Goal: Task Accomplishment & Management: Use online tool/utility

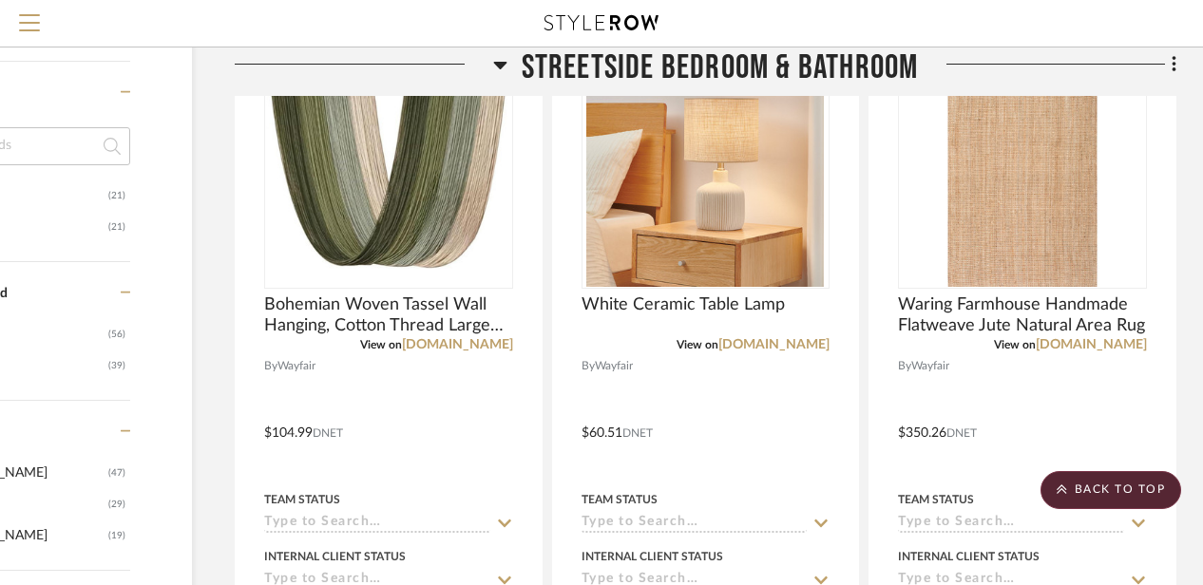
scroll to position [1420, 165]
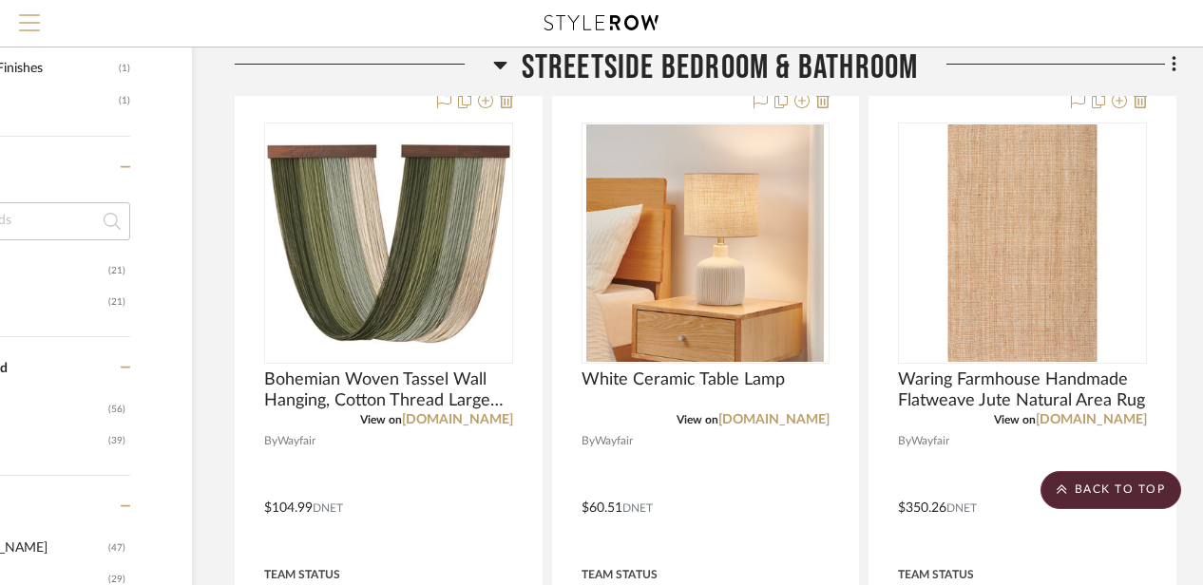
click at [25, 25] on span "Menu" at bounding box center [29, 28] width 21 height 29
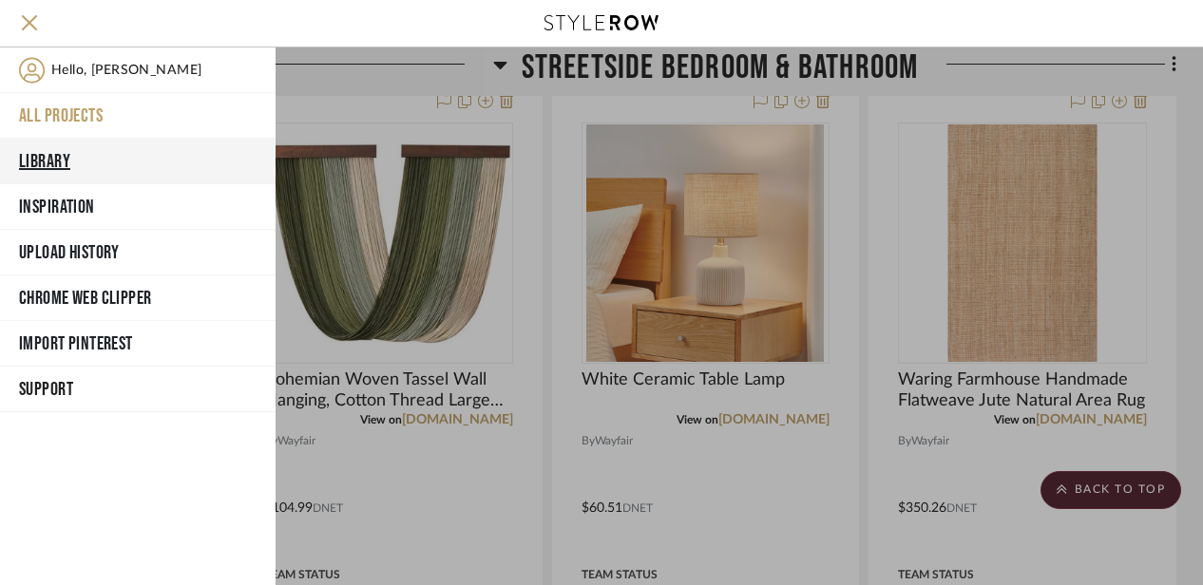
click at [49, 157] on button "Library" at bounding box center [138, 162] width 276 height 46
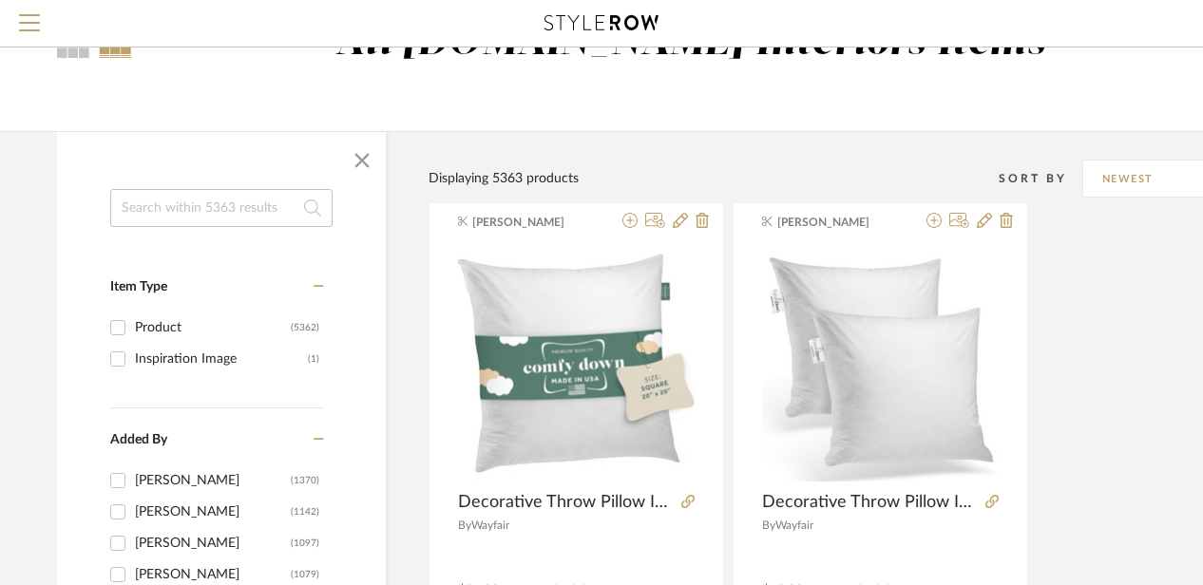
scroll to position [99, 13]
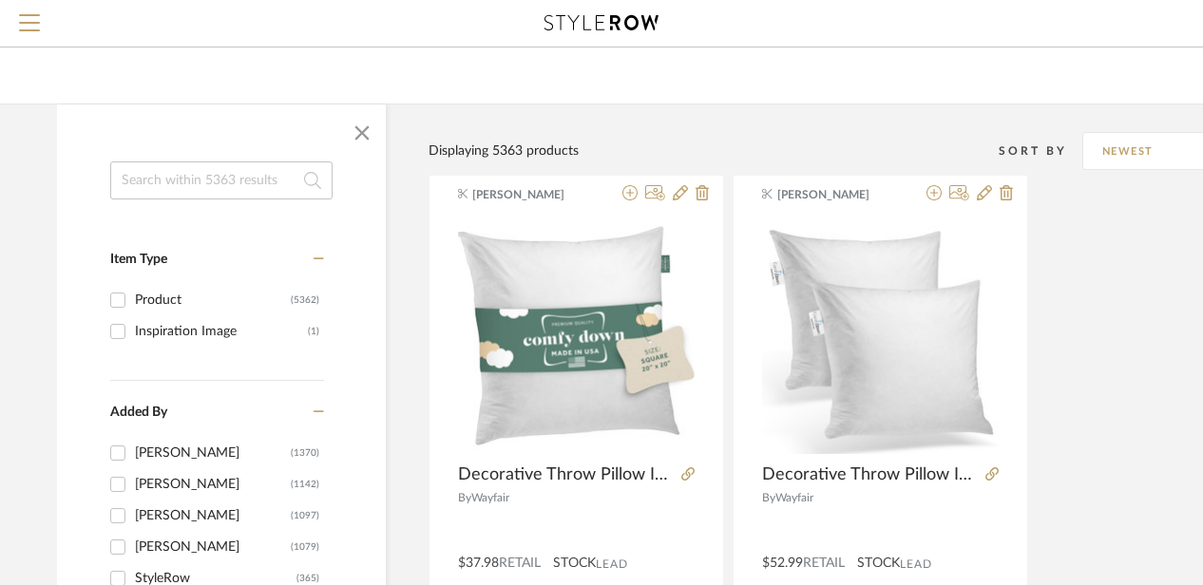
click at [213, 185] on input at bounding box center [221, 181] width 222 height 38
type input "hand towel"
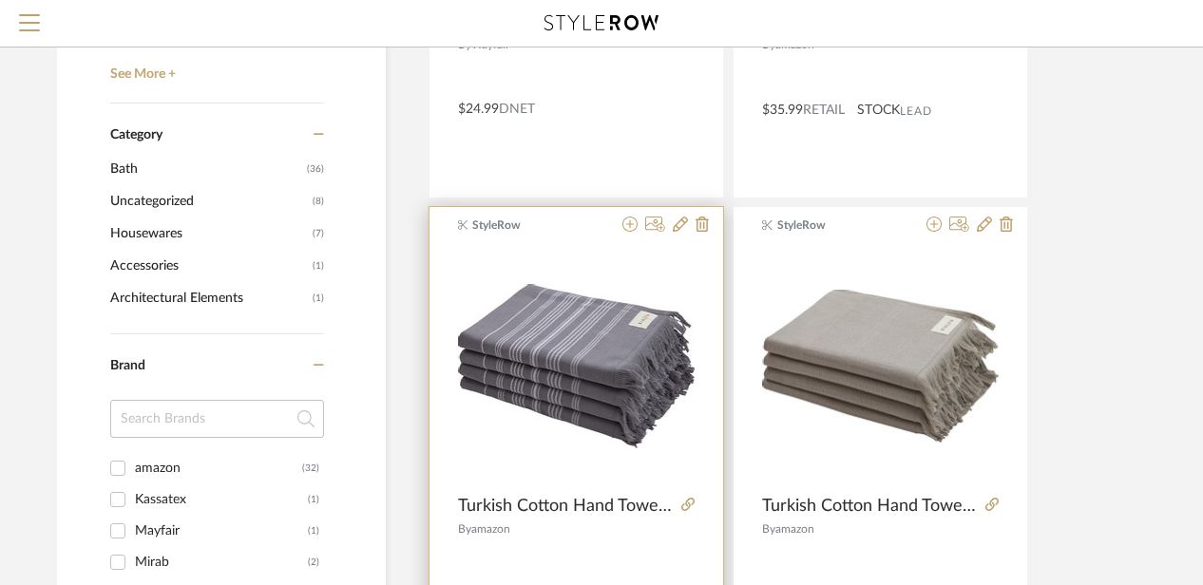
scroll to position [610, 13]
click at [627, 217] on icon at bounding box center [630, 223] width 15 height 15
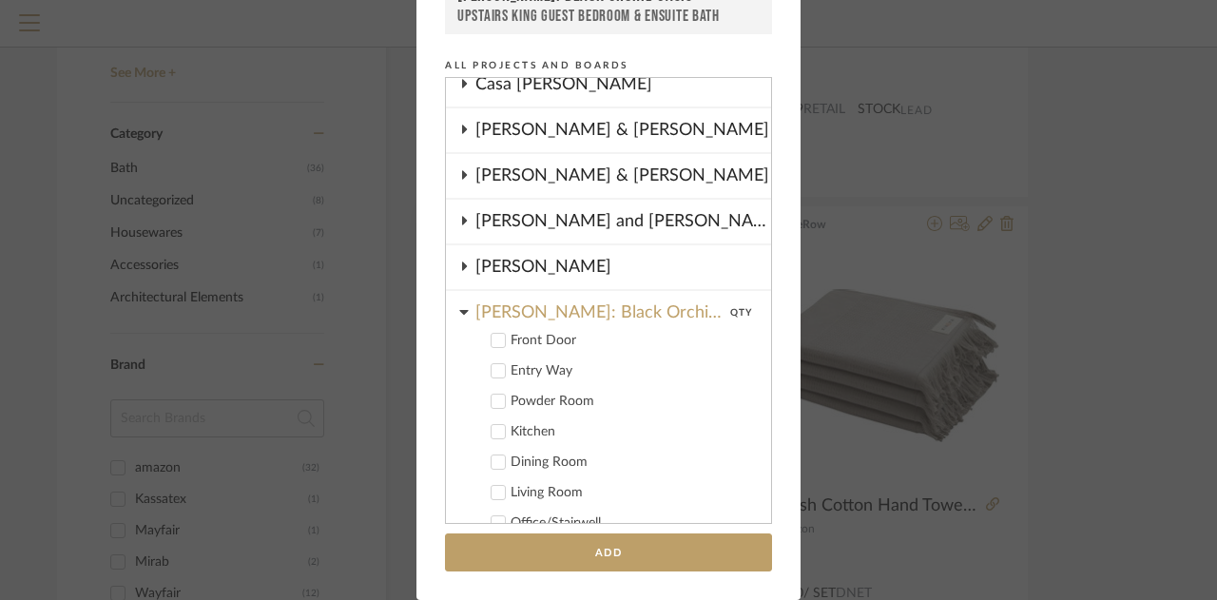
scroll to position [126, 0]
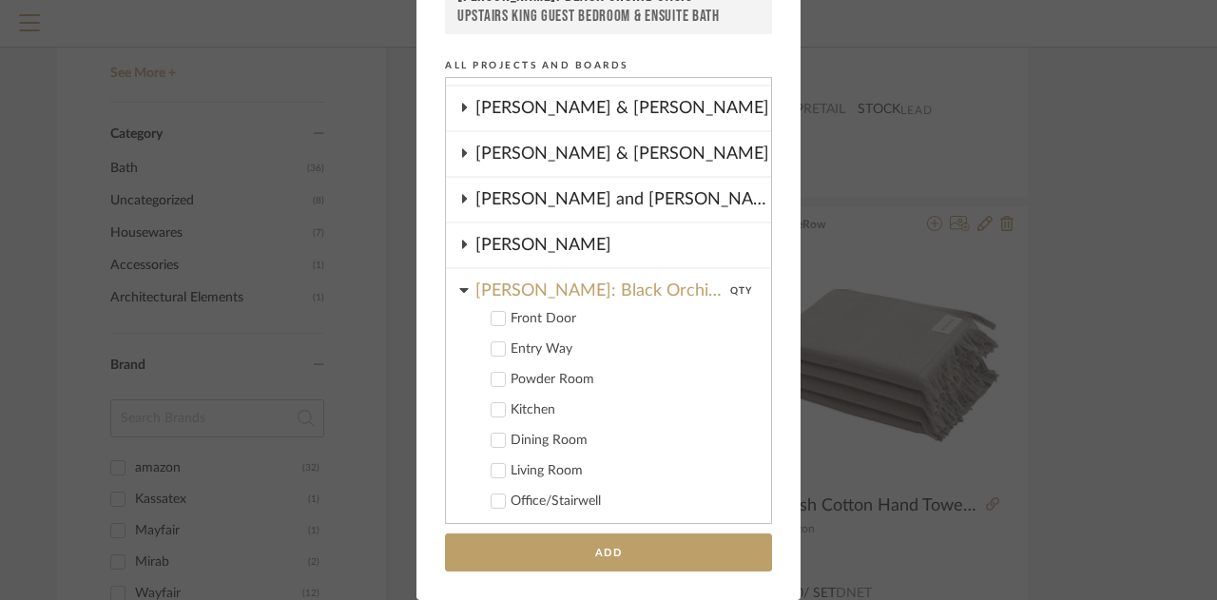
click at [459, 288] on icon at bounding box center [463, 290] width 9 height 5
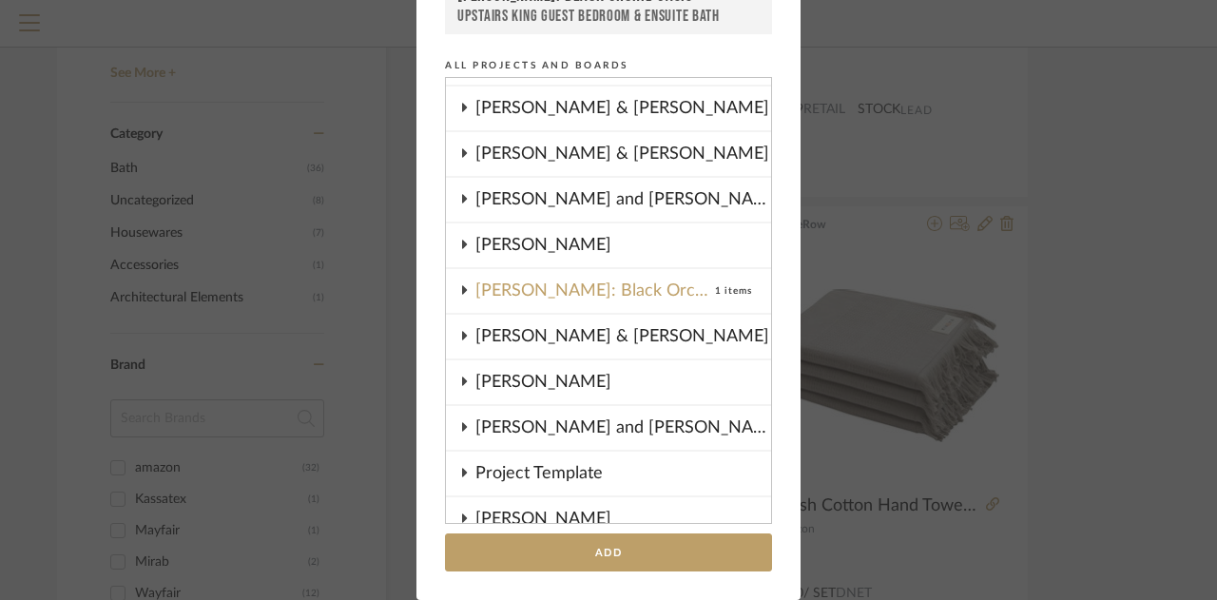
click at [458, 103] on icon at bounding box center [463, 108] width 15 height 10
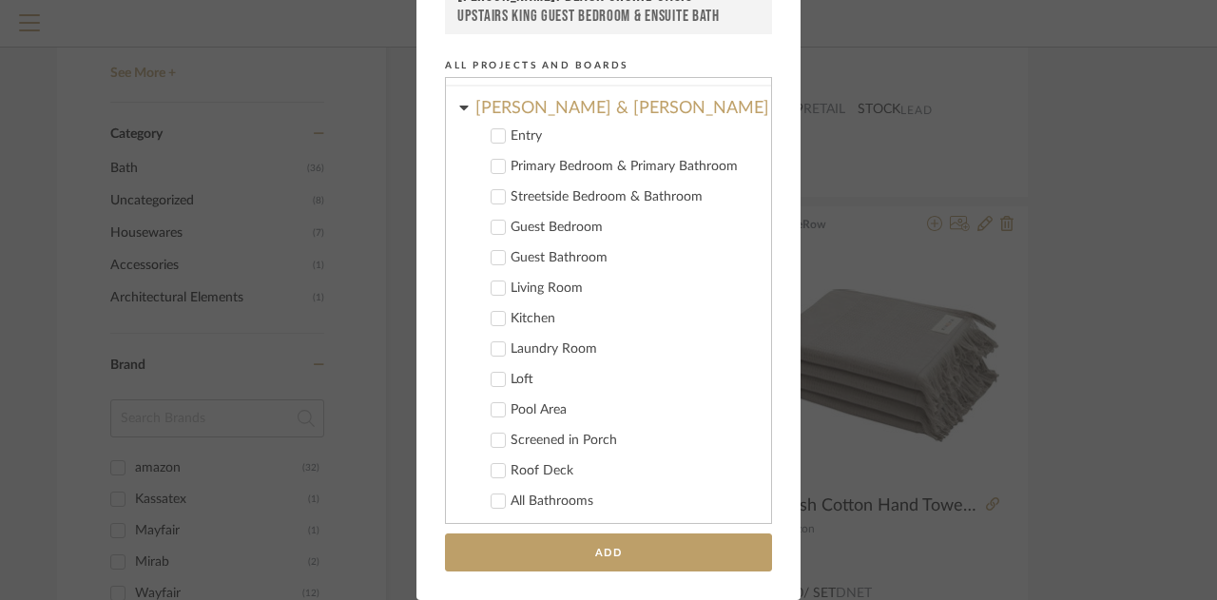
click at [491, 165] on icon at bounding box center [497, 166] width 13 height 13
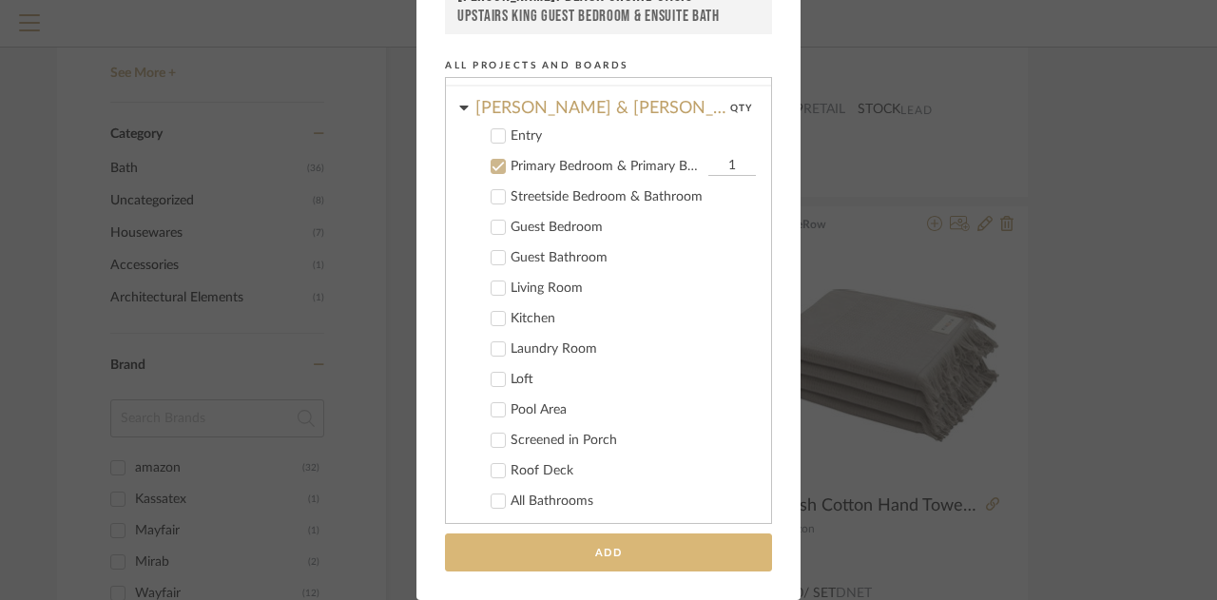
click at [585, 552] on button "Add" at bounding box center [608, 552] width 327 height 39
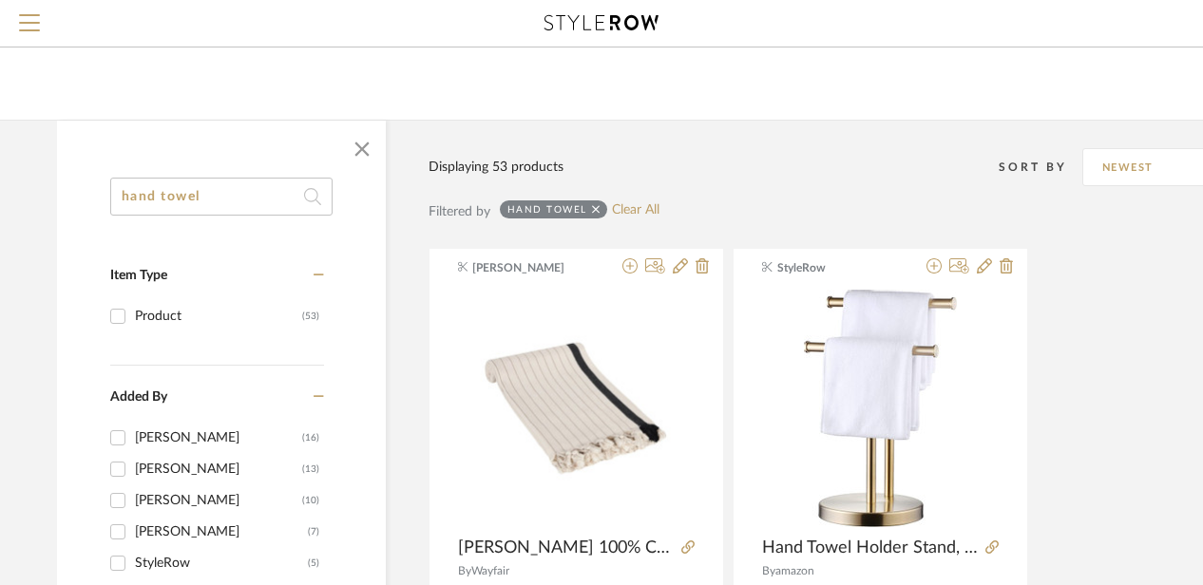
scroll to position [0, 13]
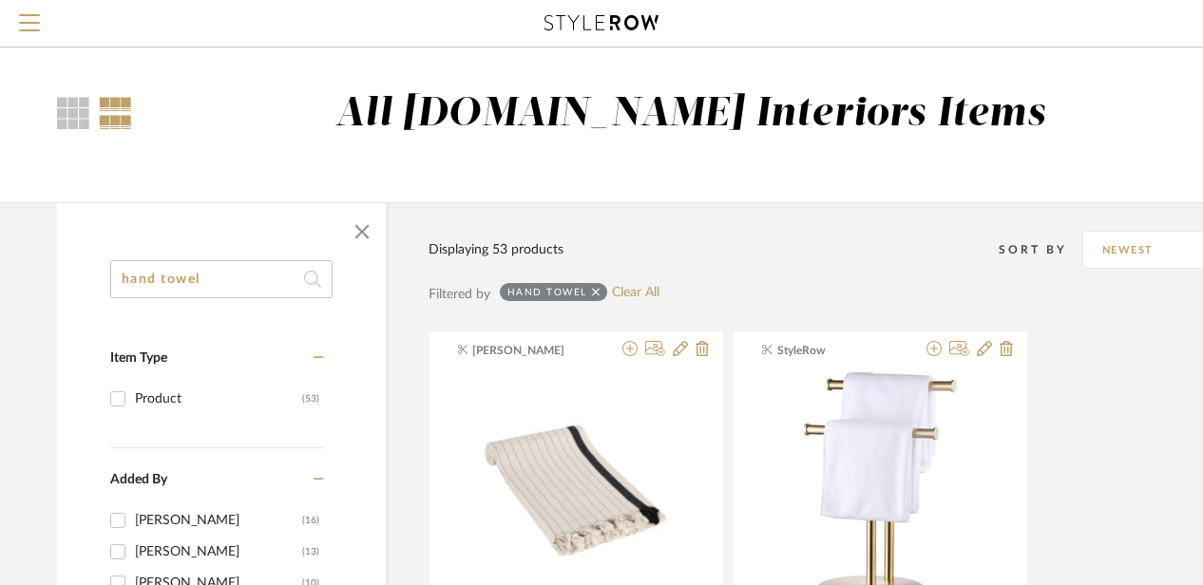
drag, startPoint x: 211, startPoint y: 272, endPoint x: 55, endPoint y: 247, distance: 157.8
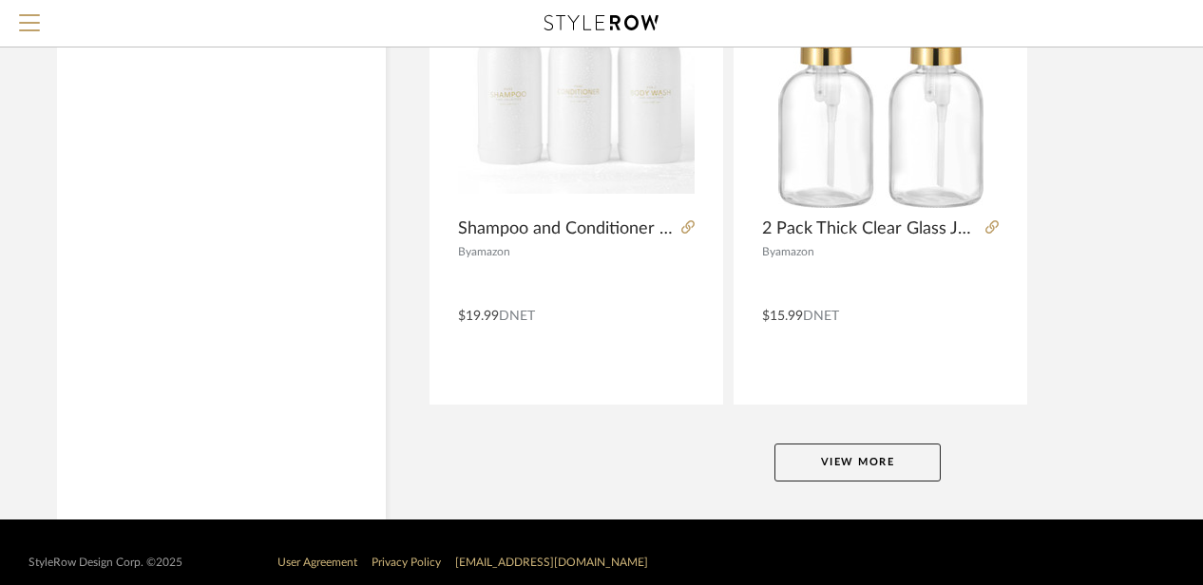
scroll to position [8676, 13]
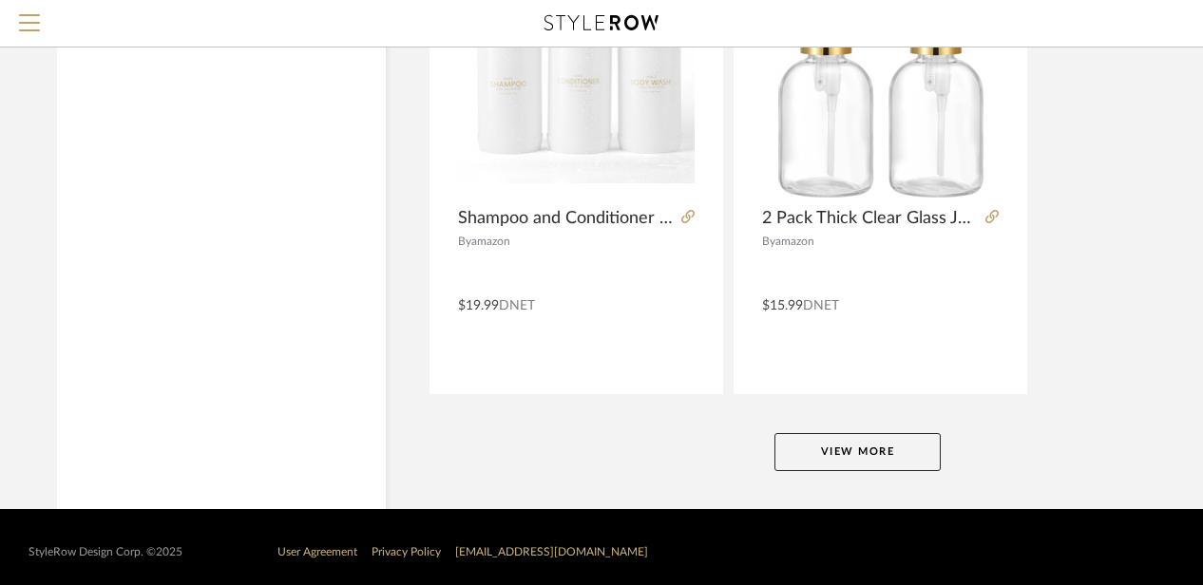
type input "soap dispens"
click at [856, 451] on button "View More" at bounding box center [858, 452] width 166 height 38
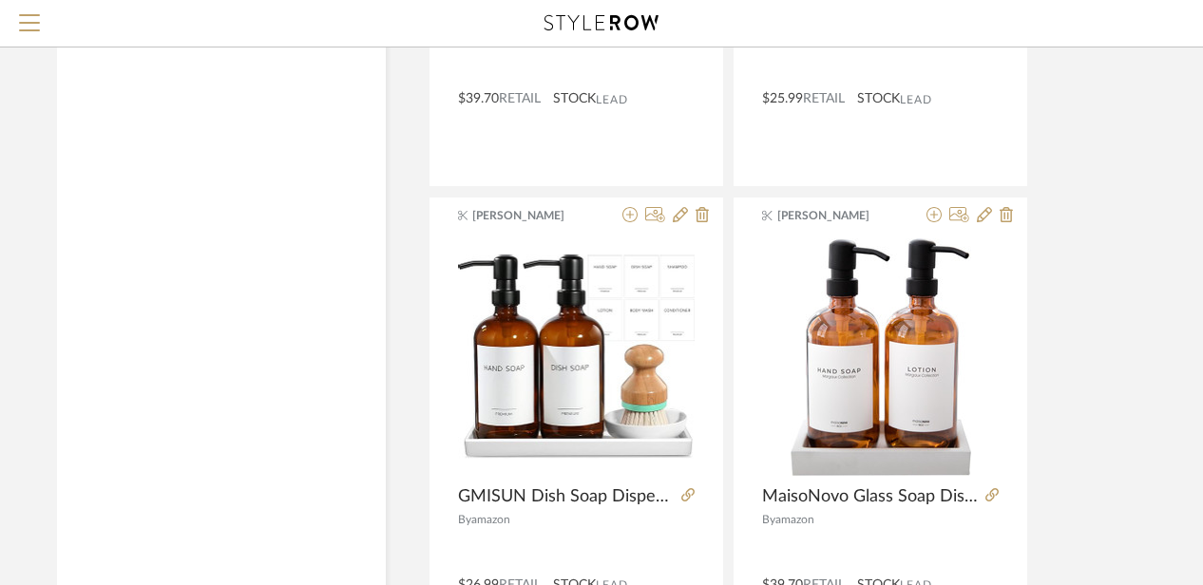
scroll to position [11318, 13]
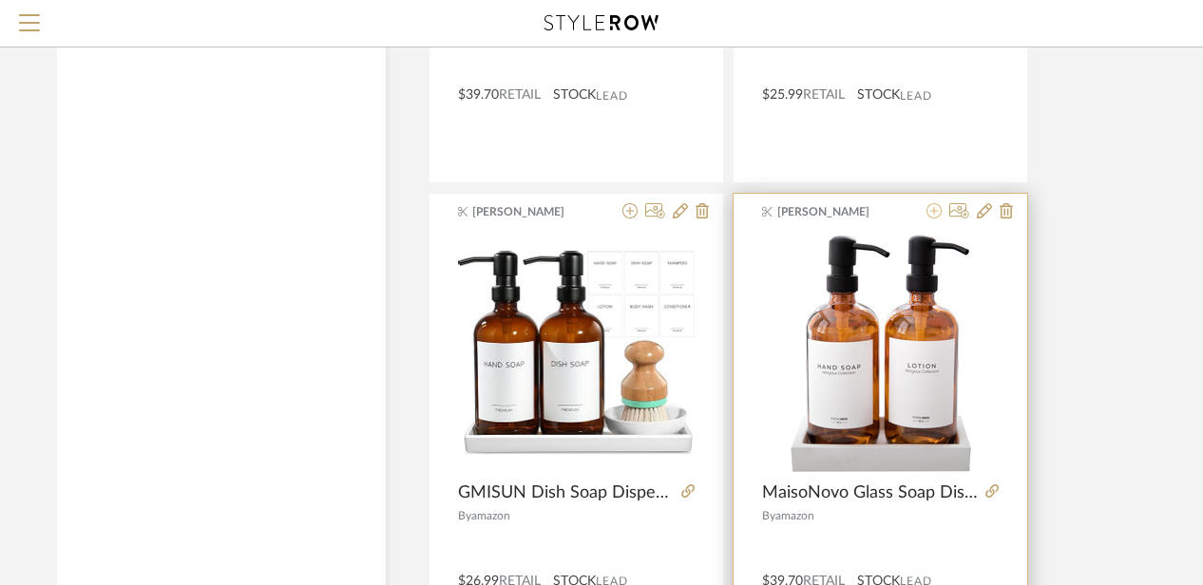
click at [935, 203] on icon at bounding box center [934, 210] width 15 height 15
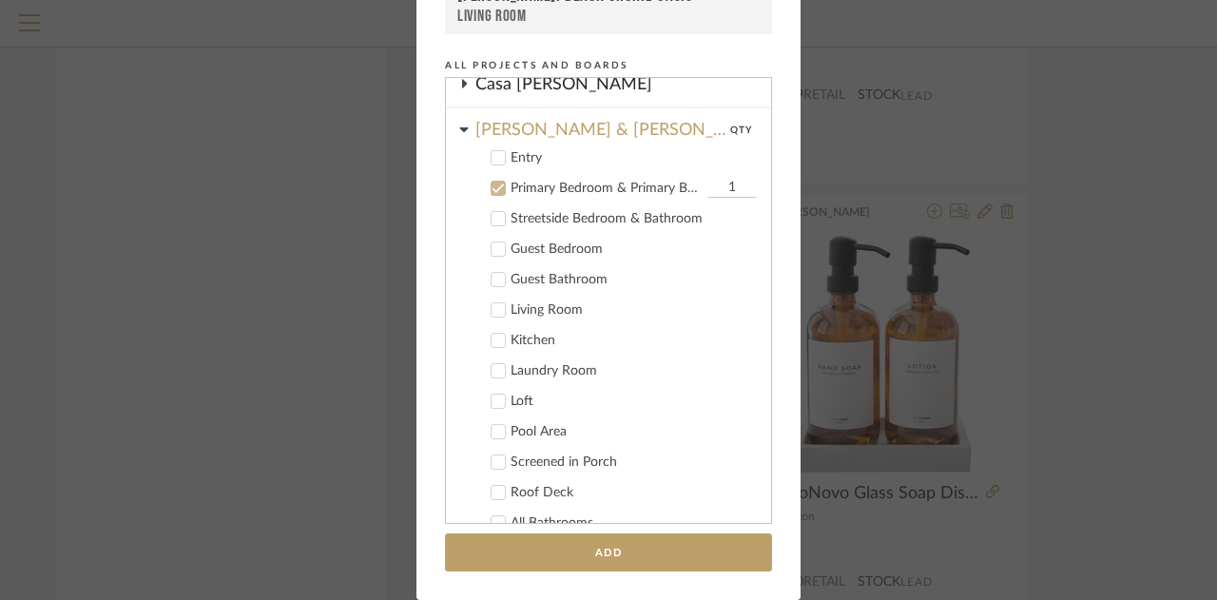
scroll to position [104, 0]
click at [491, 217] on icon at bounding box center [497, 219] width 13 height 13
click at [491, 280] on icon at bounding box center [497, 280] width 13 height 13
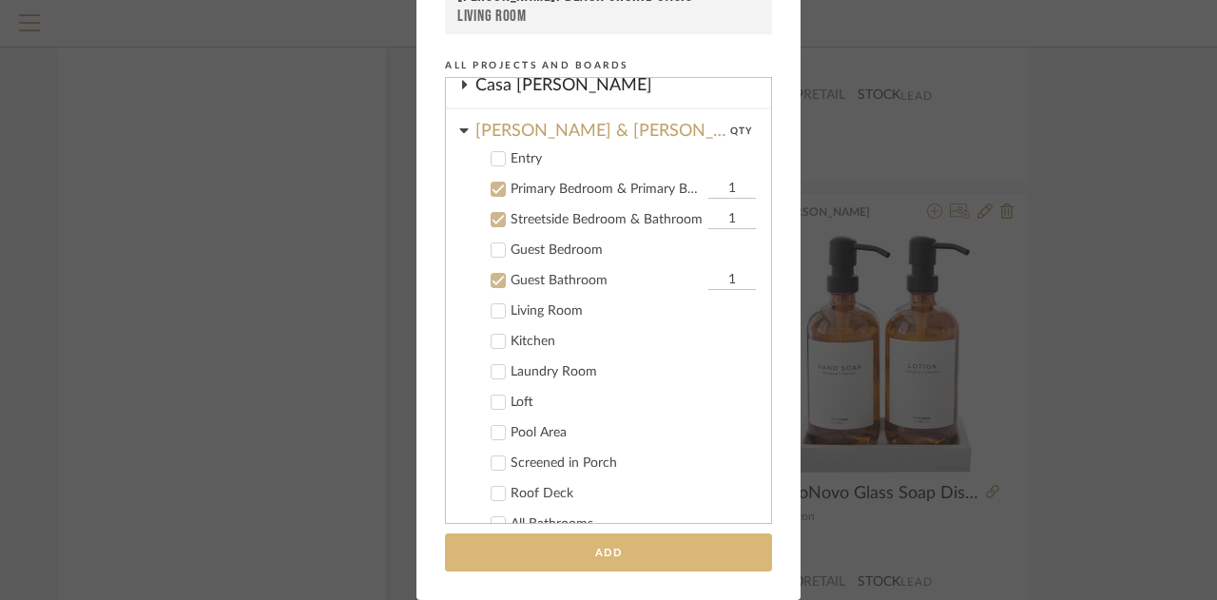
click at [631, 556] on button "Add" at bounding box center [608, 552] width 327 height 39
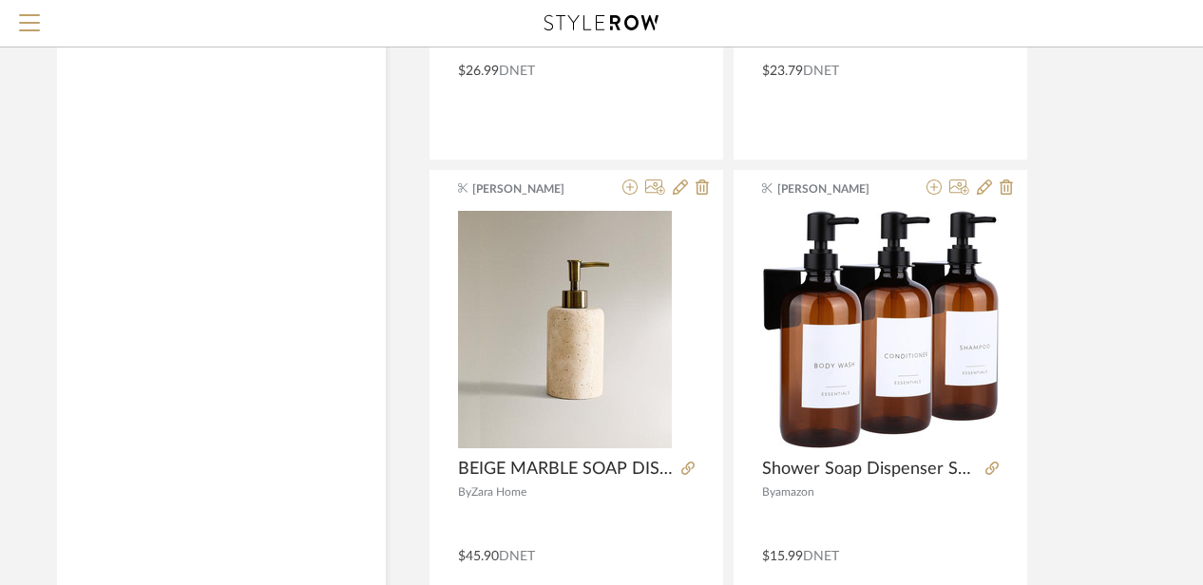
scroll to position [4034, 13]
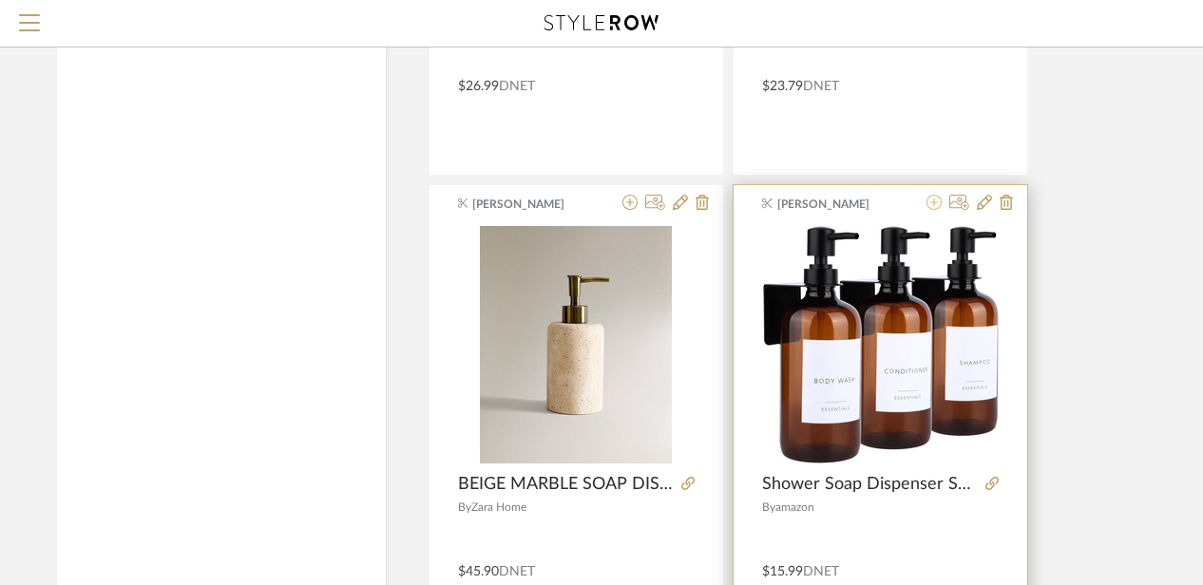
click at [933, 195] on icon at bounding box center [934, 202] width 15 height 15
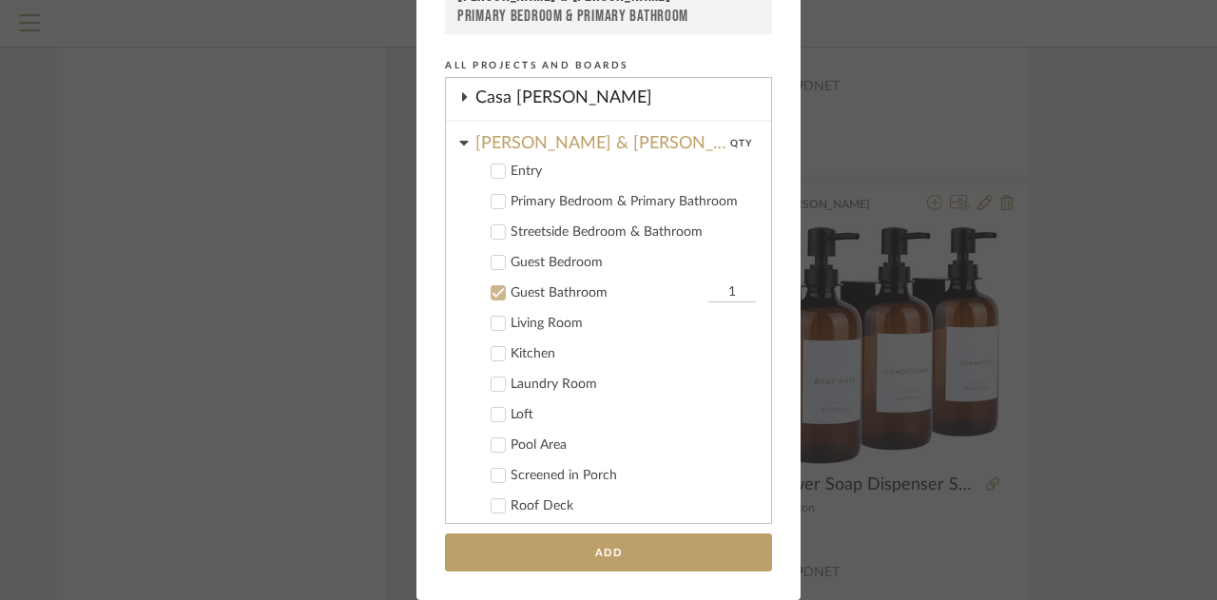
scroll to position [92, 0]
click at [481, 202] on label "Primary Bedroom & Primary Bathroom" at bounding box center [614, 200] width 281 height 19
click at [492, 233] on icon at bounding box center [498, 232] width 12 height 10
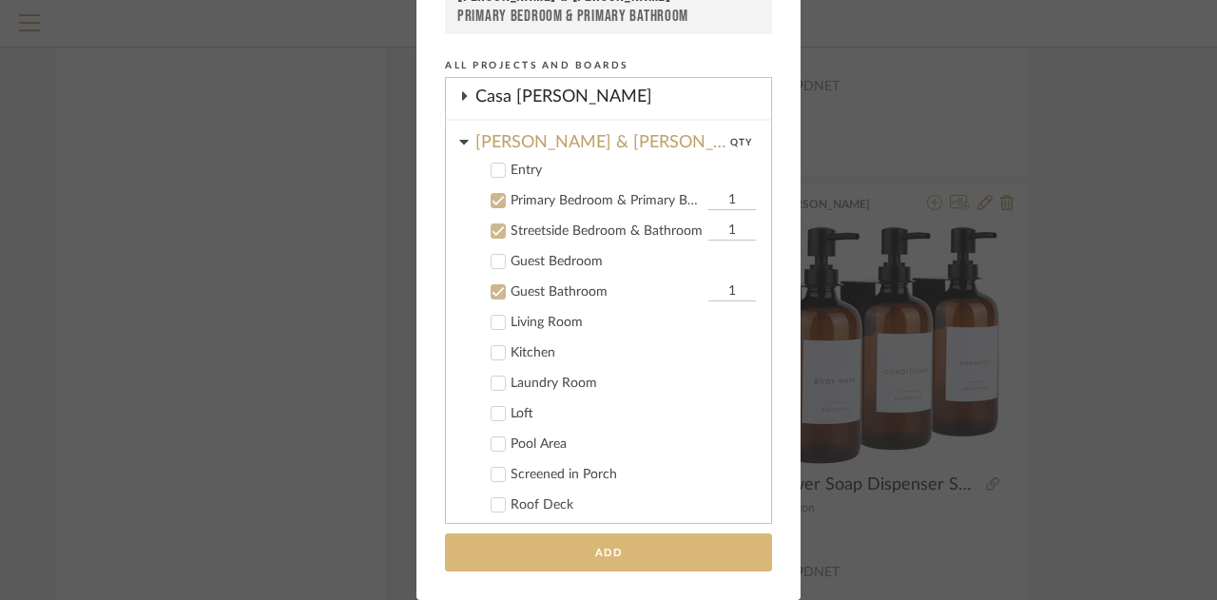
click at [562, 547] on button "Add" at bounding box center [608, 552] width 327 height 39
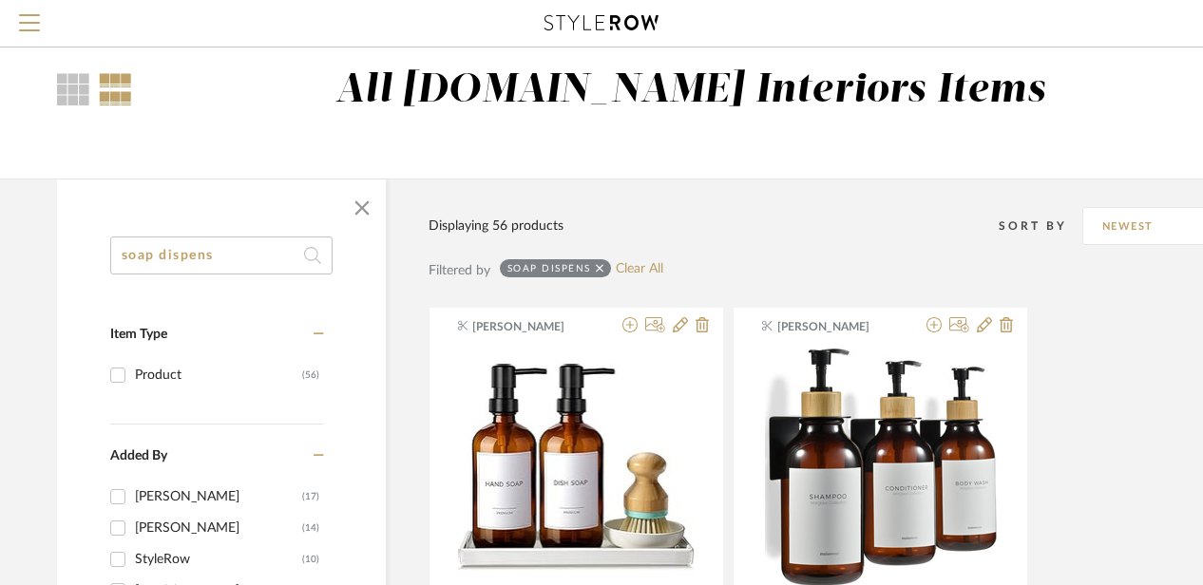
scroll to position [0, 13]
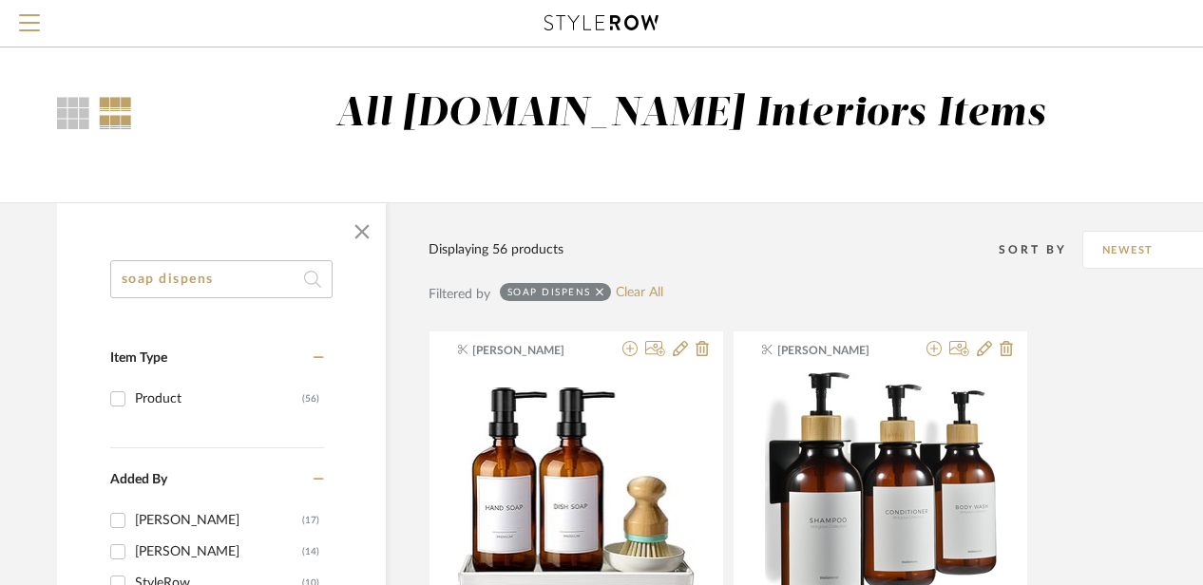
drag, startPoint x: 215, startPoint y: 276, endPoint x: 87, endPoint y: 248, distance: 130.3
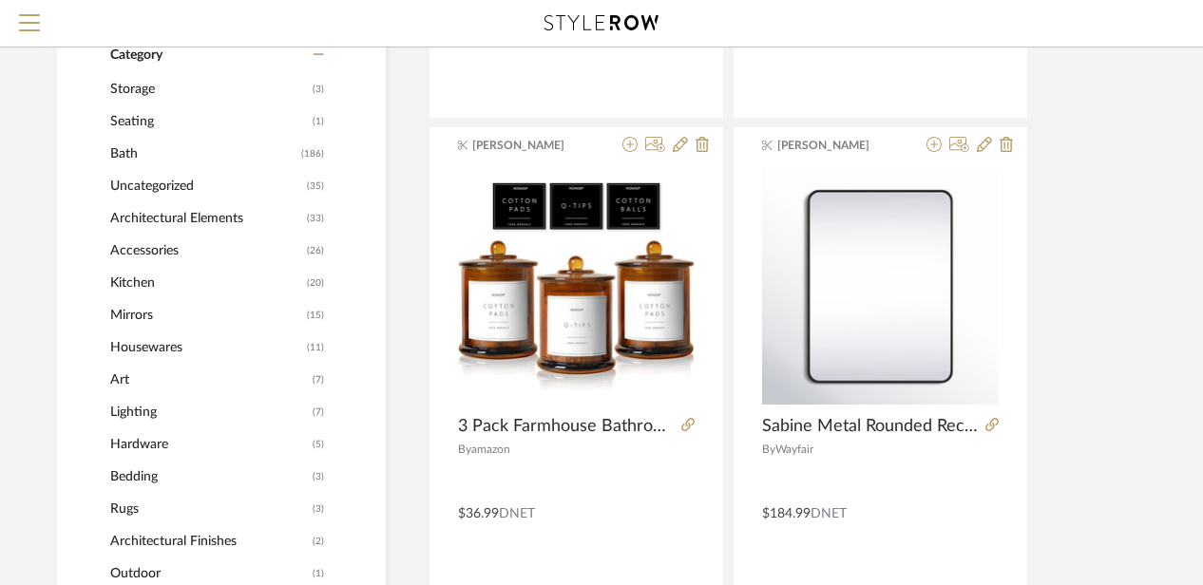
scroll to position [690, 13]
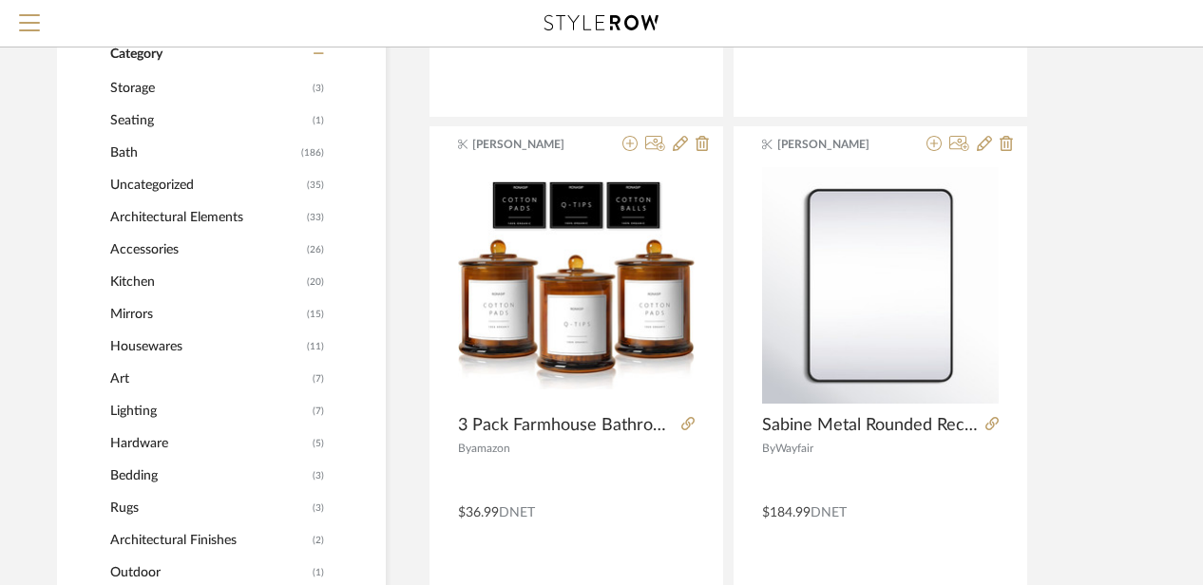
type input "bathroom"
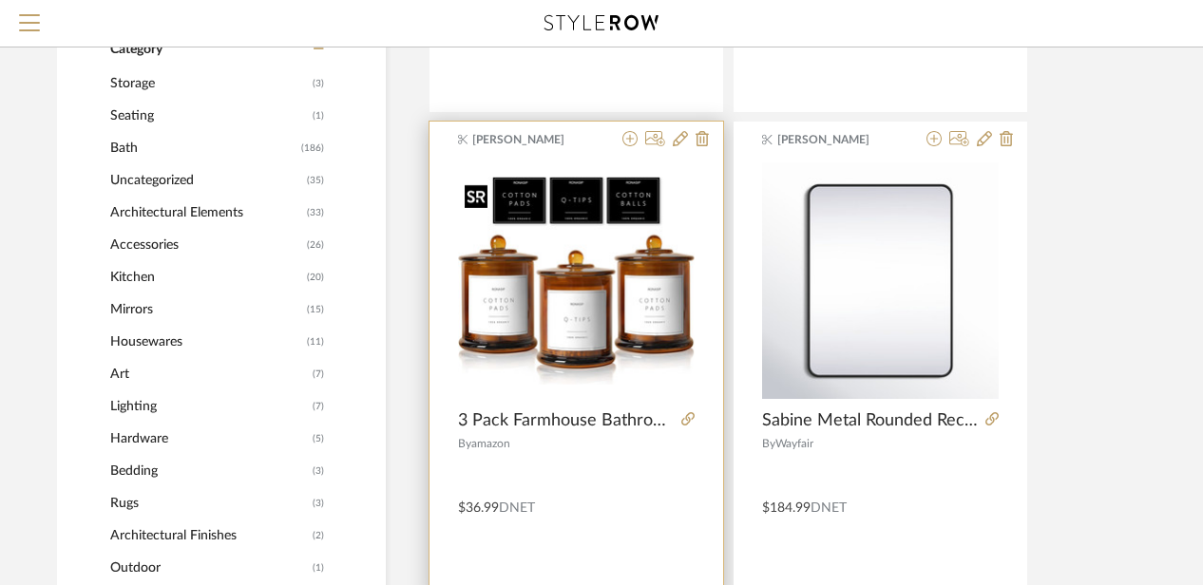
scroll to position [692, 13]
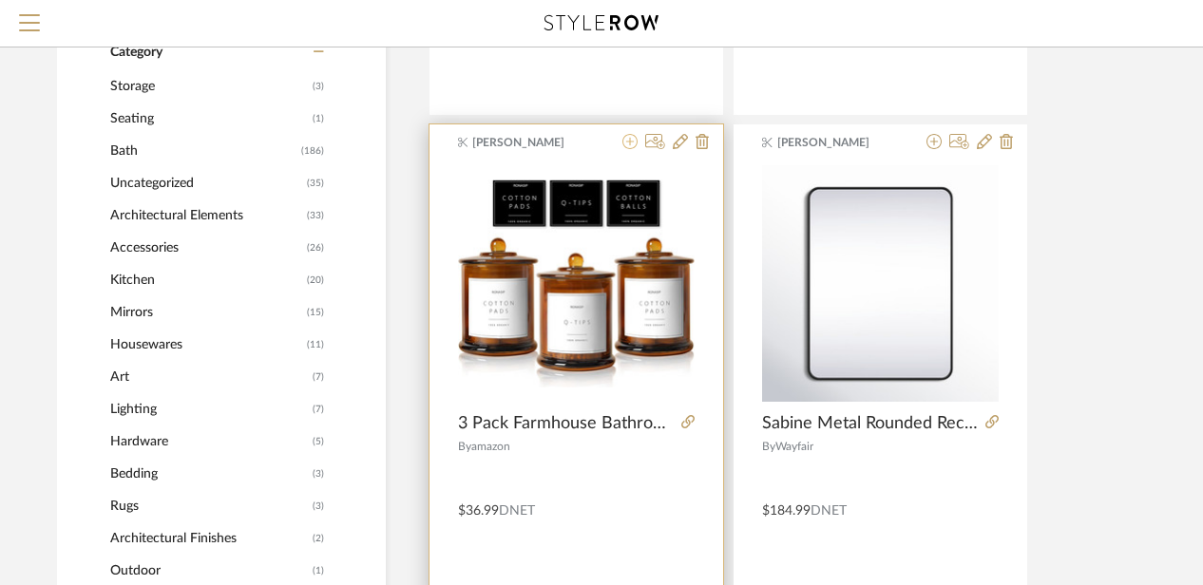
click at [628, 140] on icon at bounding box center [630, 141] width 15 height 15
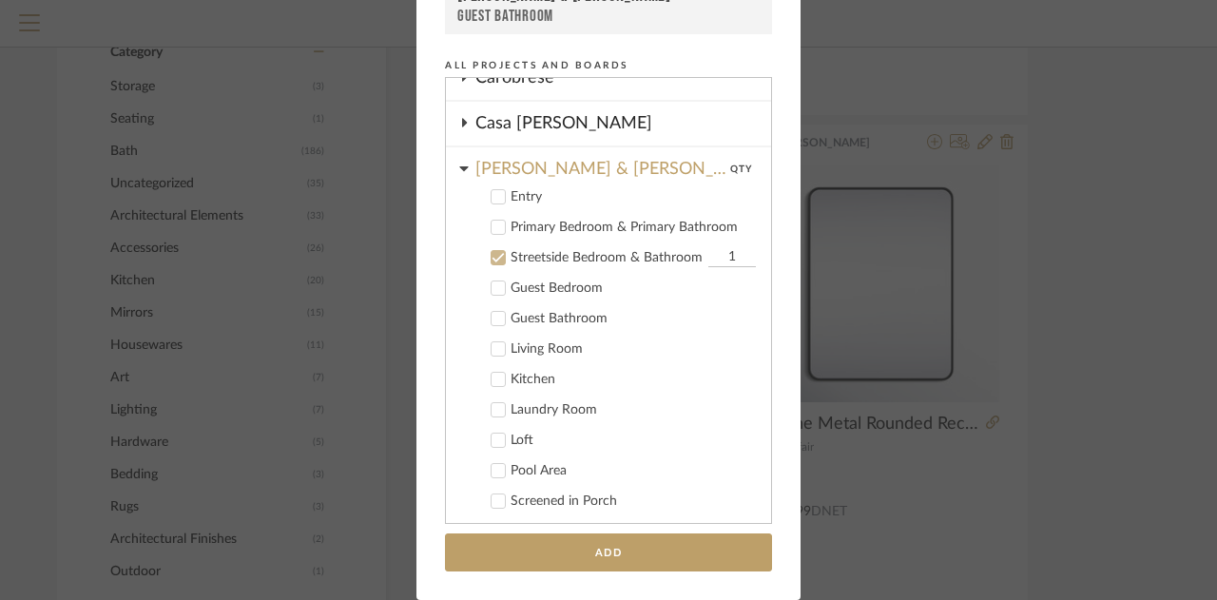
scroll to position [65, 0]
click at [491, 254] on icon at bounding box center [497, 258] width 13 height 13
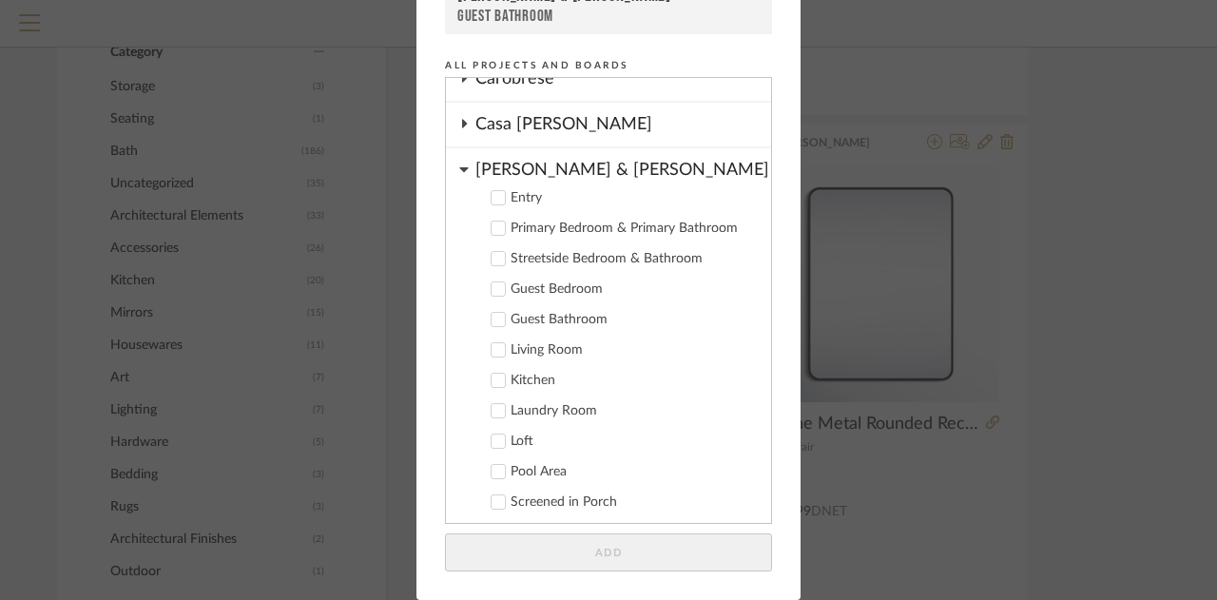
click at [488, 220] on label "Primary Bedroom & Primary Bathroom" at bounding box center [614, 228] width 281 height 19
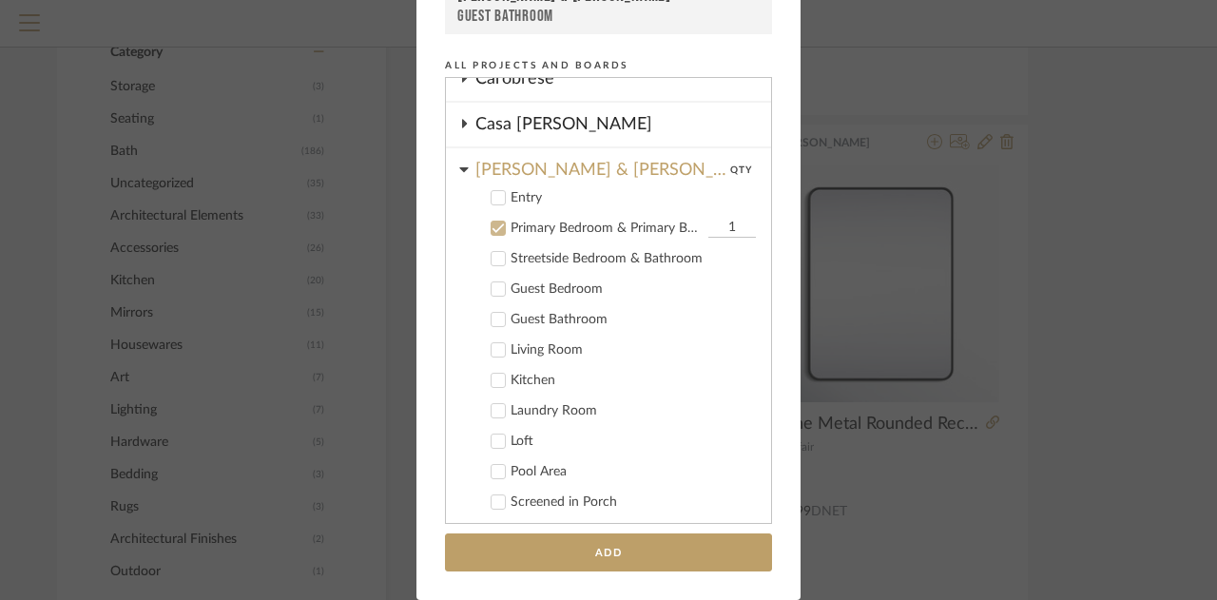
scroll to position [89, 0]
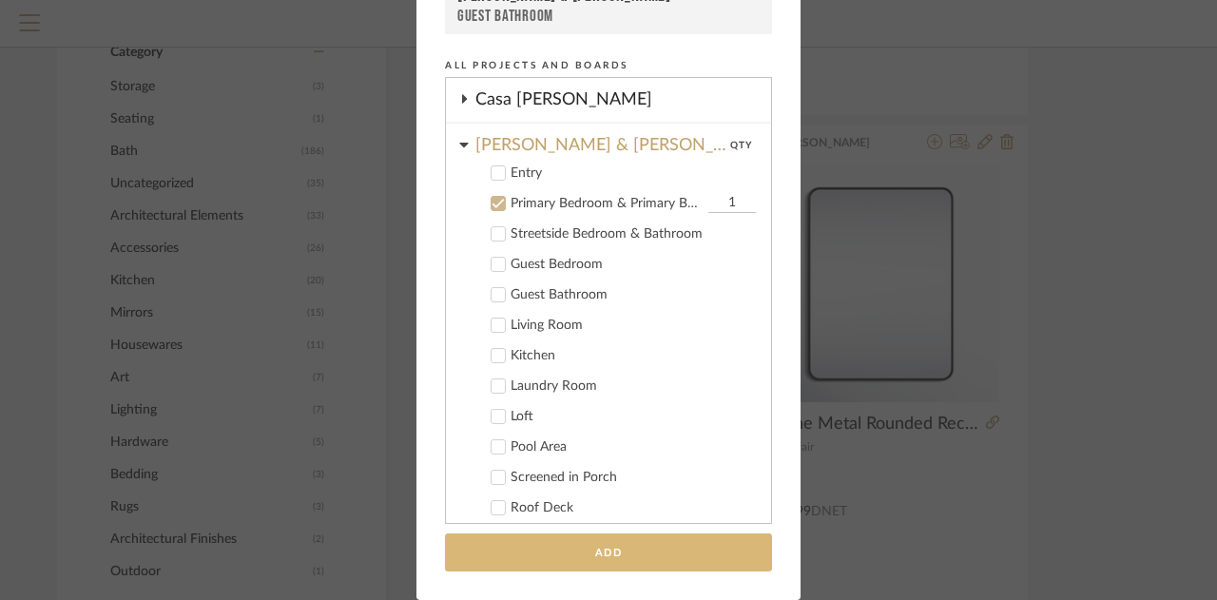
click at [557, 556] on button "Add" at bounding box center [608, 552] width 327 height 39
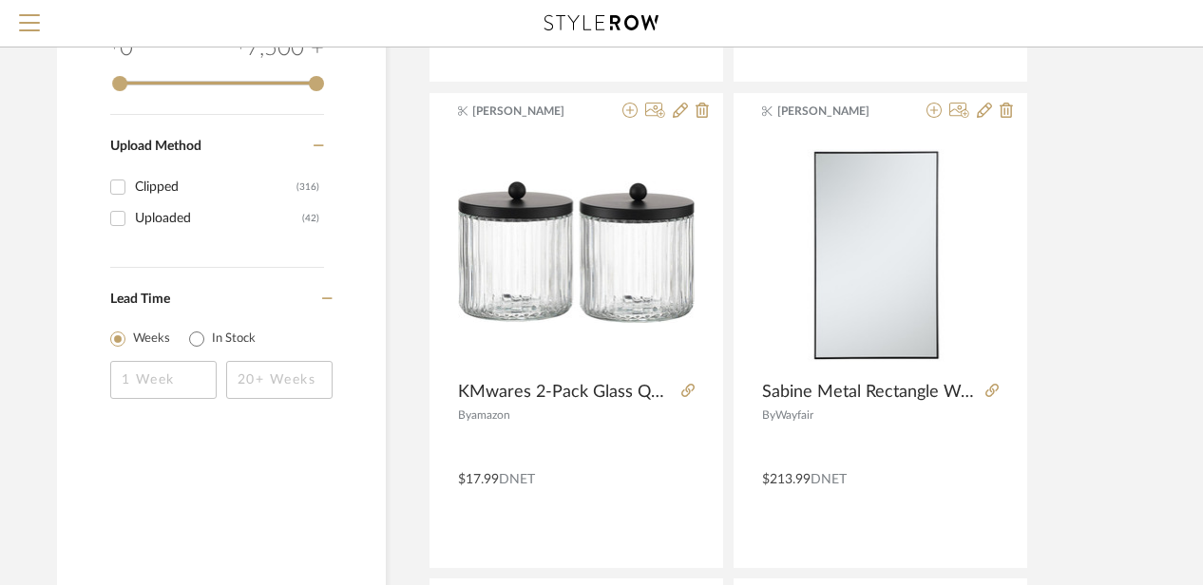
scroll to position [1695, 13]
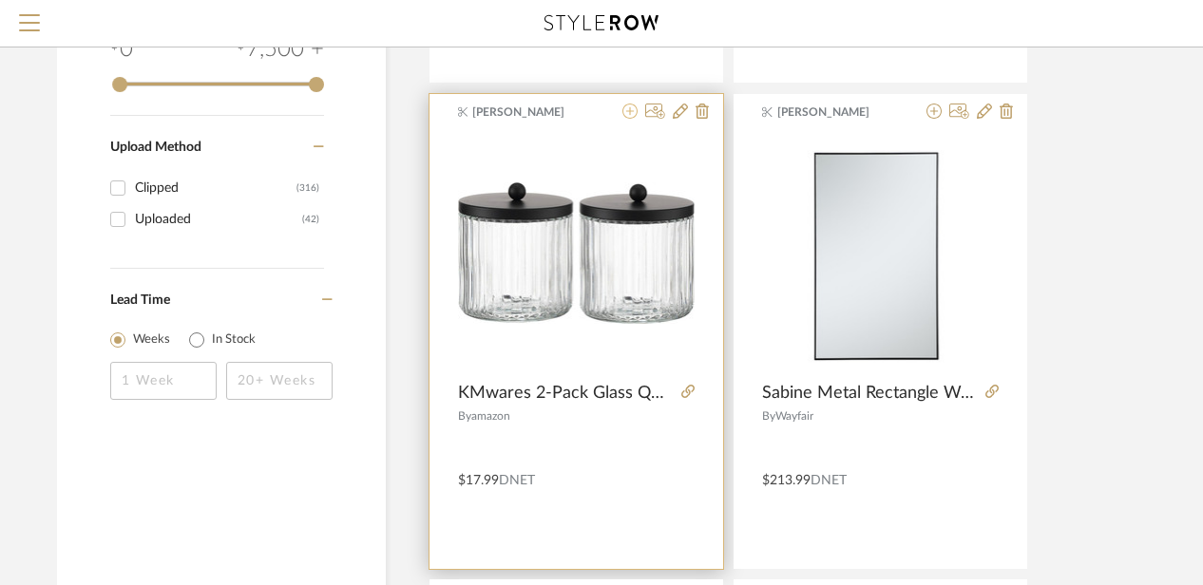
click at [629, 109] on icon at bounding box center [630, 111] width 15 height 15
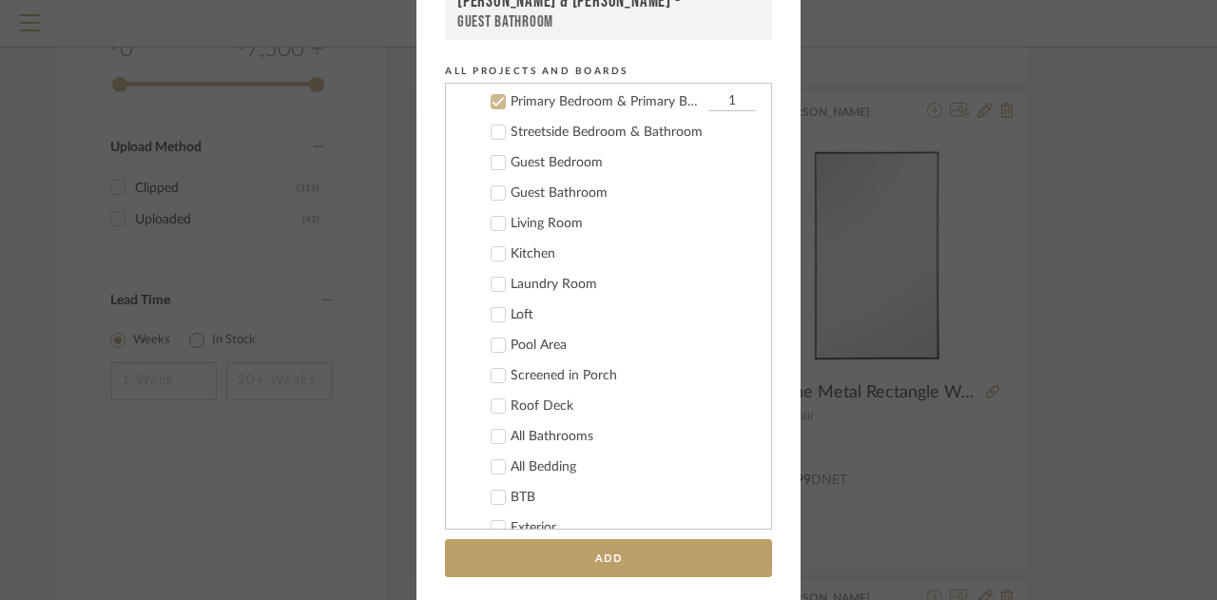
scroll to position [199, 0]
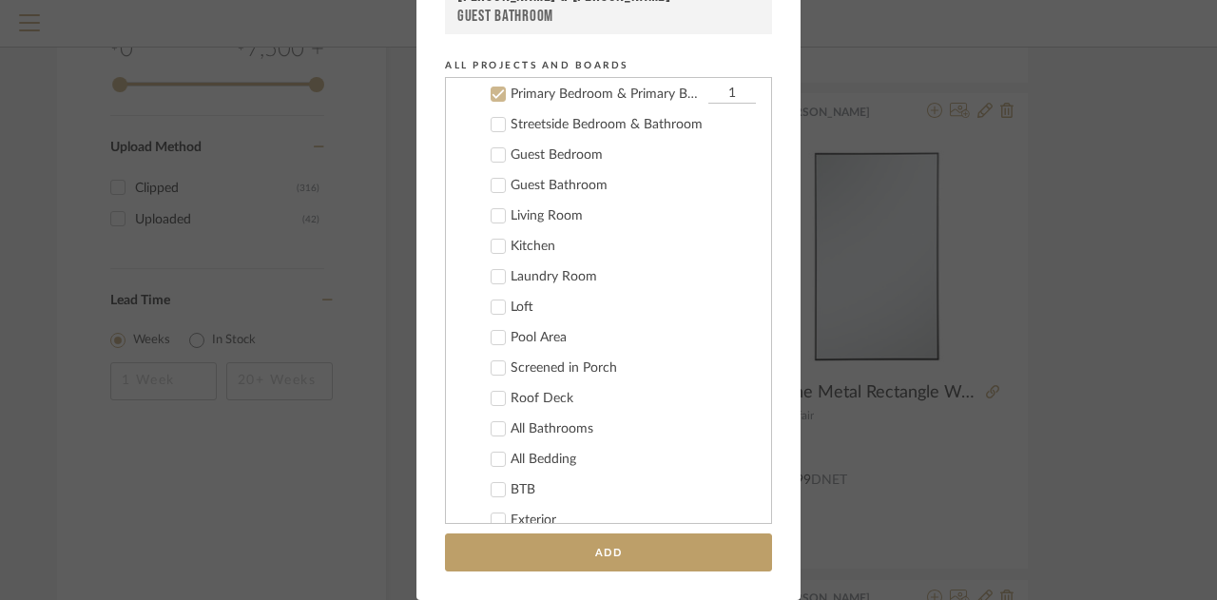
click at [491, 90] on icon at bounding box center [497, 93] width 13 height 13
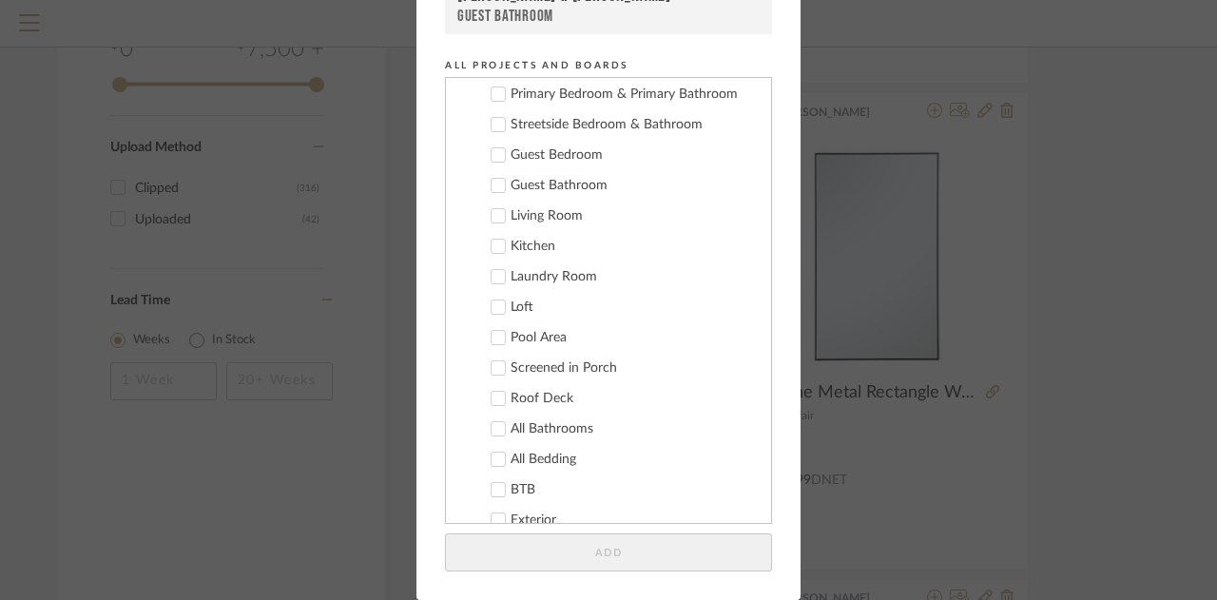
click at [496, 120] on icon at bounding box center [497, 124] width 13 height 13
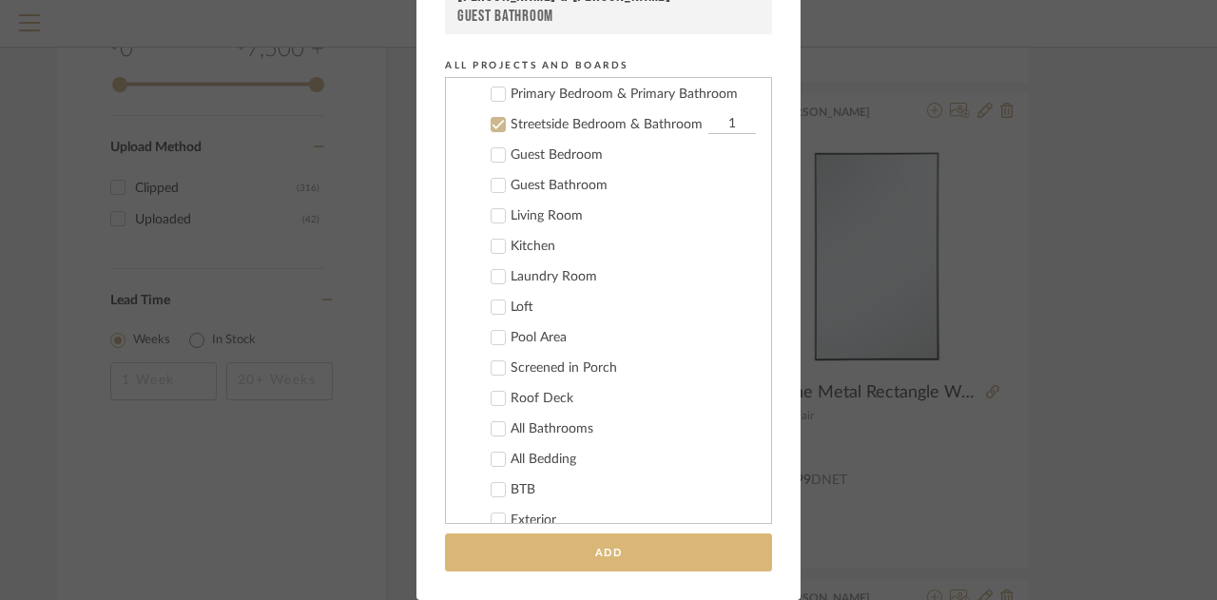
click at [570, 558] on button "Add" at bounding box center [608, 552] width 327 height 39
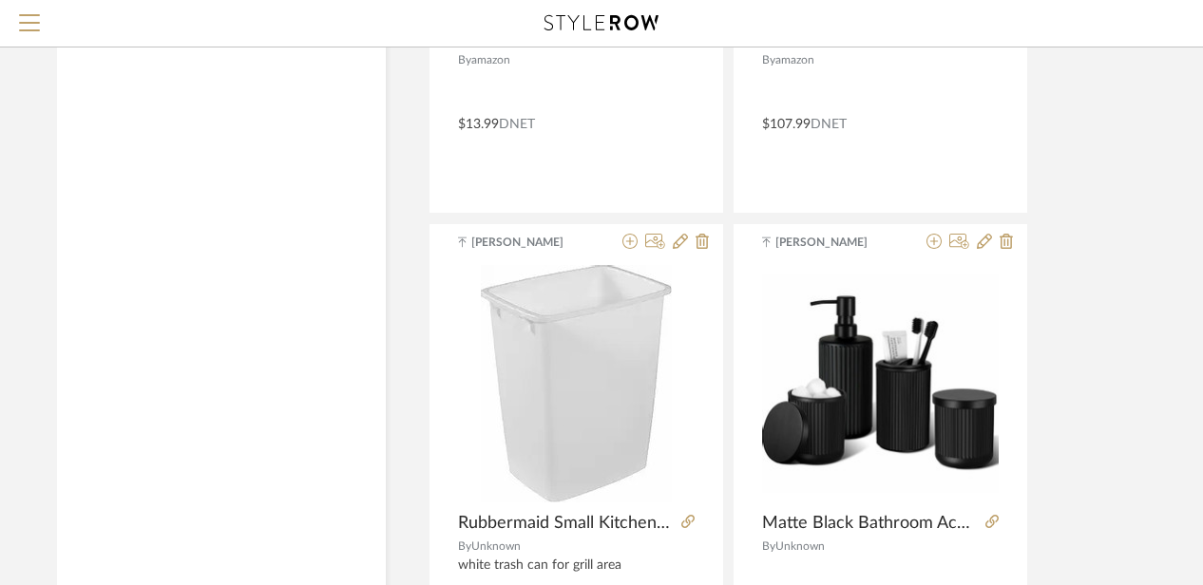
scroll to position [8676, 13]
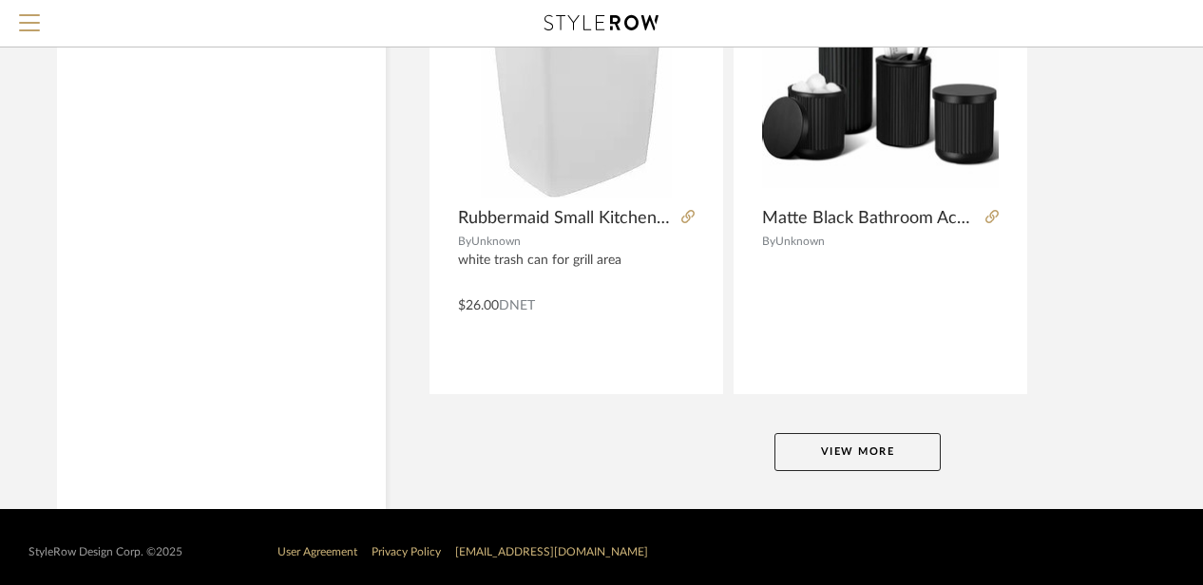
click at [780, 438] on button "View More" at bounding box center [858, 452] width 166 height 38
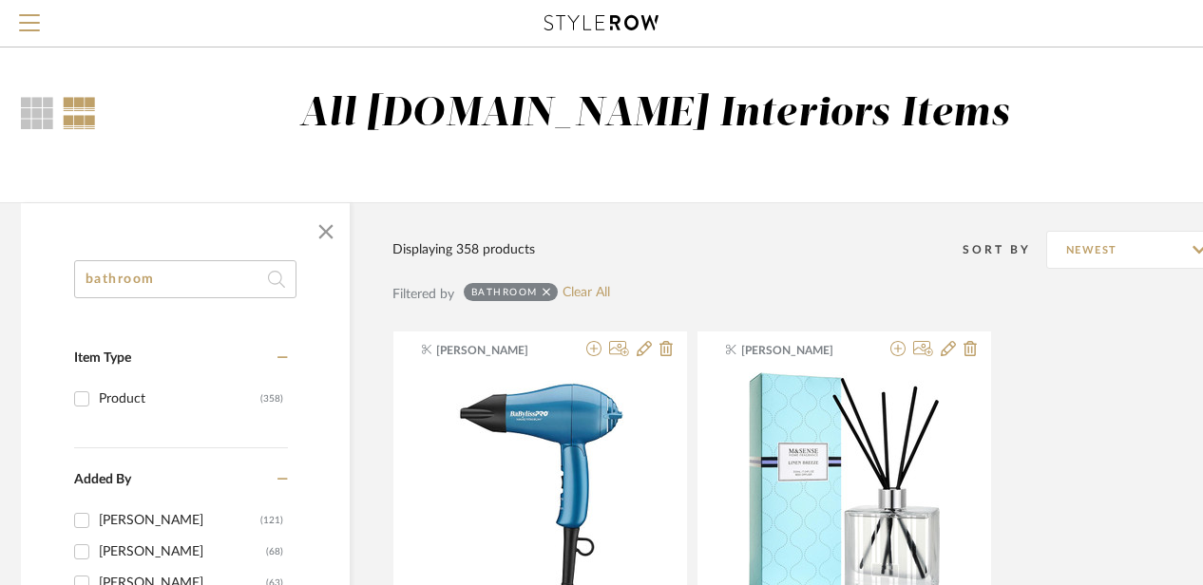
scroll to position [0, 59]
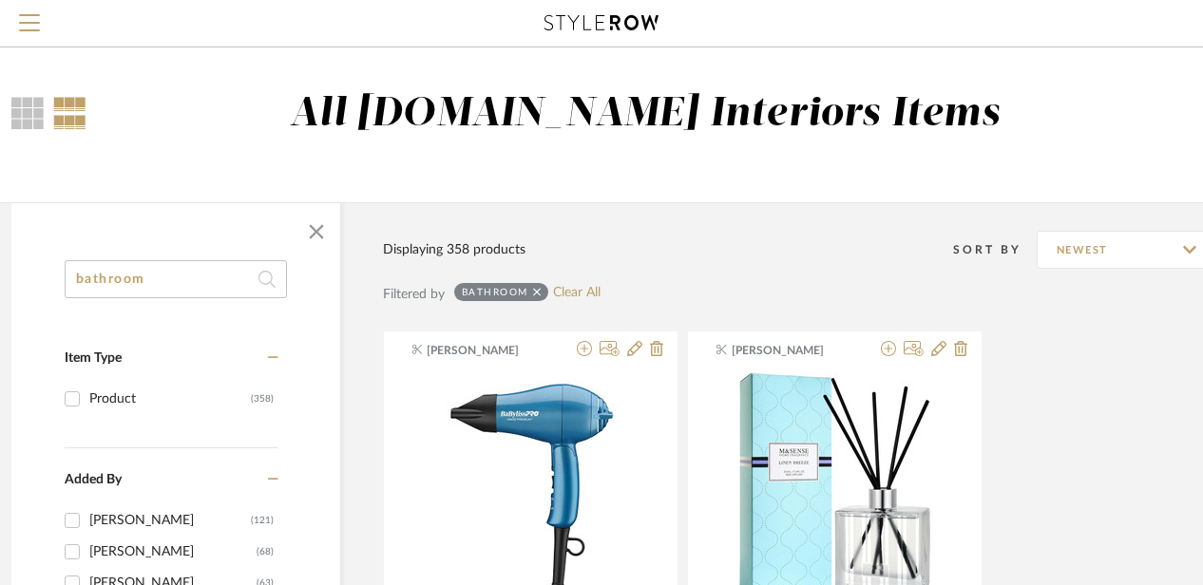
click at [186, 284] on input "bathroom" at bounding box center [176, 279] width 222 height 38
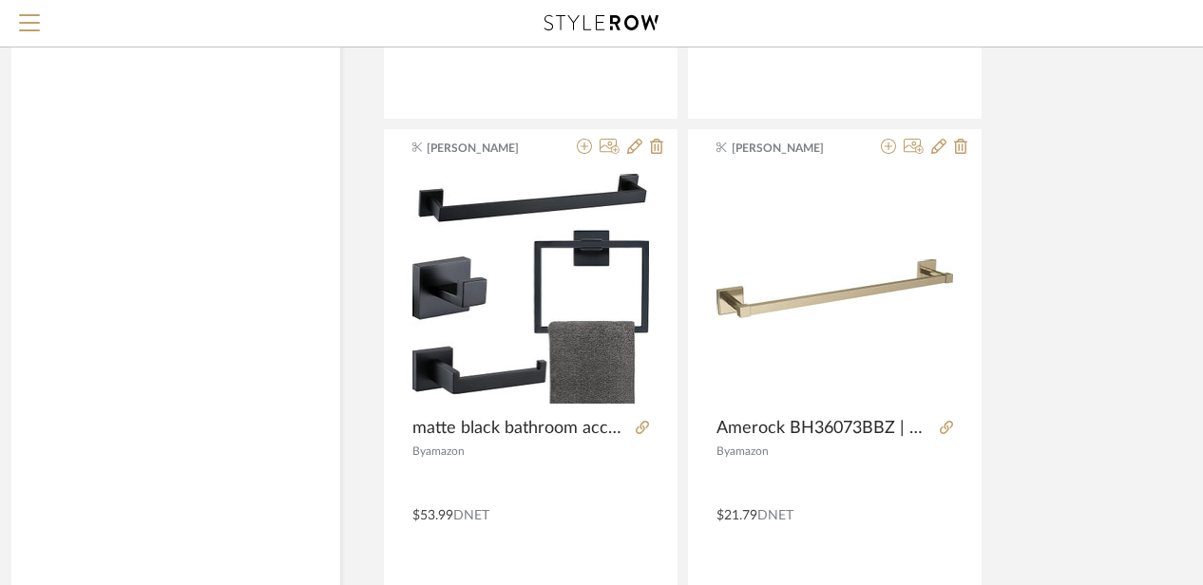
scroll to position [2147, 59]
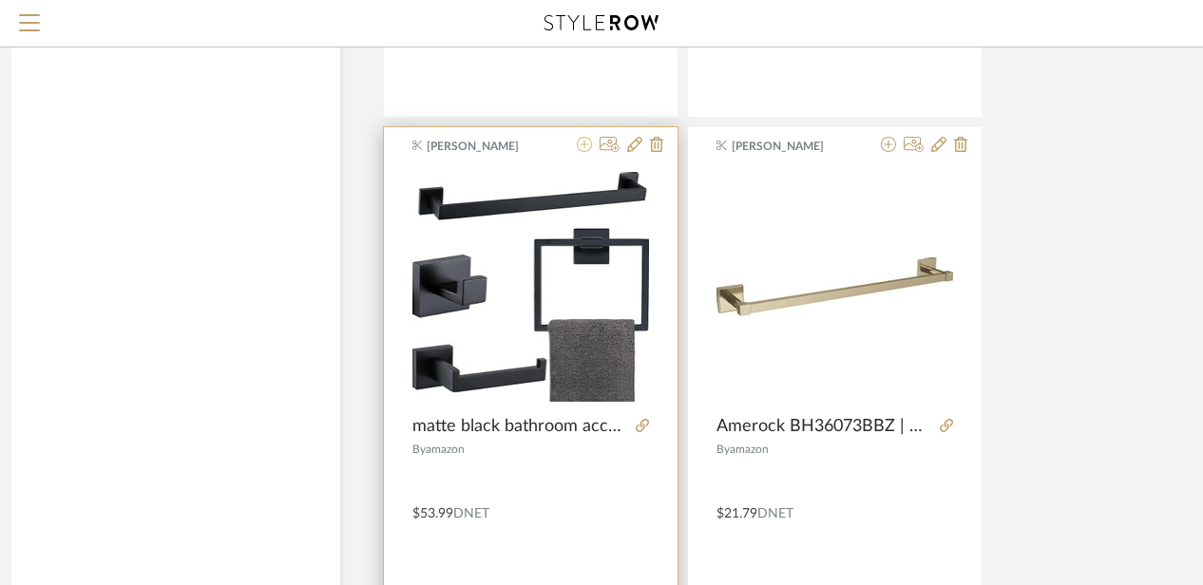
click at [582, 138] on icon at bounding box center [584, 144] width 15 height 15
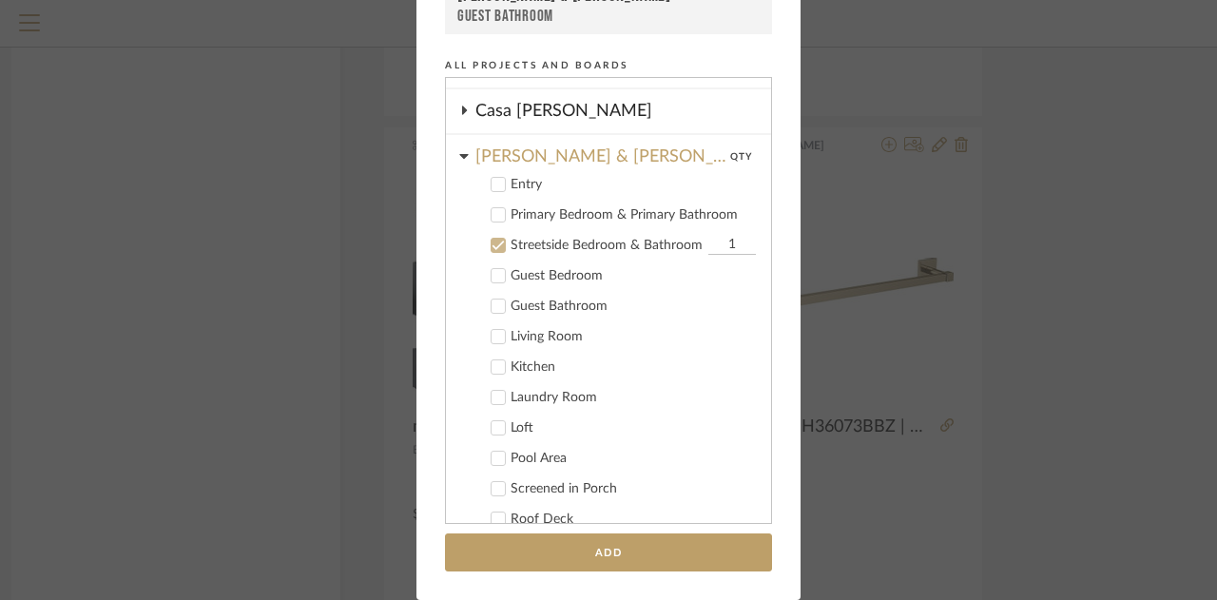
scroll to position [76, 0]
click at [491, 210] on icon at bounding box center [497, 216] width 13 height 13
click at [482, 304] on label "Guest Bathroom" at bounding box center [614, 307] width 281 height 19
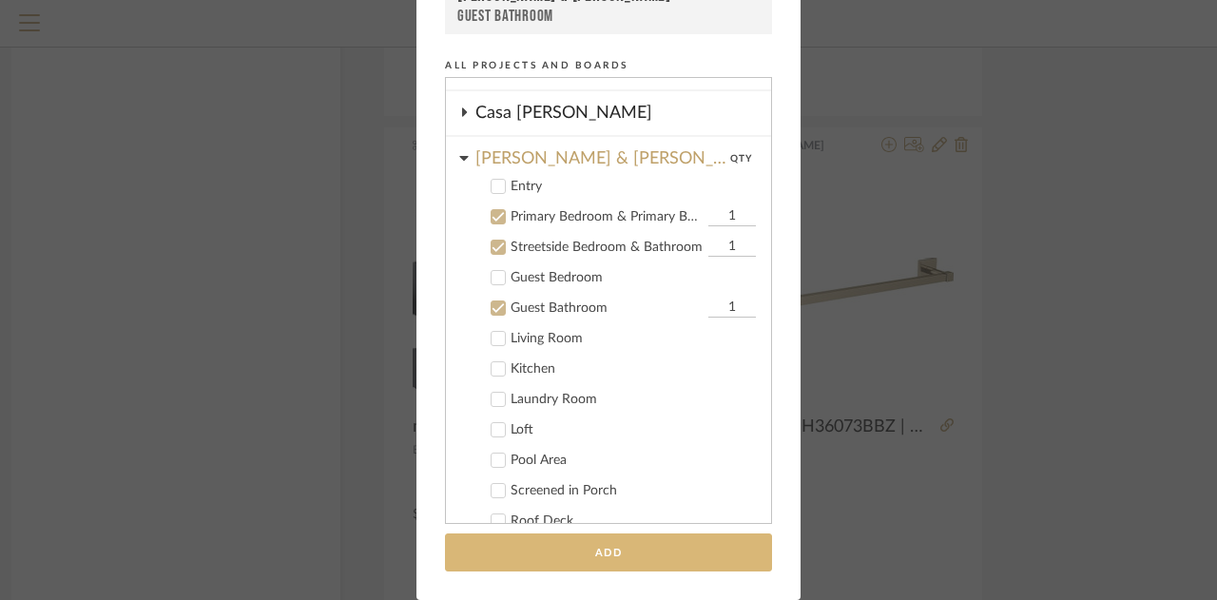
click at [563, 552] on button "Add" at bounding box center [608, 552] width 327 height 39
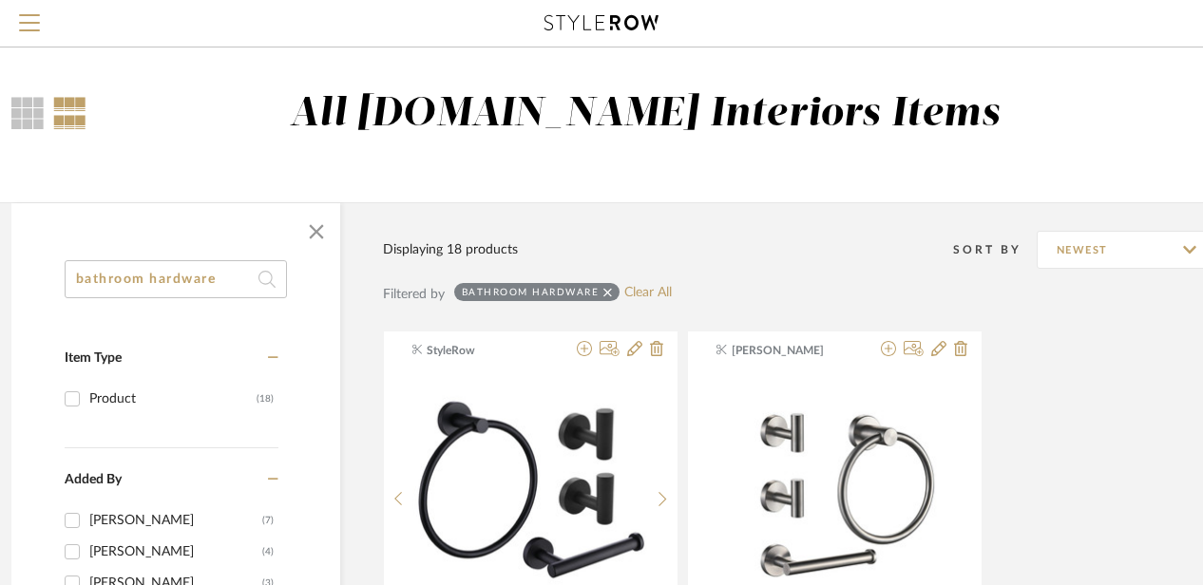
scroll to position [0, 25]
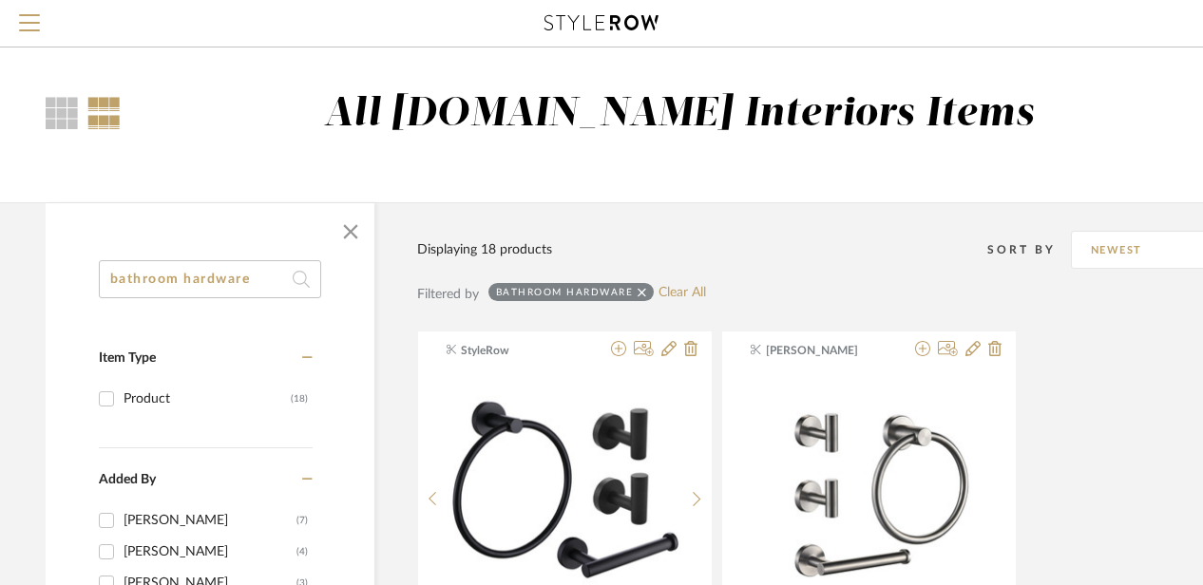
drag, startPoint x: 262, startPoint y: 279, endPoint x: 183, endPoint y: 273, distance: 79.2
click at [183, 273] on input "bathroom hardware" at bounding box center [210, 279] width 222 height 38
type input "bathroom"
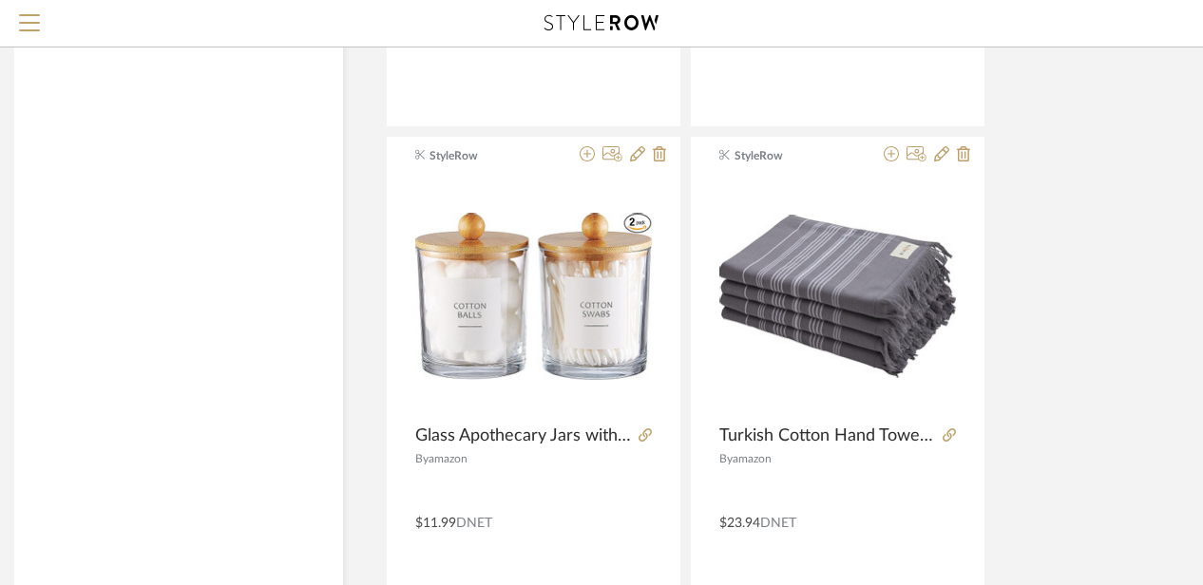
scroll to position [5053, 56]
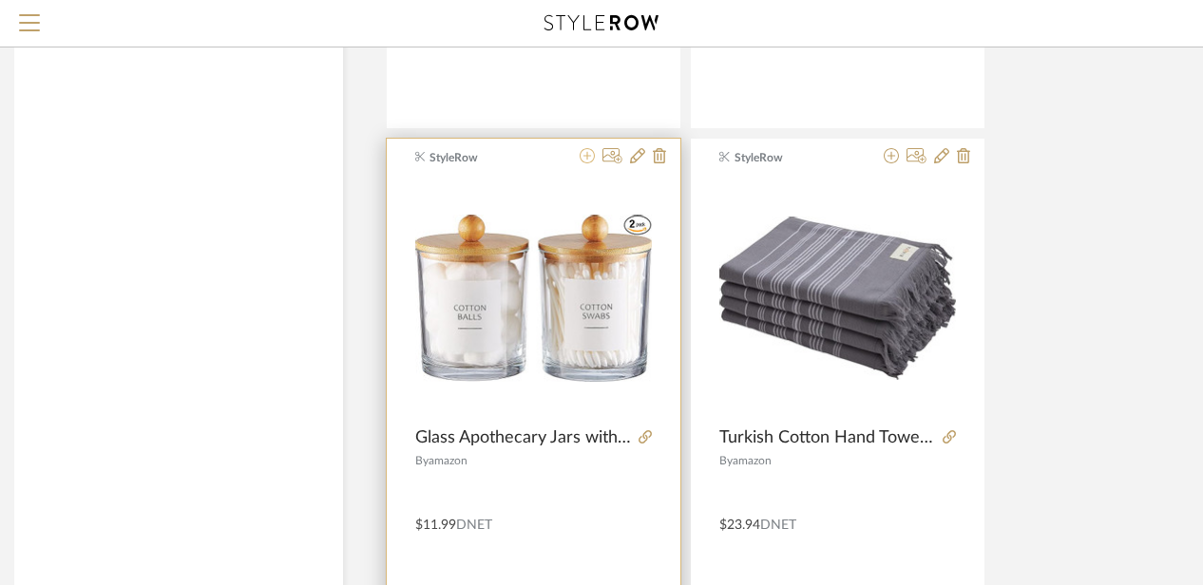
click at [585, 148] on icon at bounding box center [587, 155] width 15 height 15
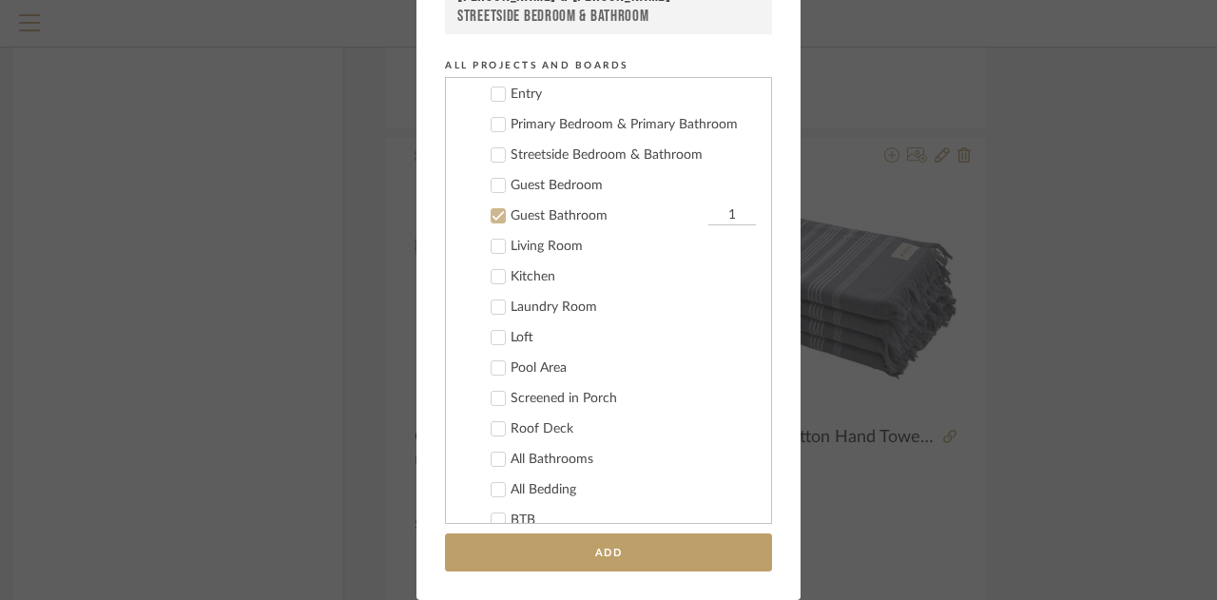
scroll to position [172, 0]
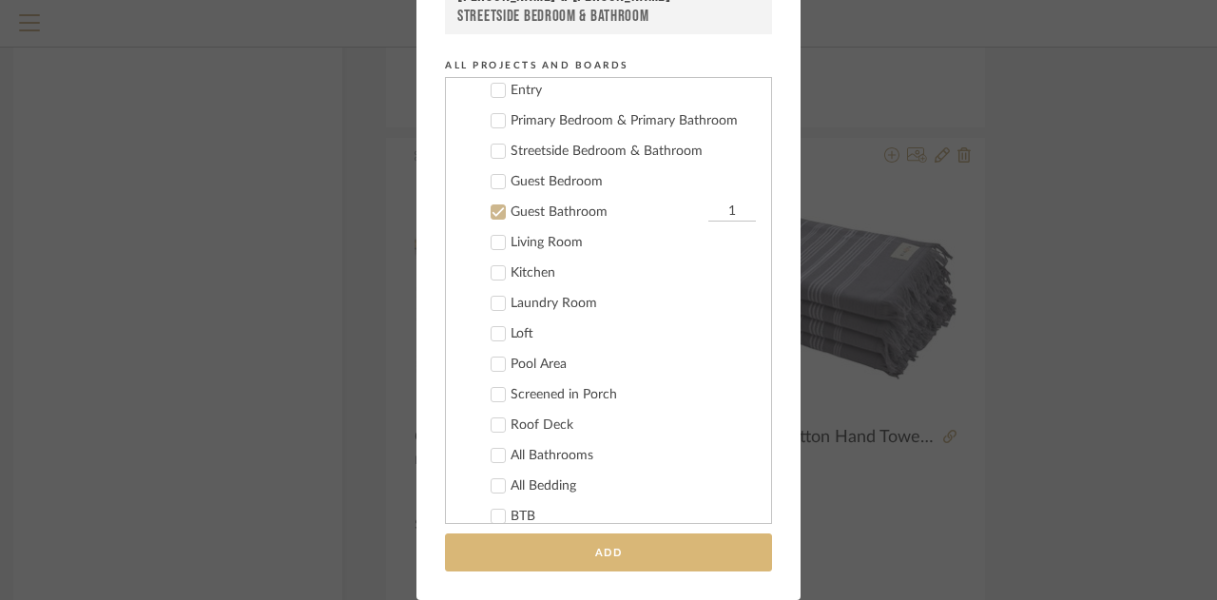
click at [544, 551] on button "Add" at bounding box center [608, 552] width 327 height 39
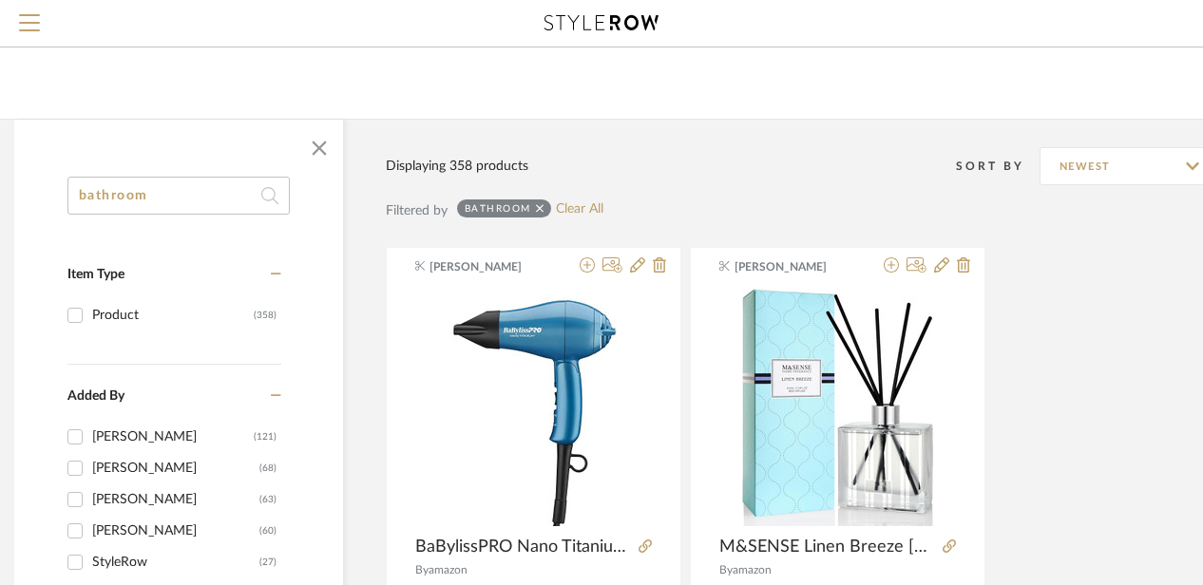
scroll to position [0, 56]
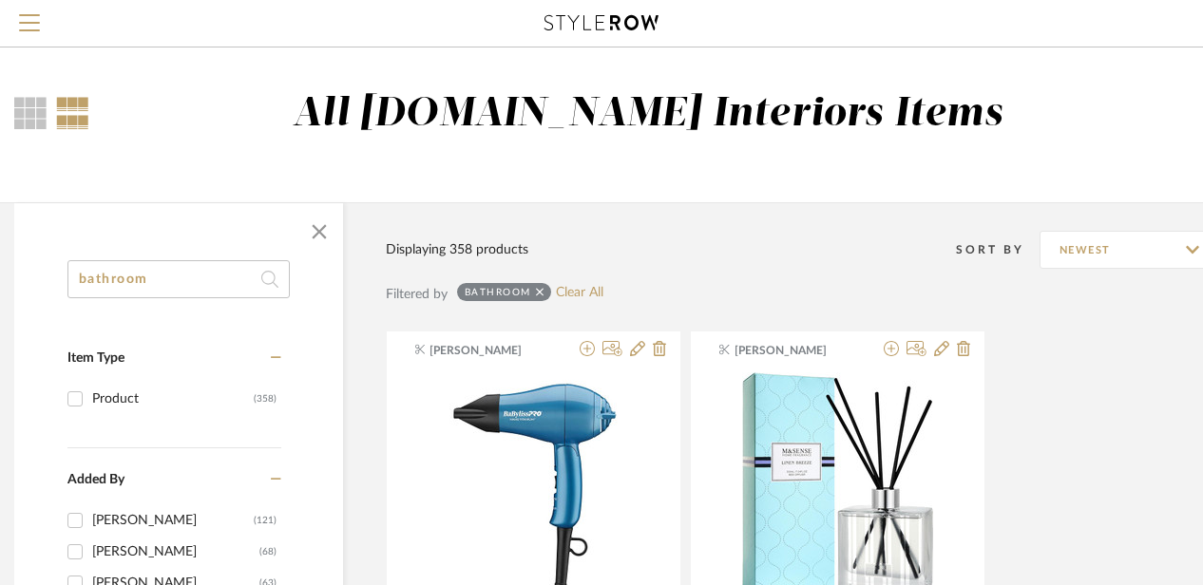
drag, startPoint x: 195, startPoint y: 282, endPoint x: 28, endPoint y: 259, distance: 168.8
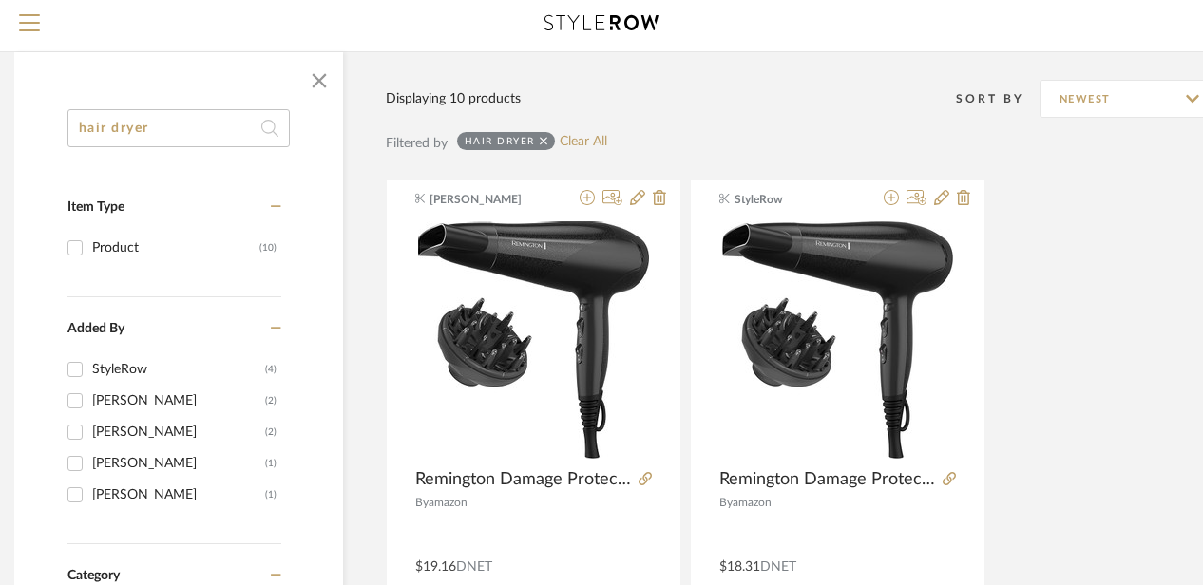
scroll to position [150, 56]
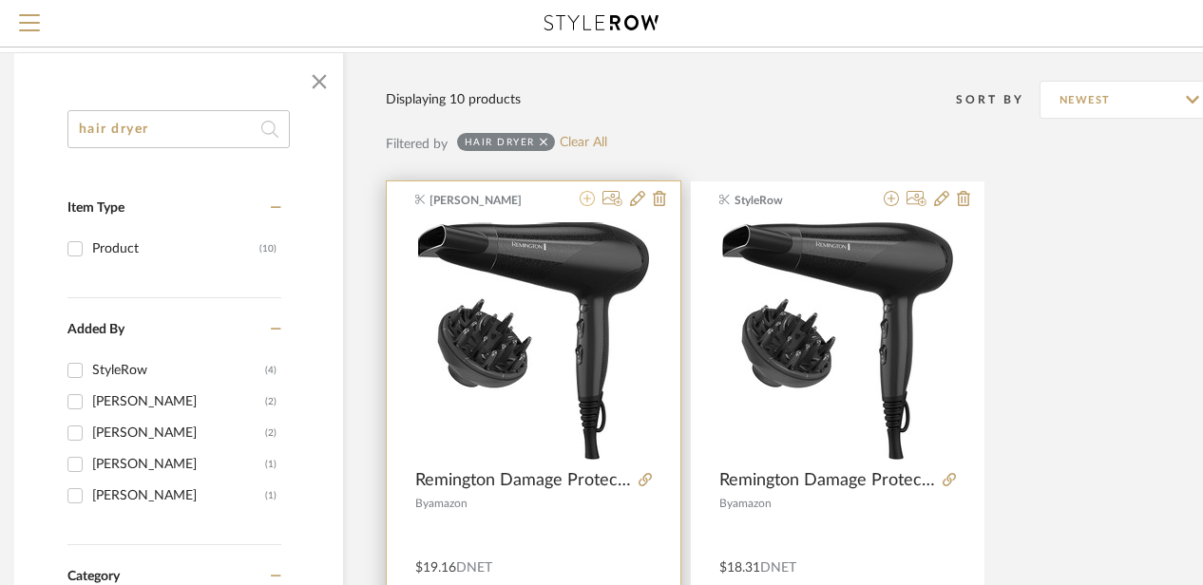
click at [591, 194] on icon at bounding box center [587, 198] width 15 height 15
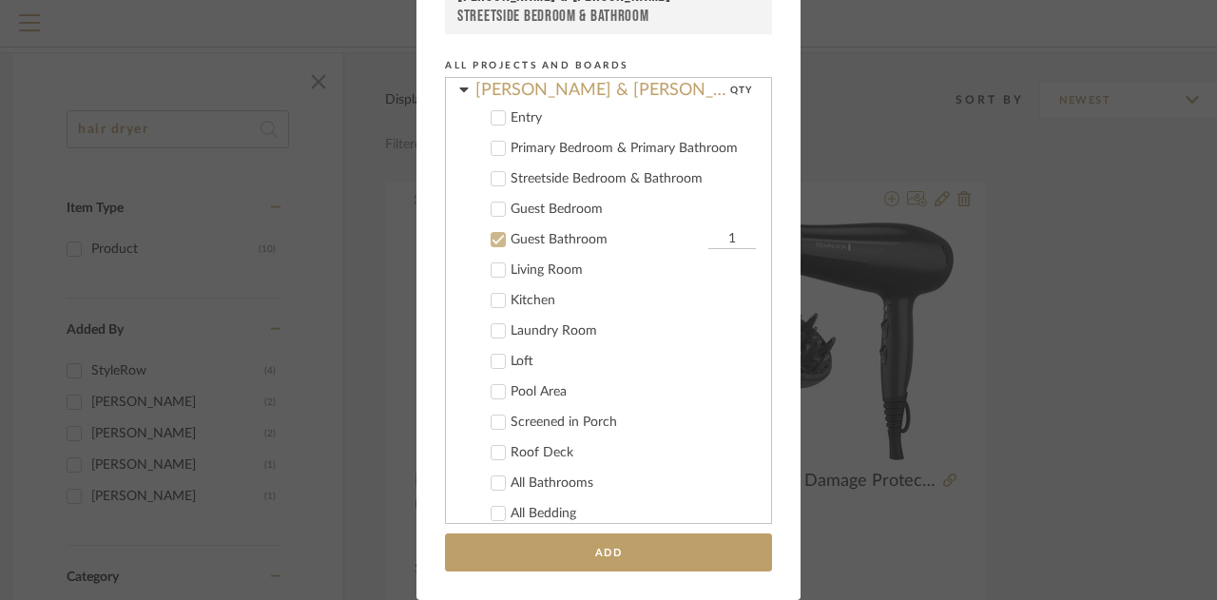
scroll to position [144, 0]
click at [492, 151] on icon at bounding box center [498, 150] width 12 height 10
click at [495, 188] on label "Streetside Bedroom & Bathroom" at bounding box center [614, 179] width 281 height 19
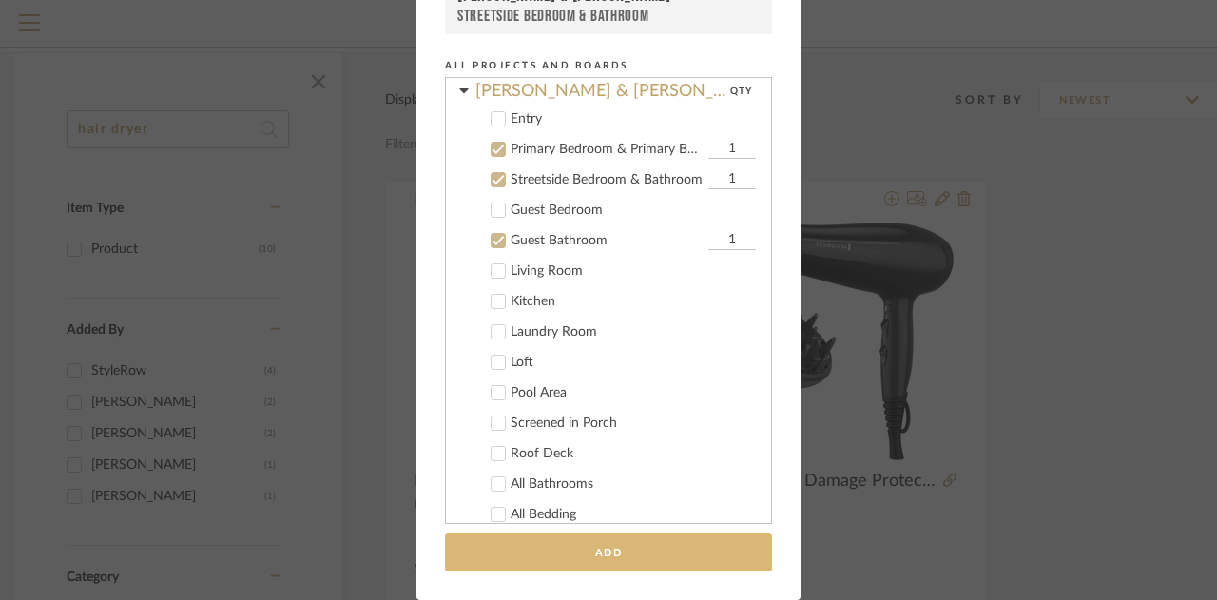
click at [510, 556] on button "Add" at bounding box center [608, 552] width 327 height 39
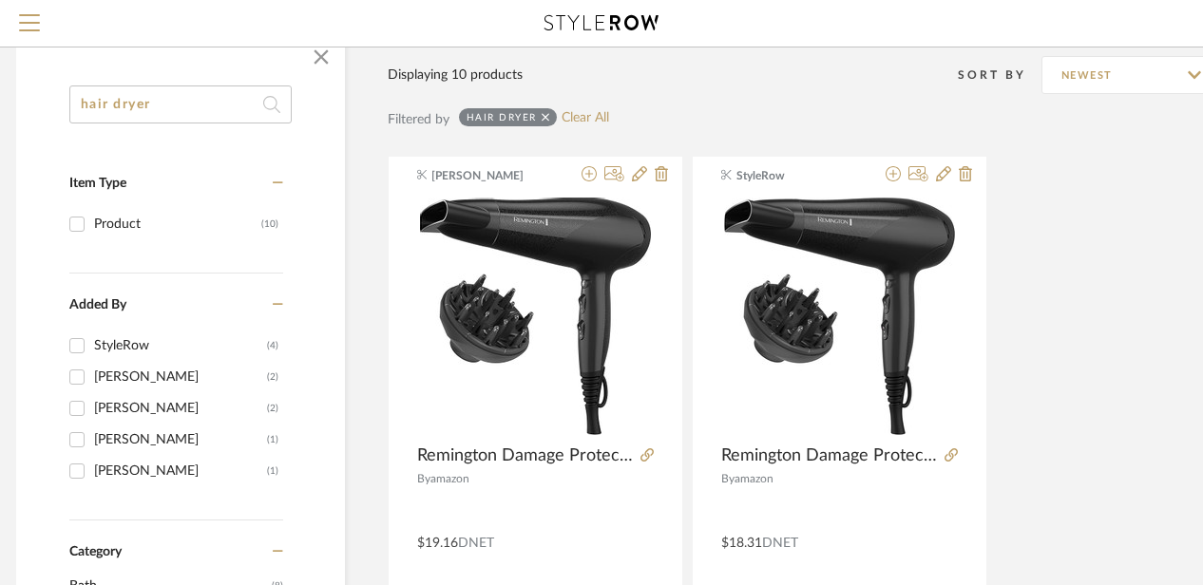
scroll to position [164, 54]
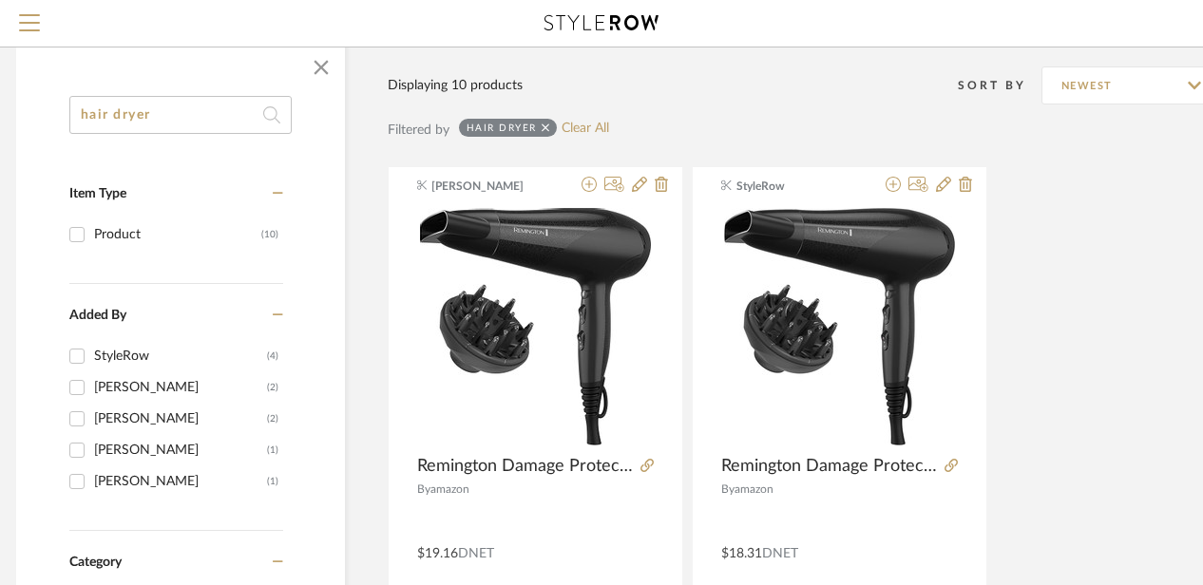
drag, startPoint x: 148, startPoint y: 113, endPoint x: 44, endPoint y: 98, distance: 105.7
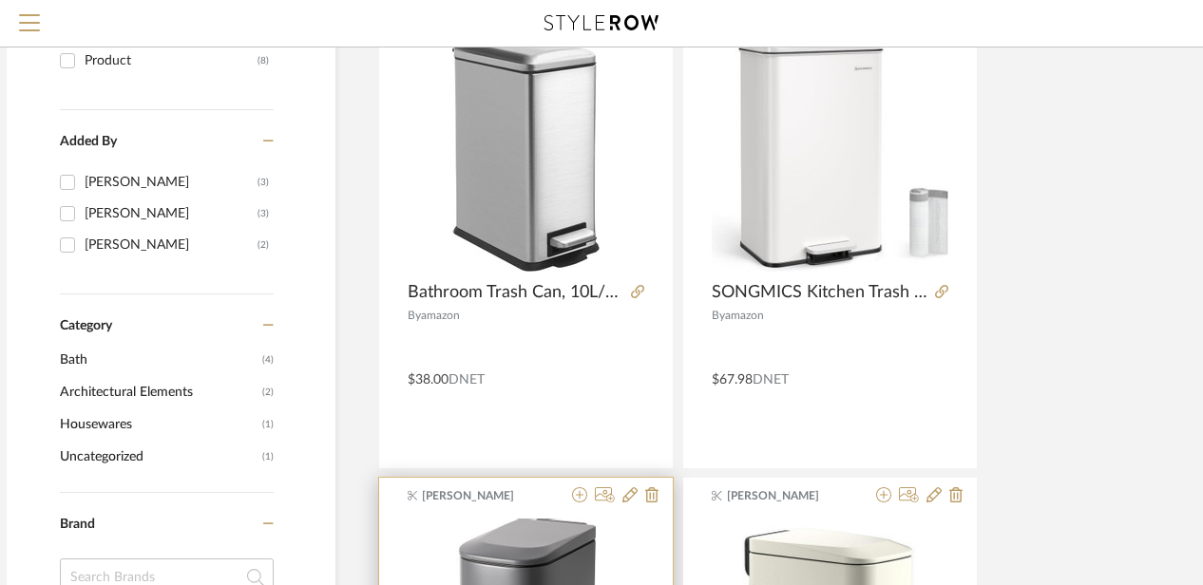
scroll to position [0, 64]
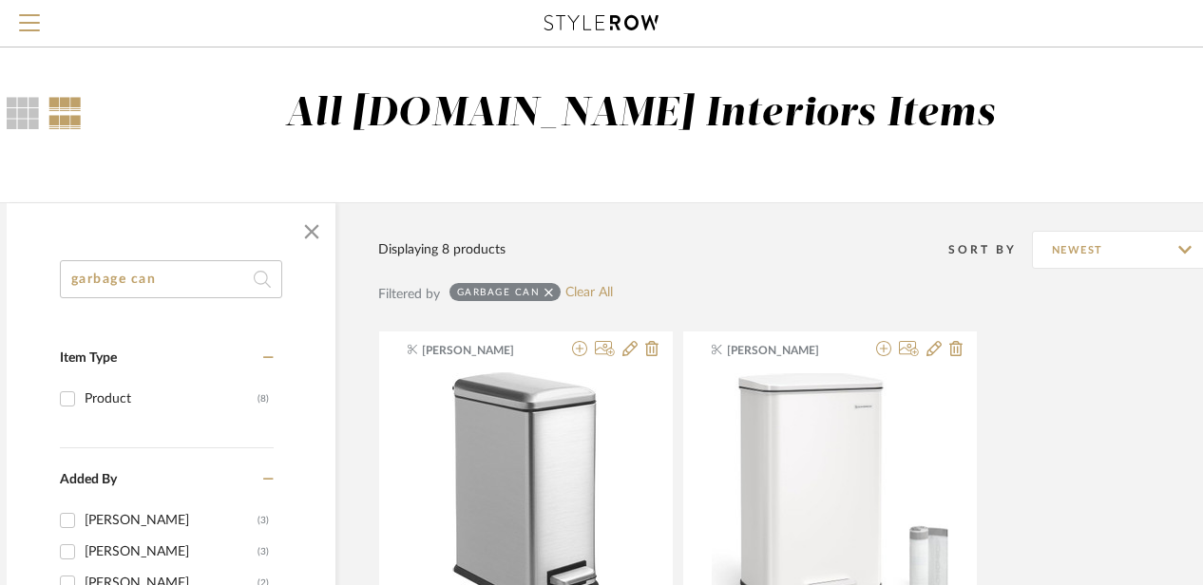
drag, startPoint x: 120, startPoint y: 273, endPoint x: 15, endPoint y: 262, distance: 105.1
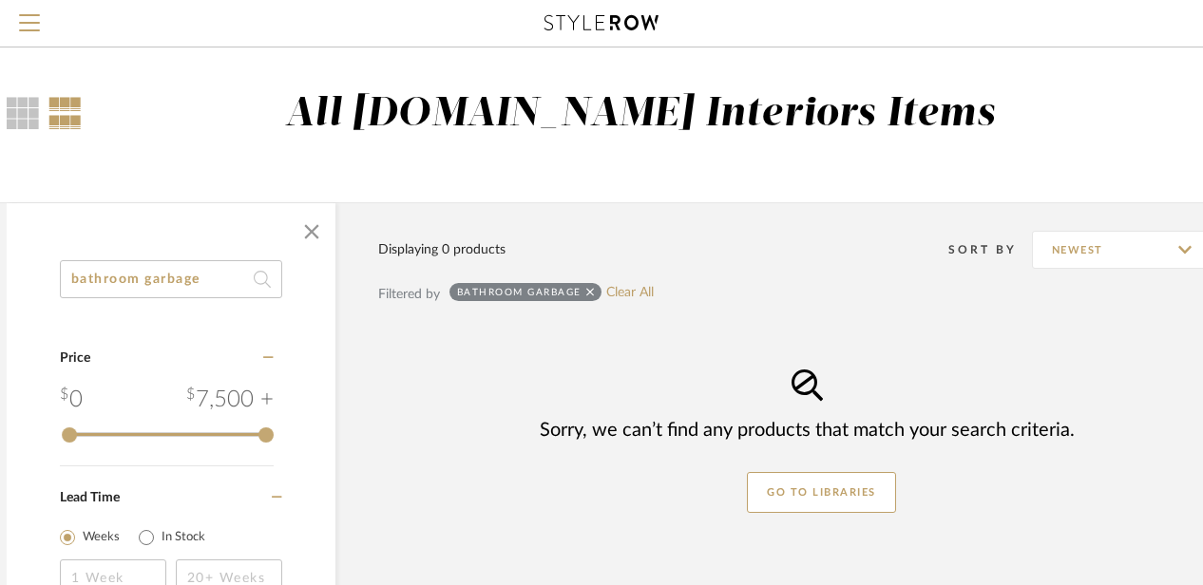
drag, startPoint x: 222, startPoint y: 276, endPoint x: 152, endPoint y: 265, distance: 71.1
click at [152, 265] on input "bathroom garbage" at bounding box center [171, 279] width 222 height 38
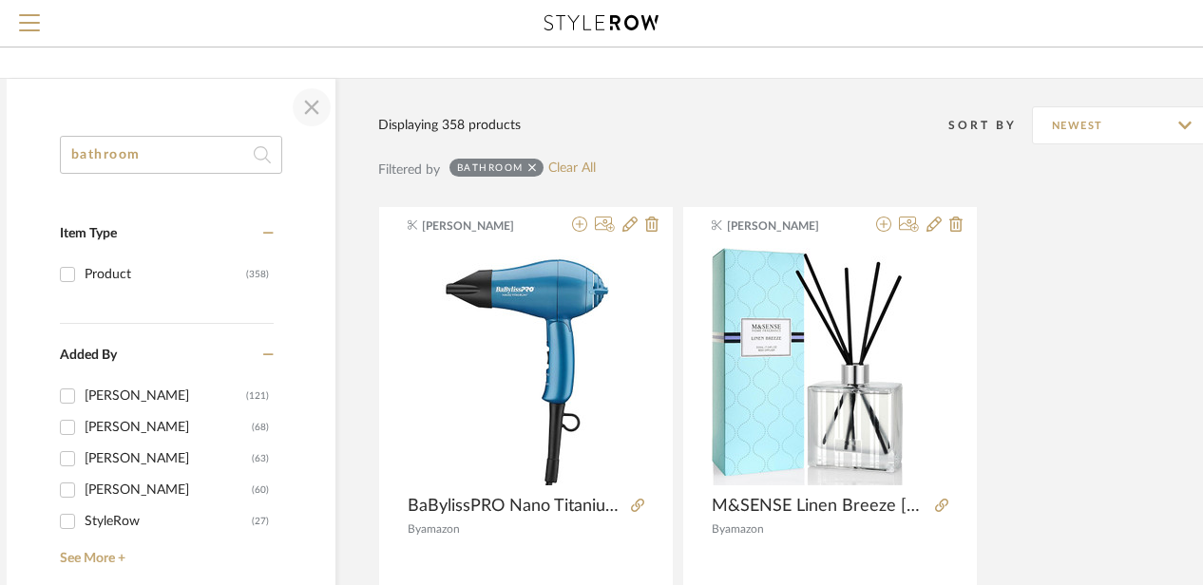
scroll to position [0, 64]
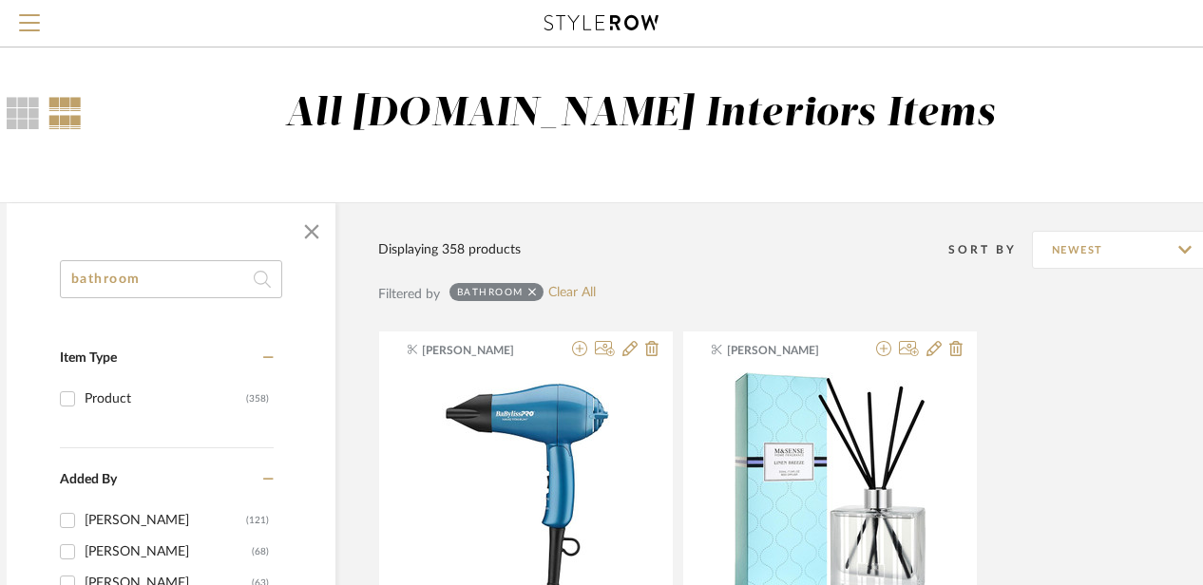
drag, startPoint x: 145, startPoint y: 282, endPoint x: 34, endPoint y: 255, distance: 114.6
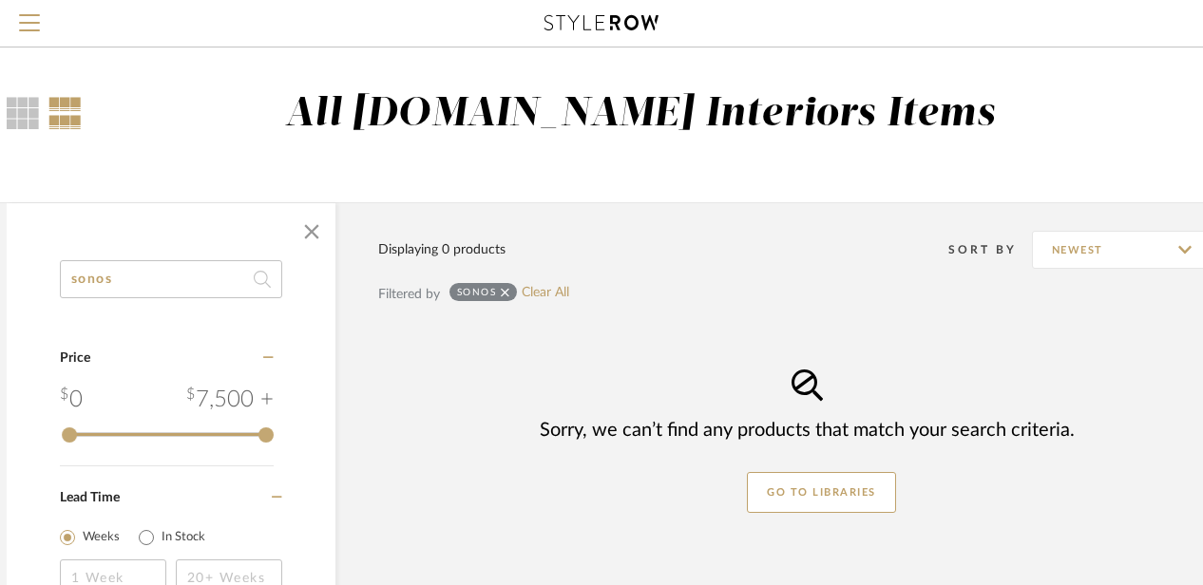
click at [159, 283] on input "sonos" at bounding box center [171, 279] width 222 height 38
type input "s"
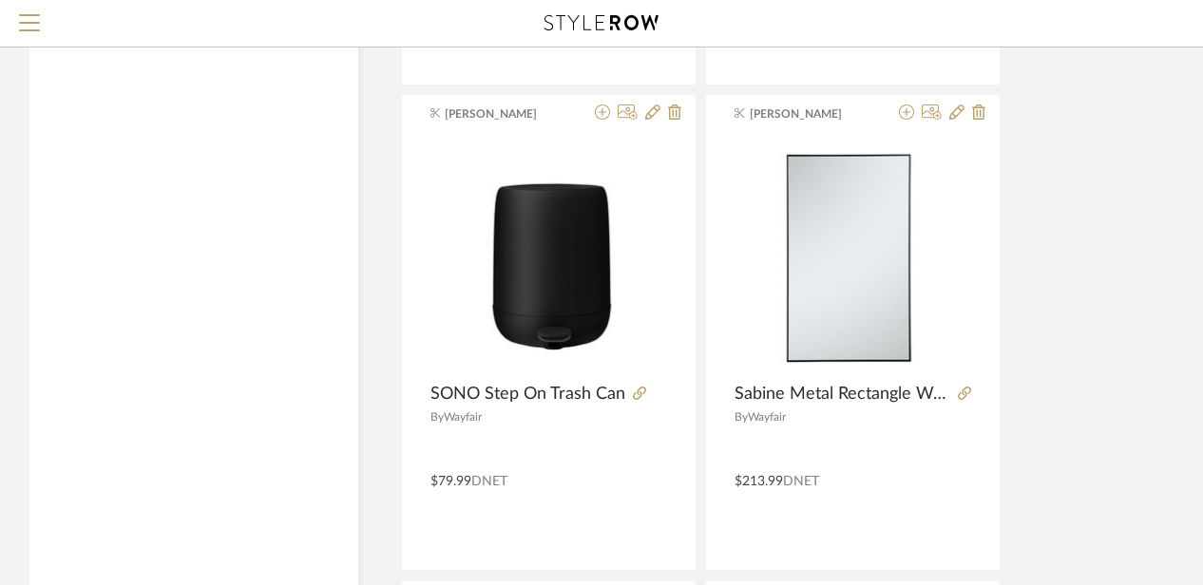
scroll to position [3138, 41]
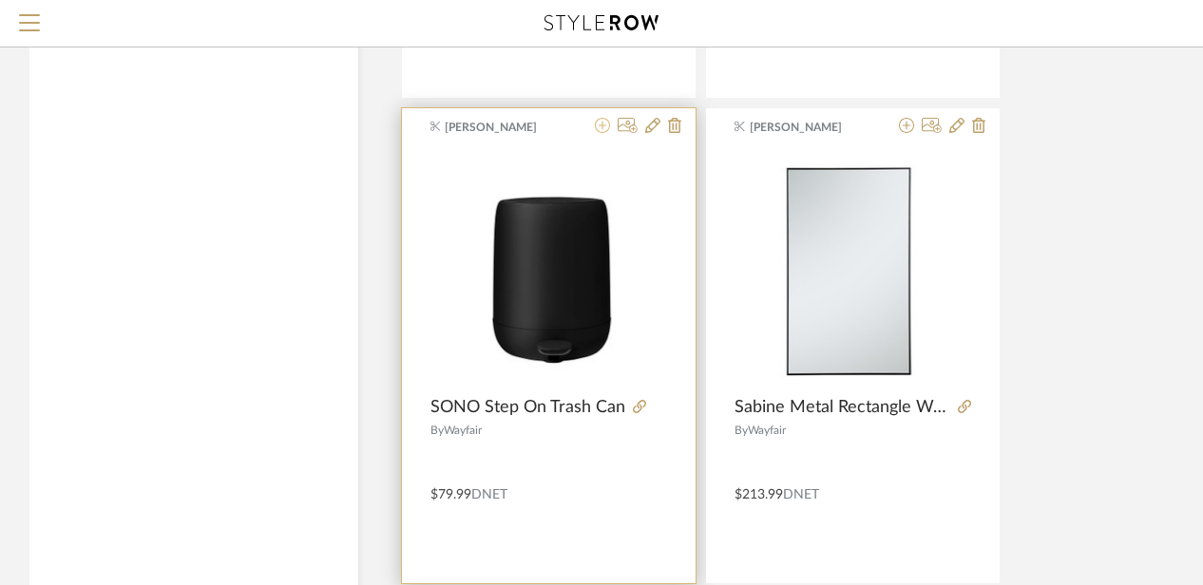
type input "bath"
click at [601, 119] on icon at bounding box center [602, 125] width 15 height 15
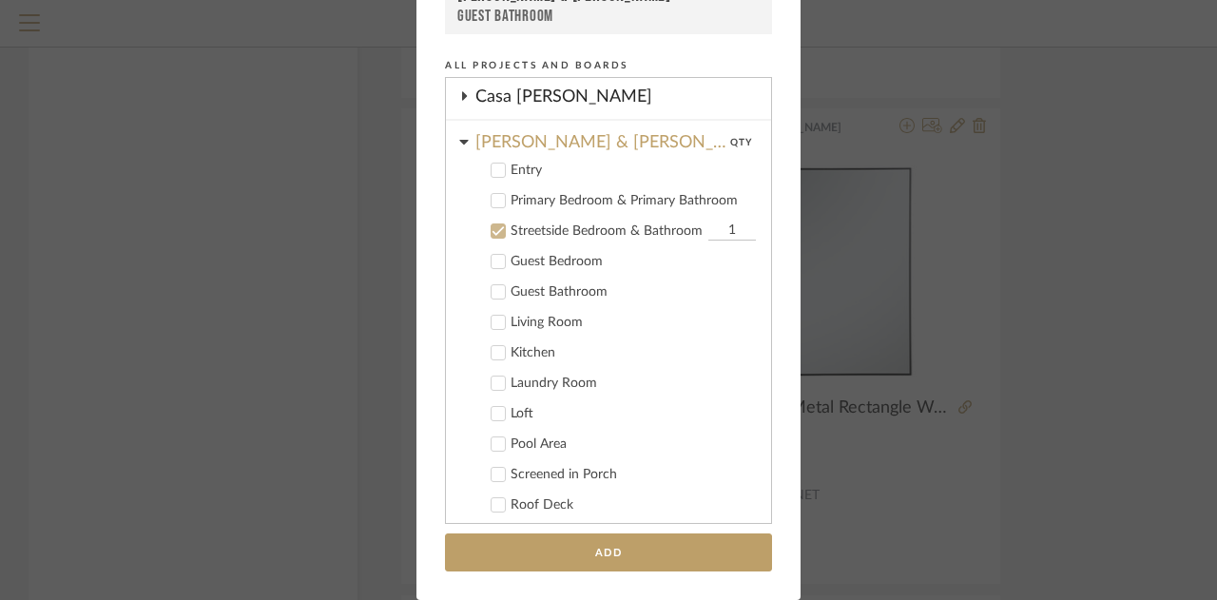
scroll to position [90, 0]
click at [491, 199] on icon at bounding box center [497, 202] width 13 height 13
click at [491, 263] on icon at bounding box center [497, 263] width 13 height 13
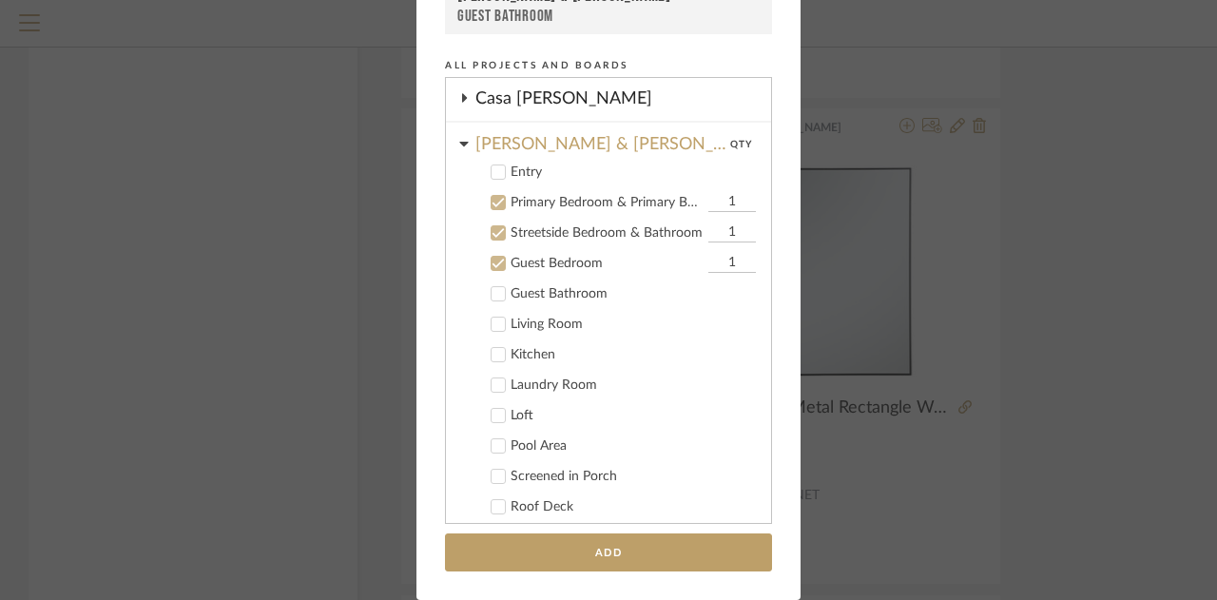
click at [491, 263] on icon at bounding box center [497, 263] width 13 height 13
click at [492, 297] on icon at bounding box center [497, 293] width 13 height 13
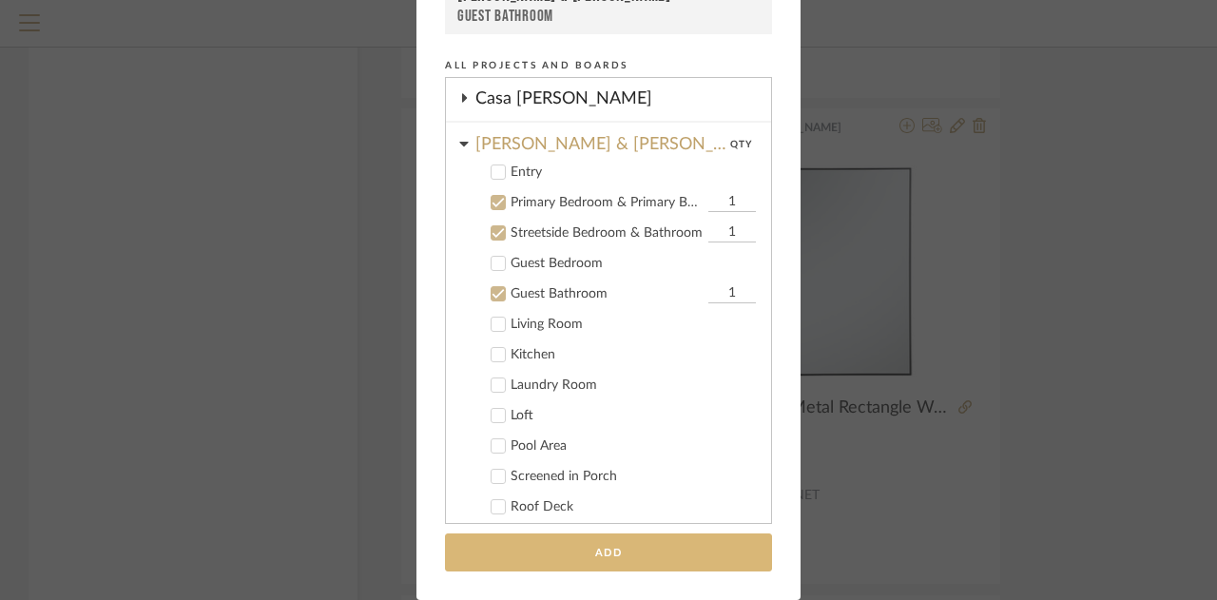
click at [523, 556] on button "Add" at bounding box center [608, 552] width 327 height 39
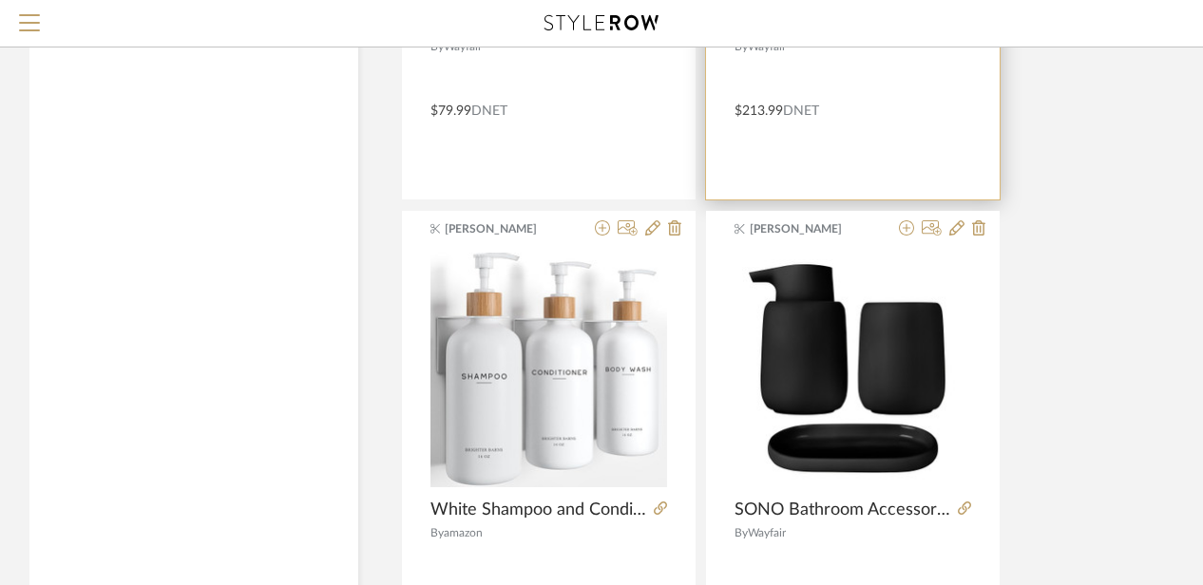
scroll to position [3532, 41]
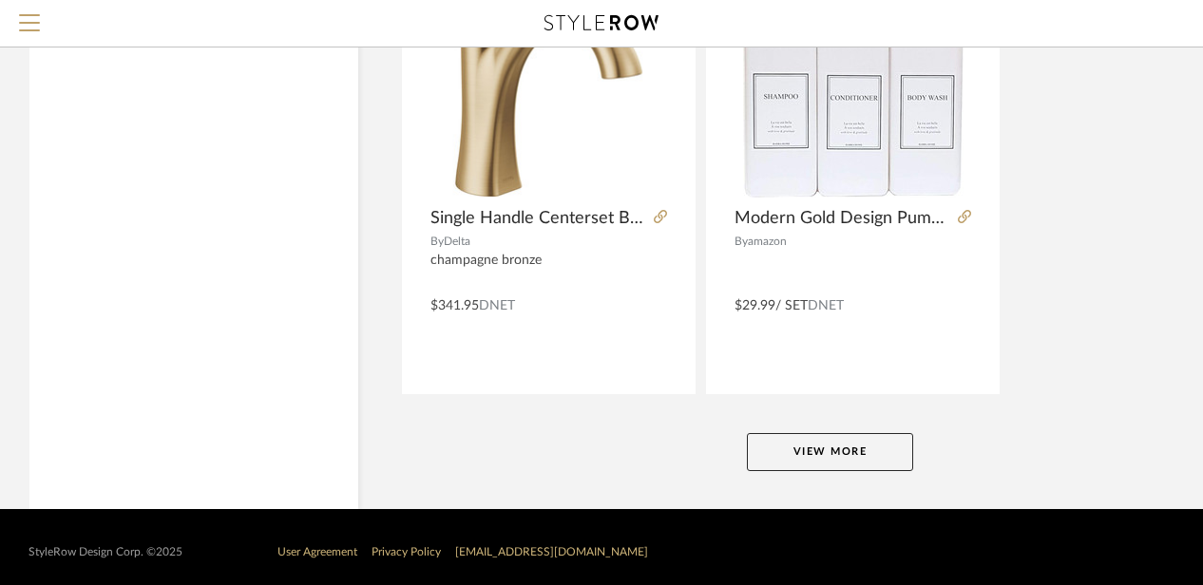
scroll to position [8674, 41]
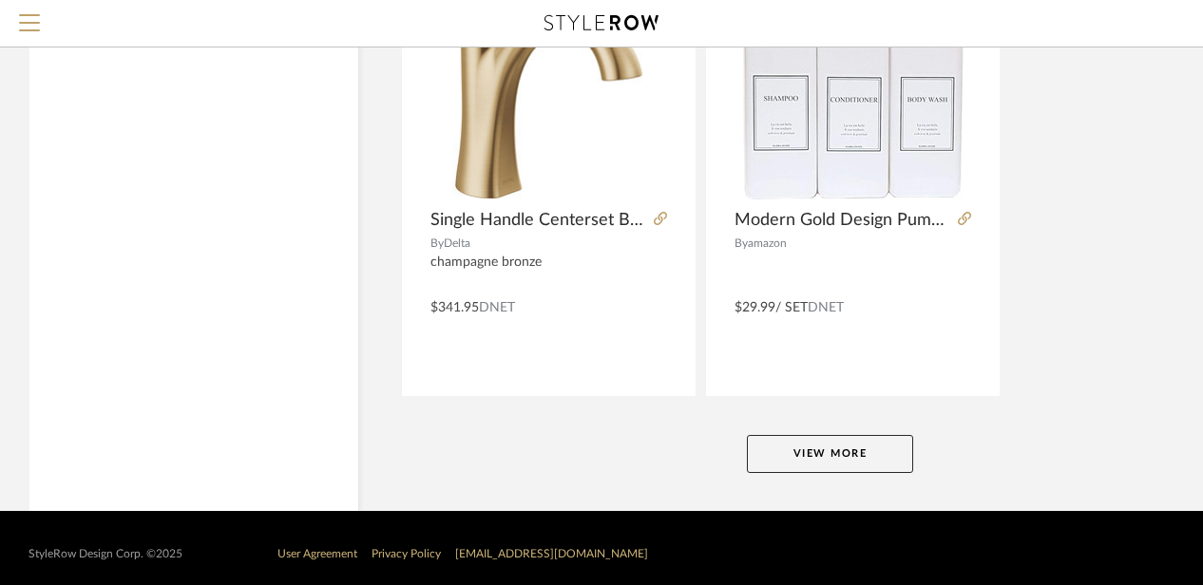
click at [868, 455] on button "View More" at bounding box center [830, 454] width 166 height 38
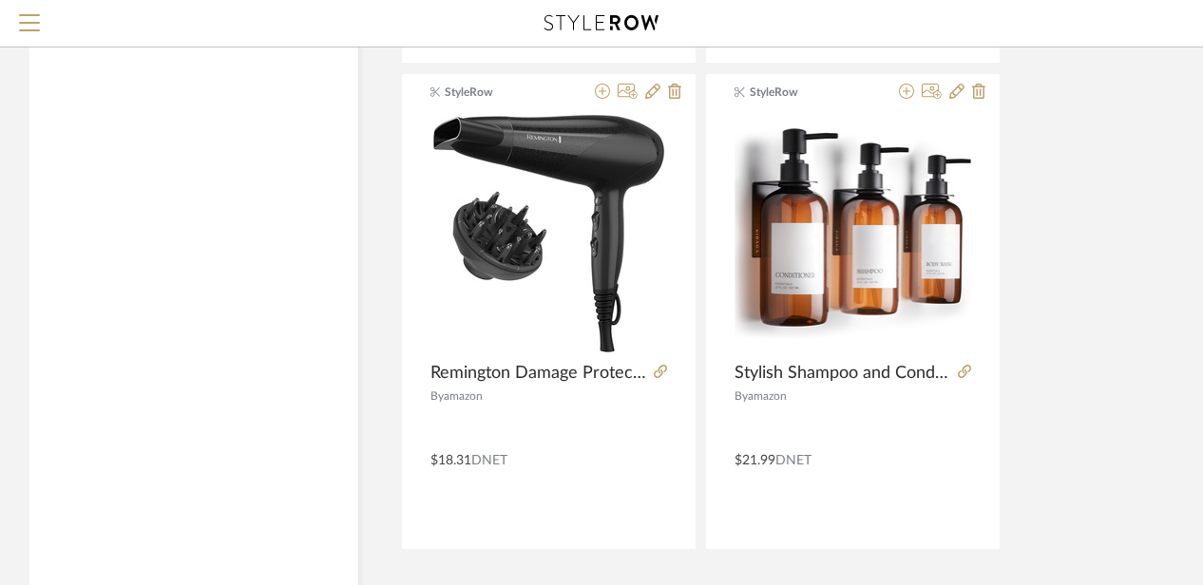
scroll to position [17416, 41]
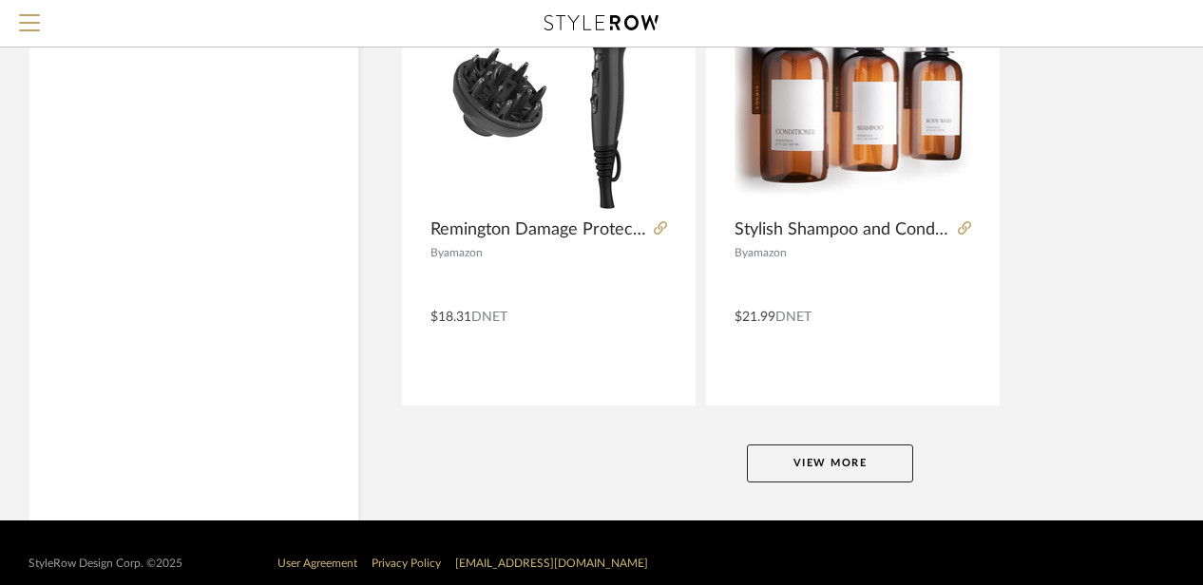
click at [848, 446] on button "View More" at bounding box center [830, 464] width 166 height 38
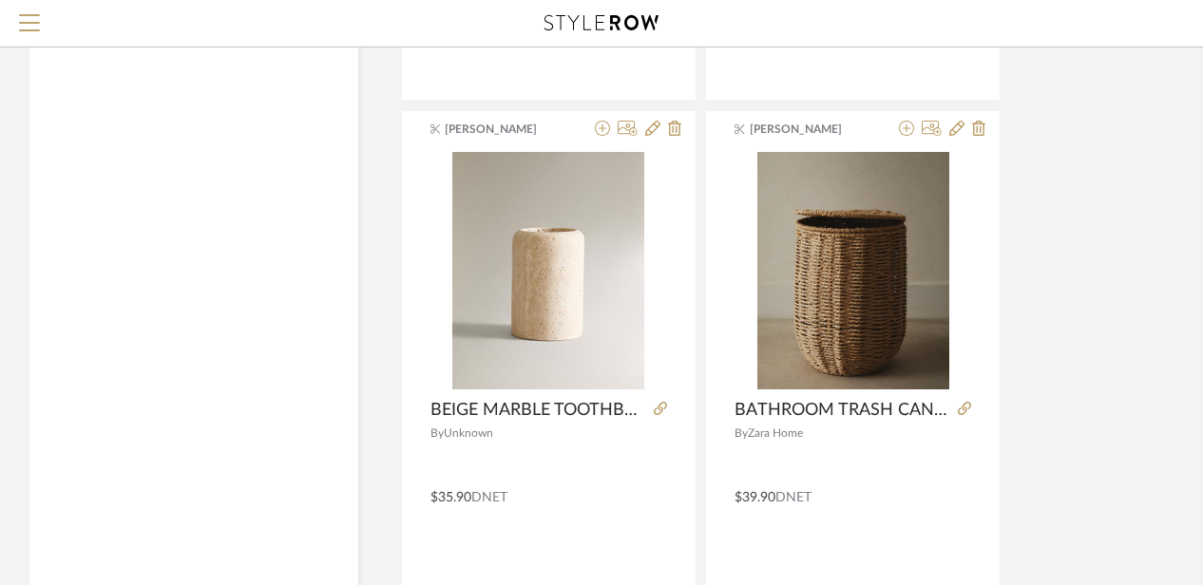
scroll to position [26155, 41]
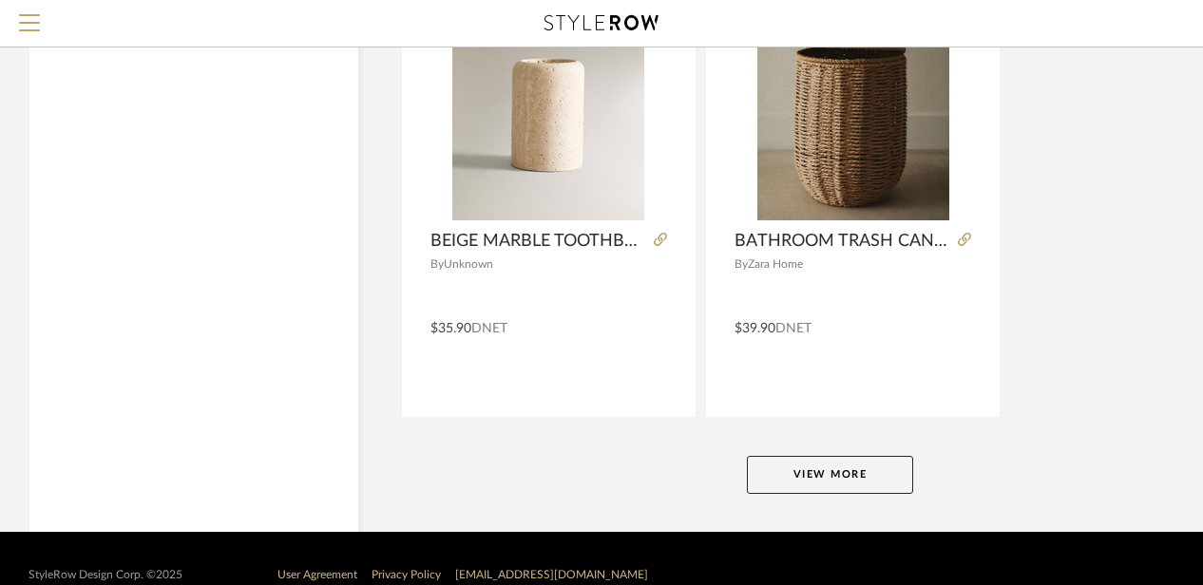
click at [848, 456] on button "View More" at bounding box center [830, 475] width 166 height 38
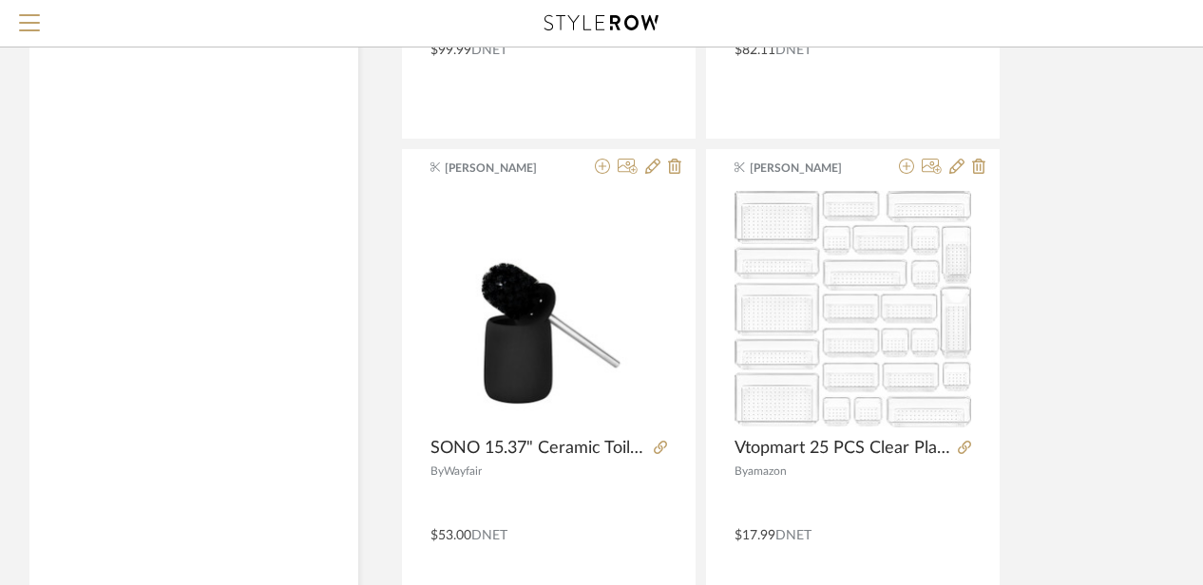
scroll to position [27381, 41]
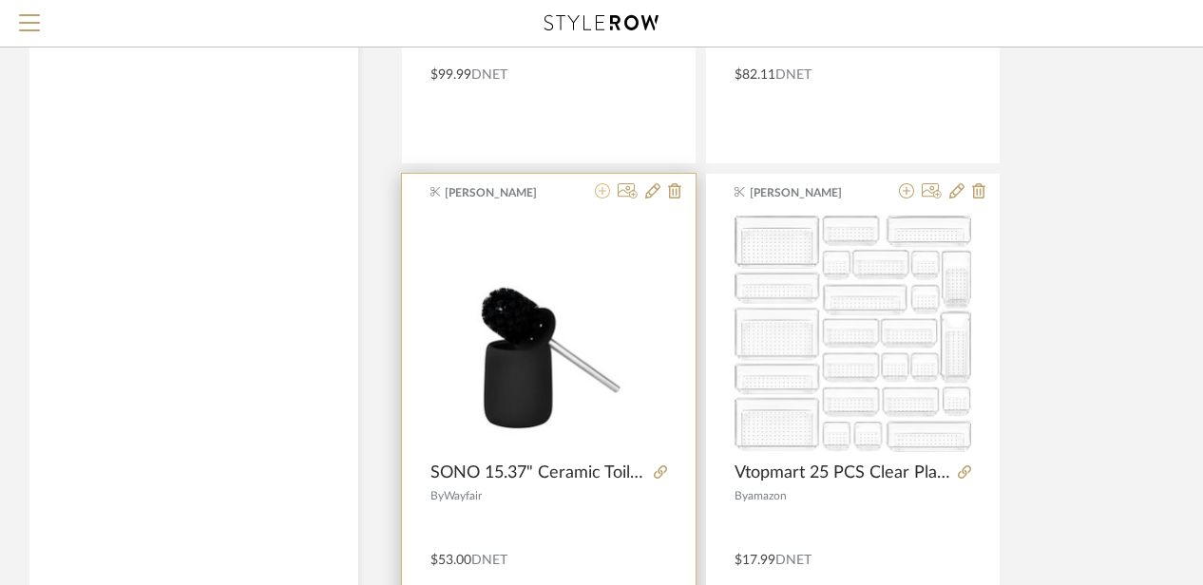
click at [605, 183] on icon at bounding box center [602, 190] width 15 height 15
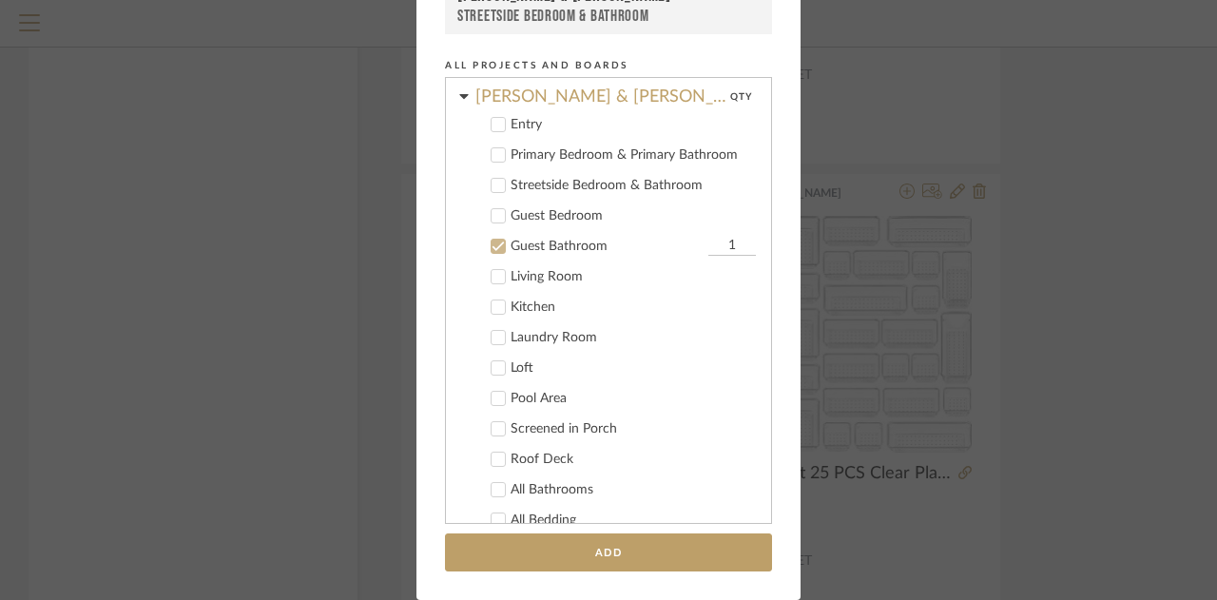
scroll to position [136, 0]
click at [491, 183] on icon at bounding box center [497, 187] width 13 height 13
click at [490, 168] on cdk-nested-tree-node "Primary Bedroom & Primary Bathroom" at bounding box center [601, 156] width 310 height 30
click at [491, 161] on icon at bounding box center [497, 156] width 13 height 13
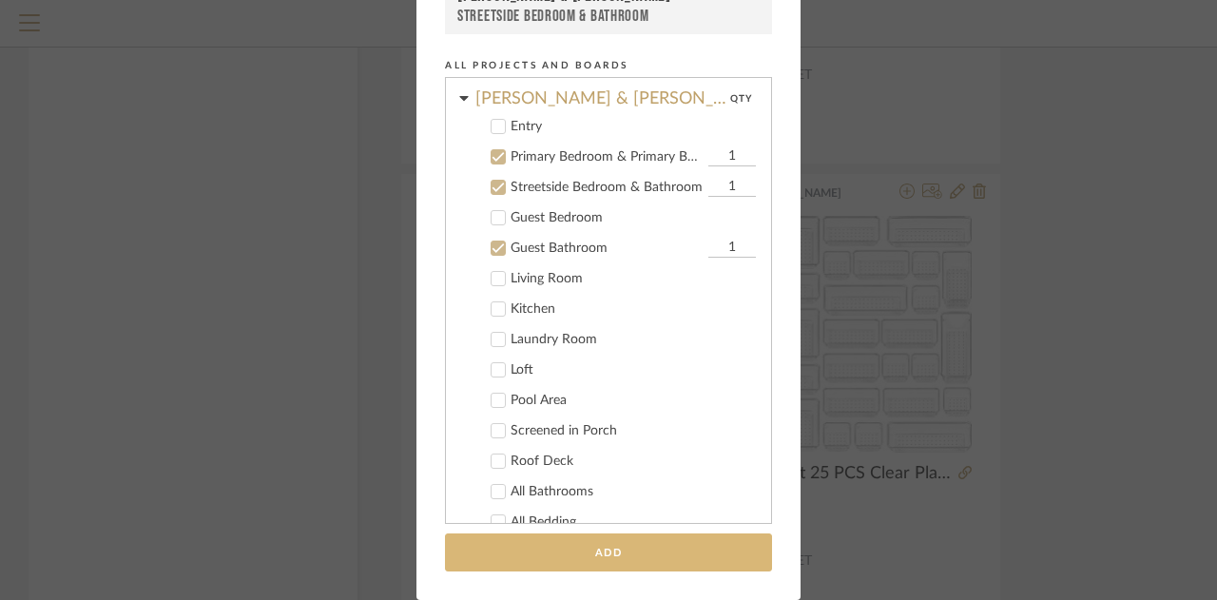
click at [521, 558] on button "Add" at bounding box center [608, 552] width 327 height 39
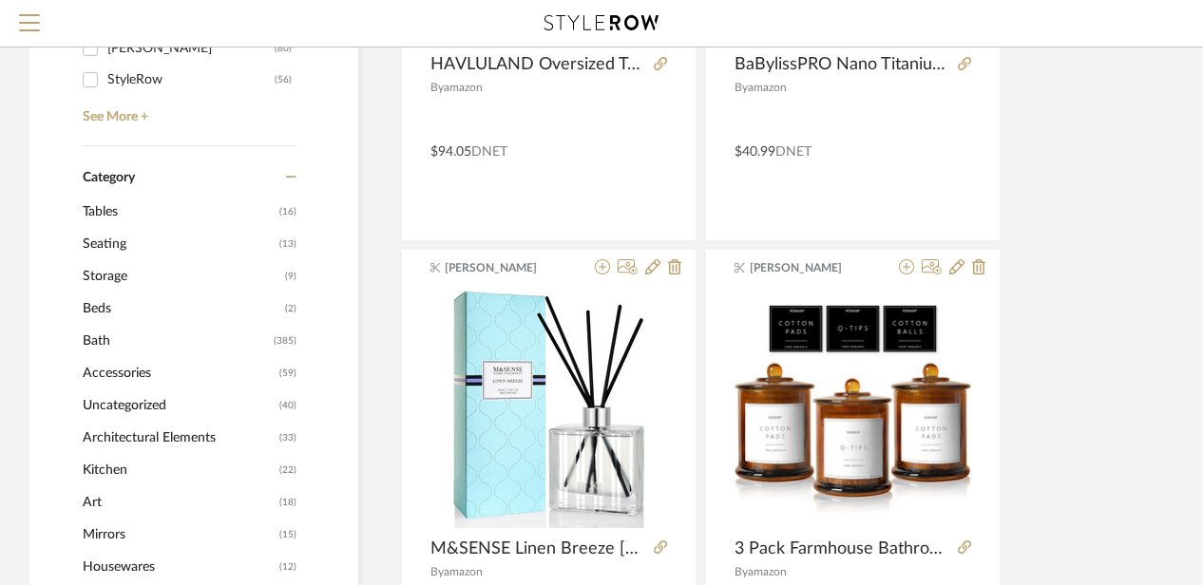
scroll to position [0, 41]
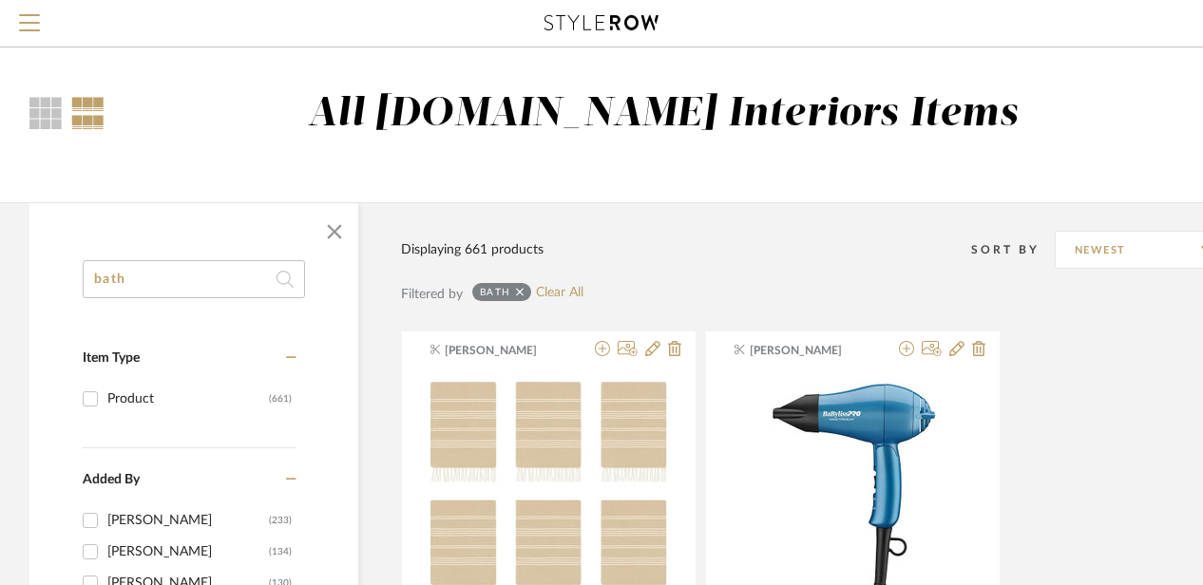
click at [158, 282] on input "bath" at bounding box center [194, 279] width 222 height 38
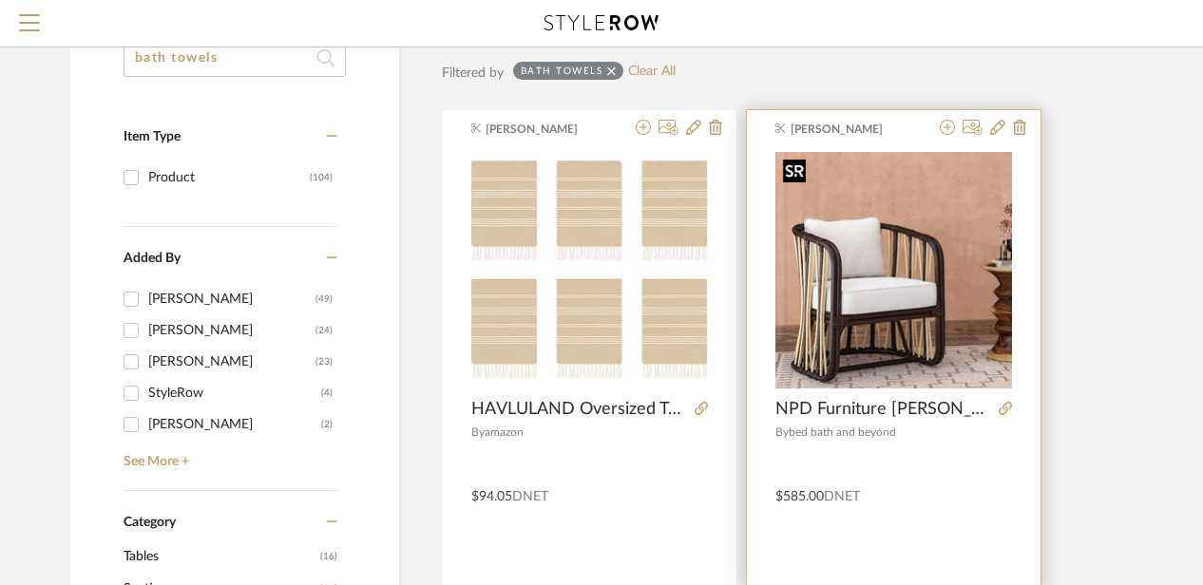
scroll to position [116, 0]
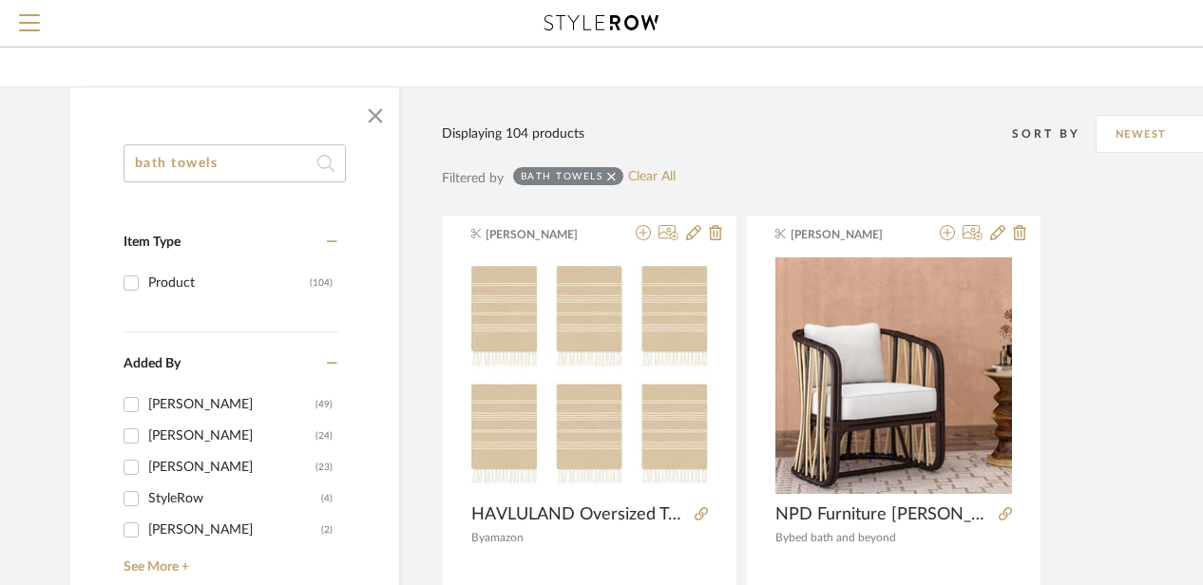
drag, startPoint x: 245, startPoint y: 161, endPoint x: 164, endPoint y: 159, distance: 80.8
click at [164, 159] on input "bath towels" at bounding box center [235, 163] width 222 height 38
type input "b"
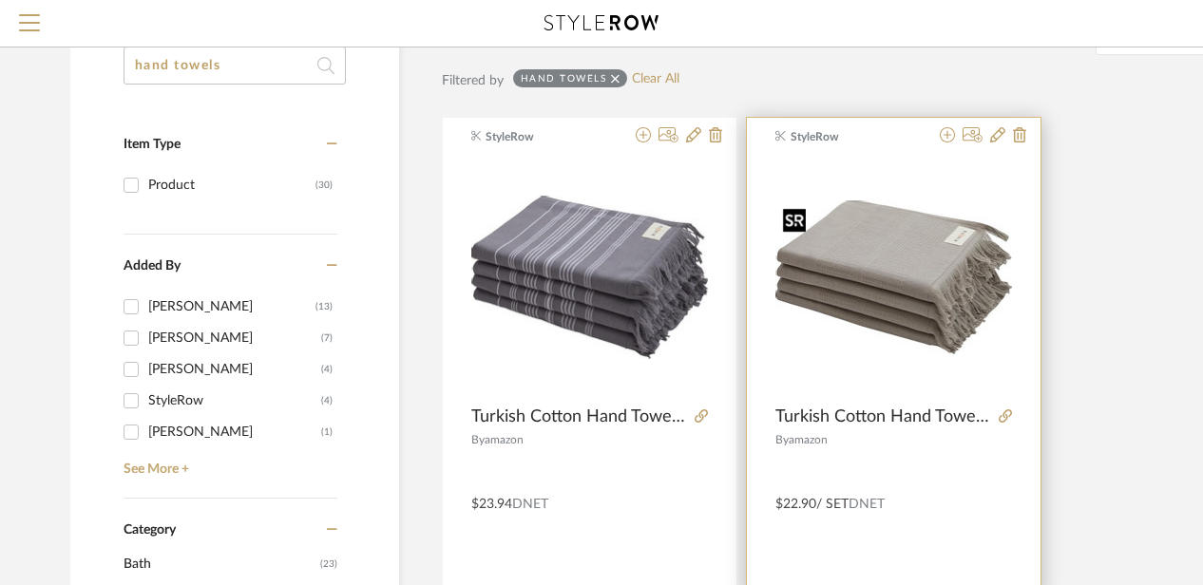
scroll to position [219, 0]
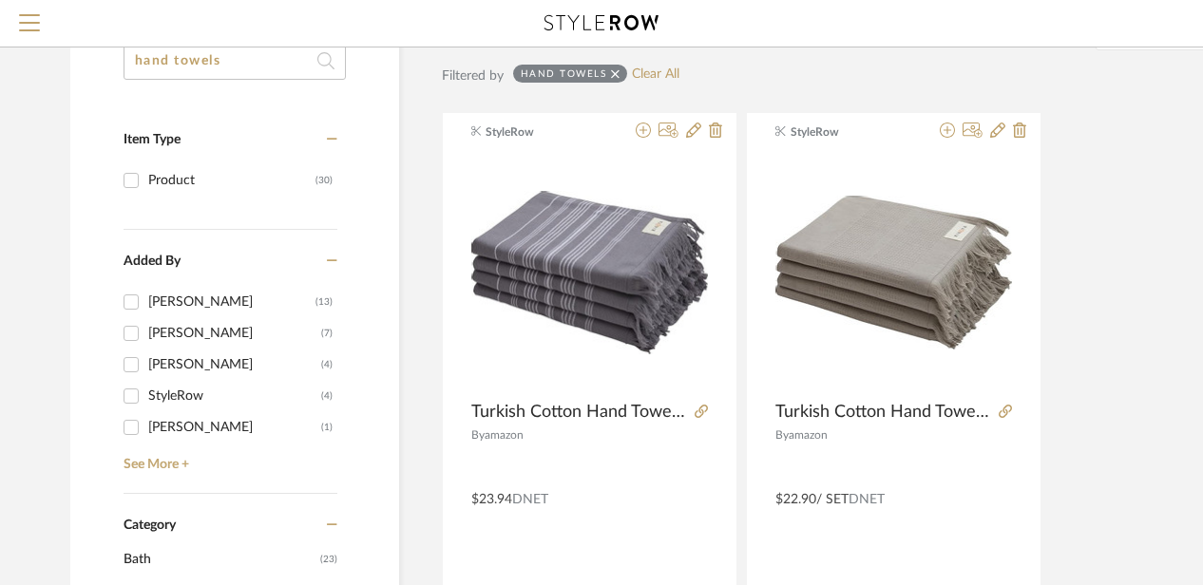
type input "hand towels"
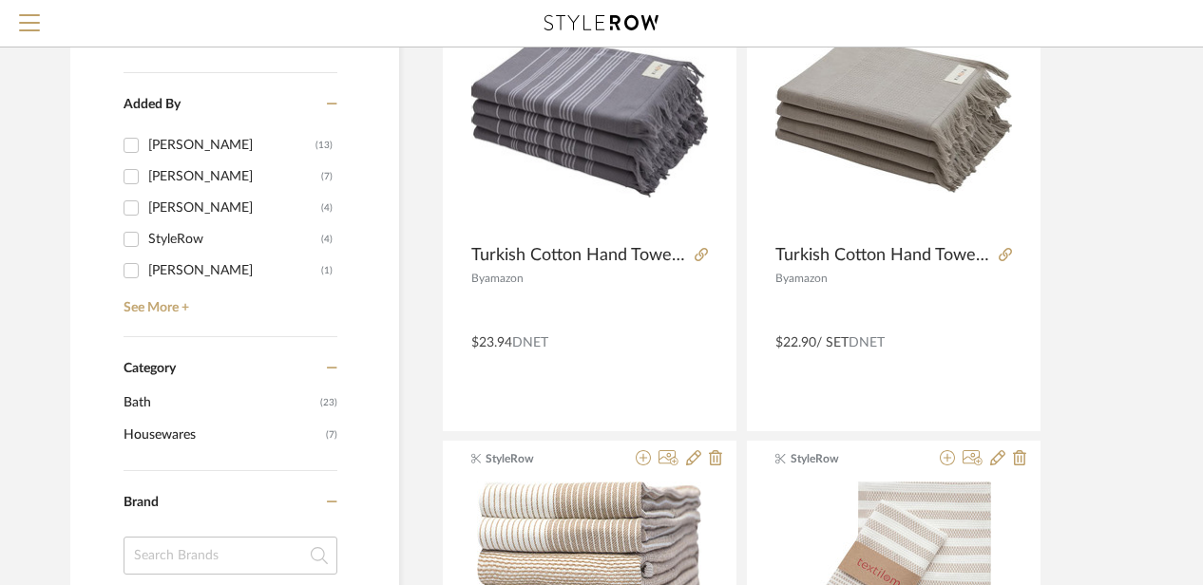
scroll to position [374, 0]
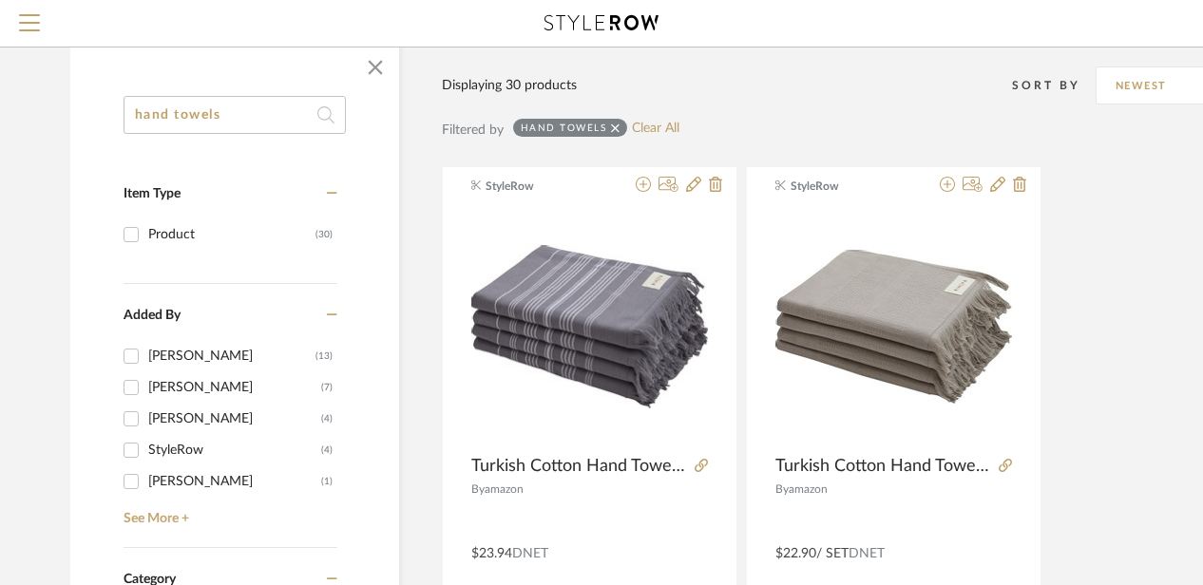
scroll to position [163, 0]
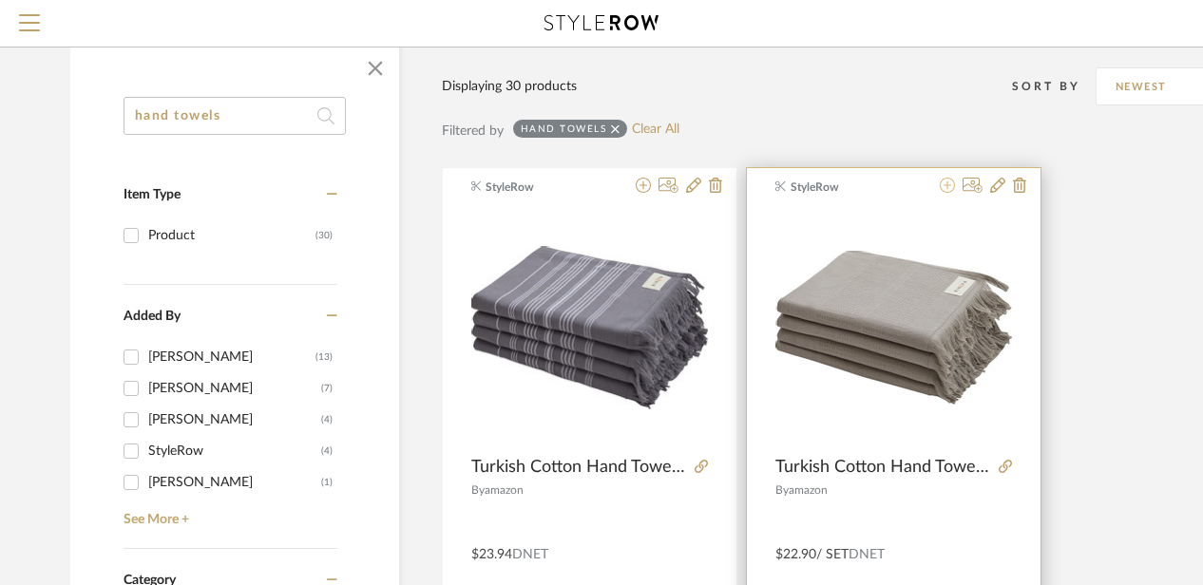
click at [949, 179] on icon at bounding box center [947, 185] width 15 height 15
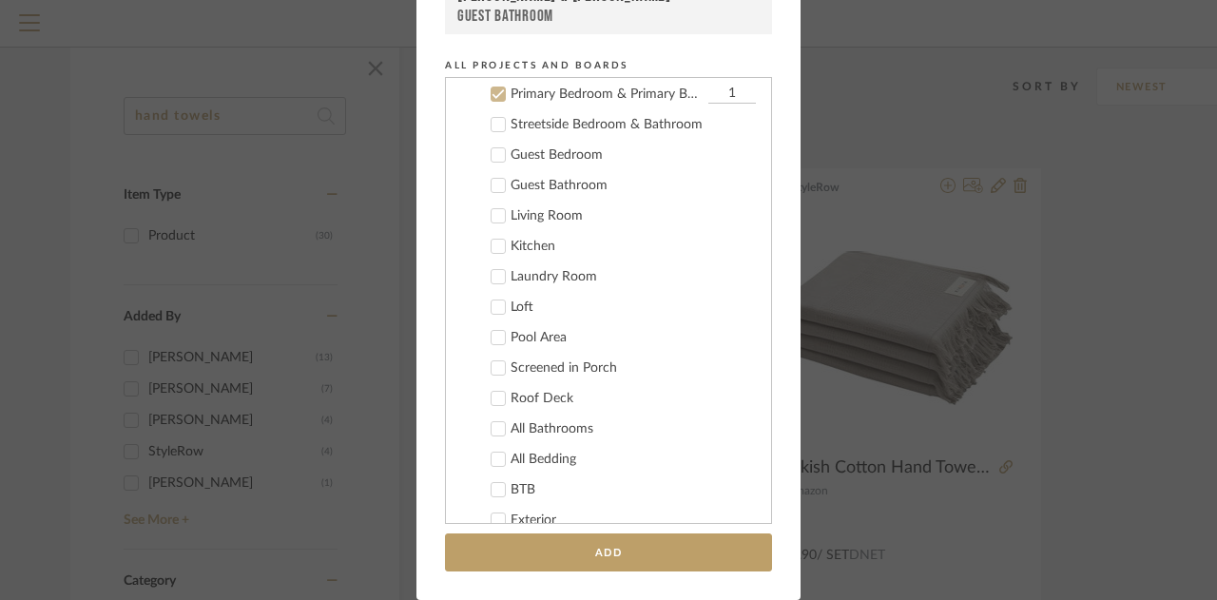
scroll to position [129, 0]
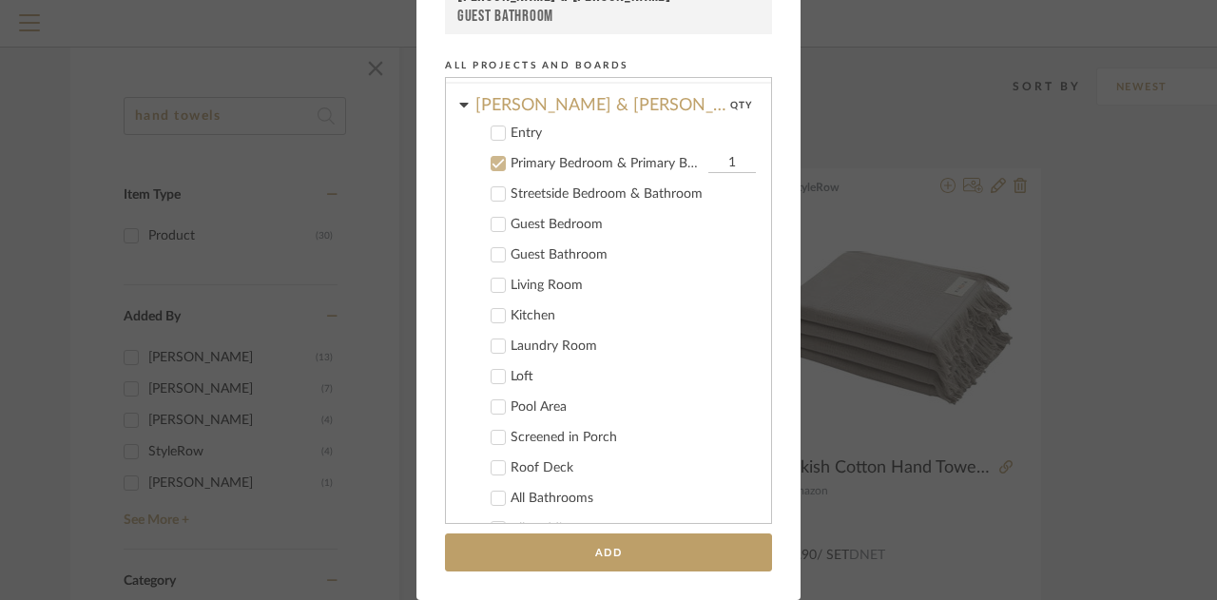
click at [490, 156] on div at bounding box center [497, 163] width 15 height 15
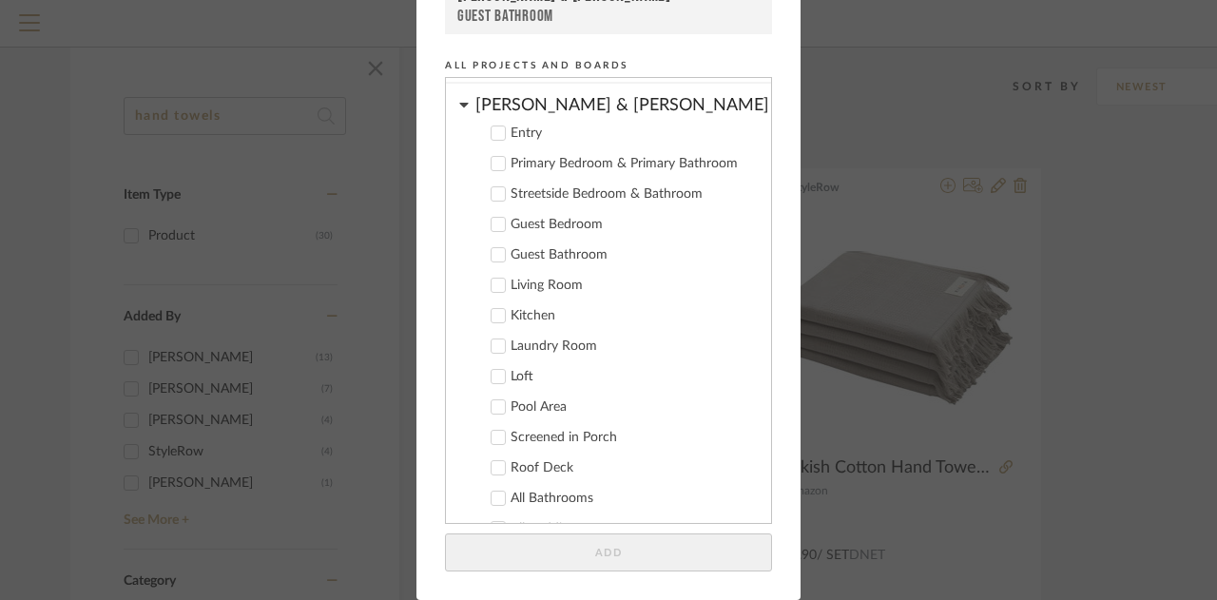
click at [491, 189] on icon at bounding box center [497, 193] width 13 height 13
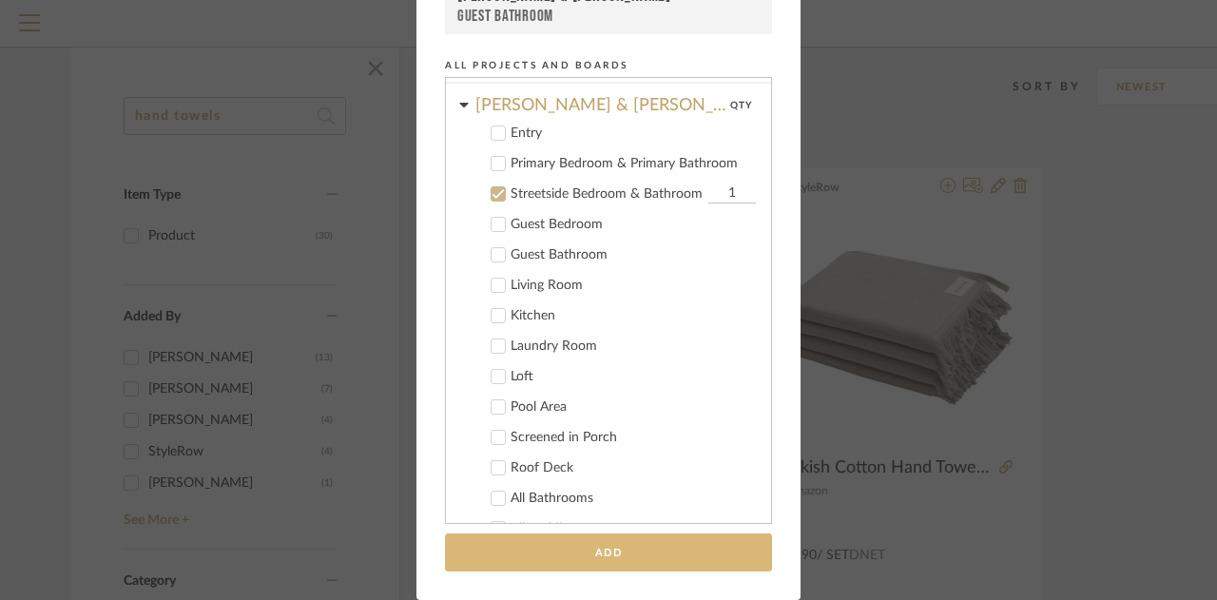
click at [605, 552] on button "Add" at bounding box center [608, 552] width 327 height 39
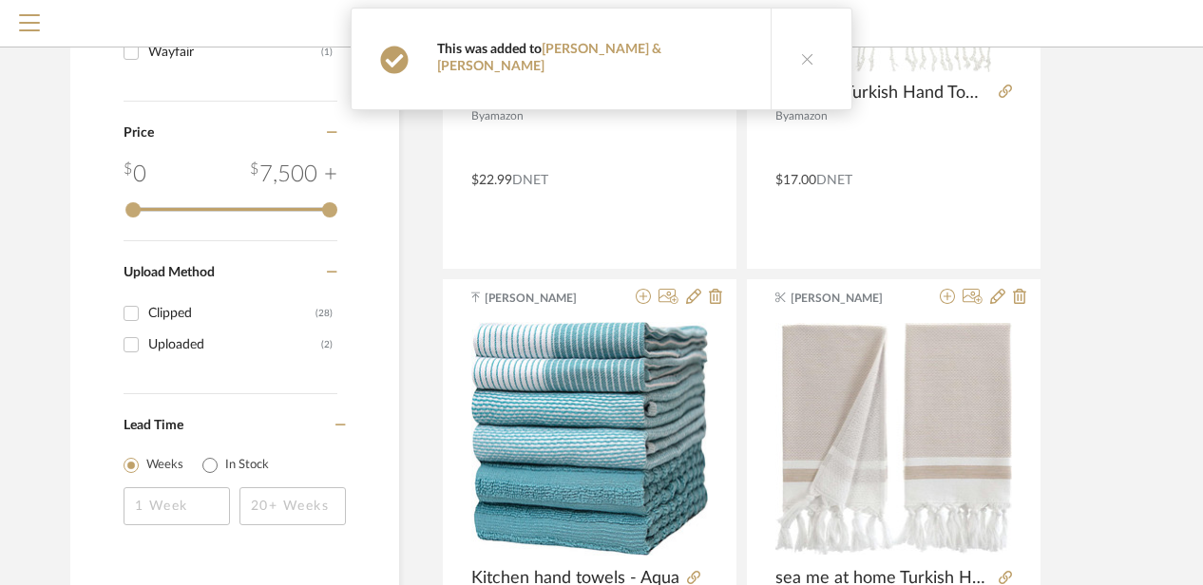
scroll to position [1024, 0]
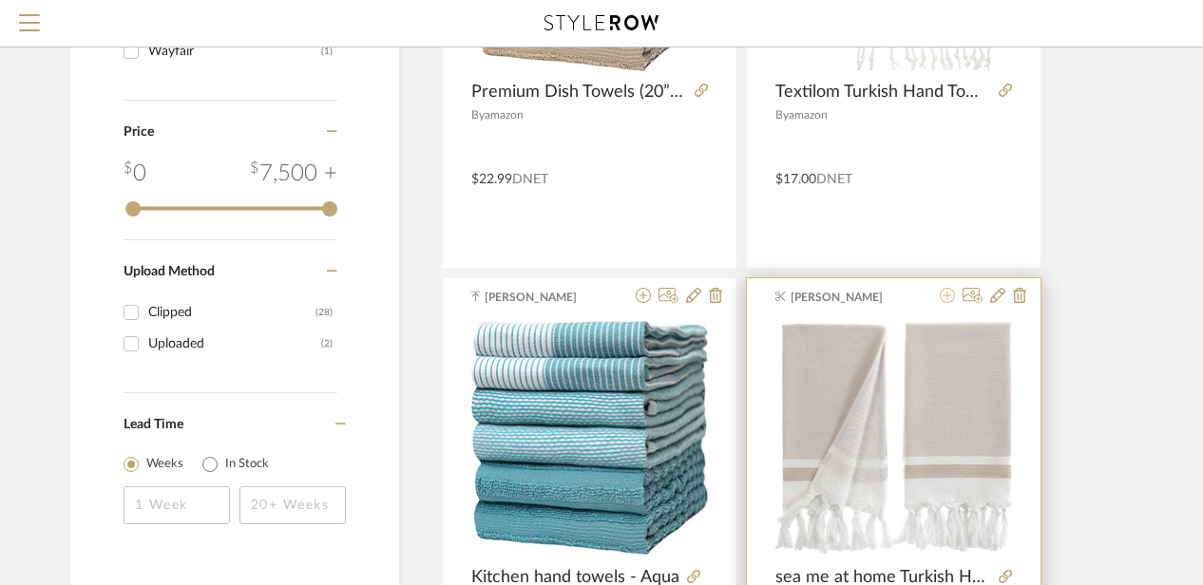
click at [950, 294] on icon at bounding box center [947, 295] width 15 height 15
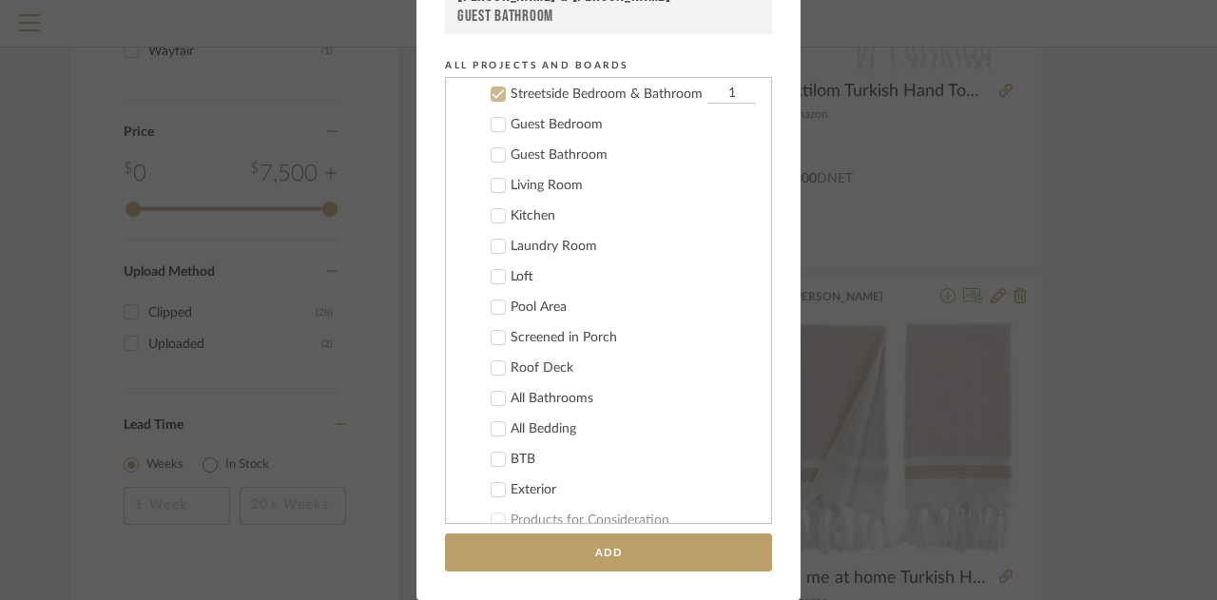
scroll to position [259, 0]
click at [492, 155] on icon at bounding box center [498, 156] width 12 height 10
click at [491, 91] on icon at bounding box center [497, 93] width 13 height 13
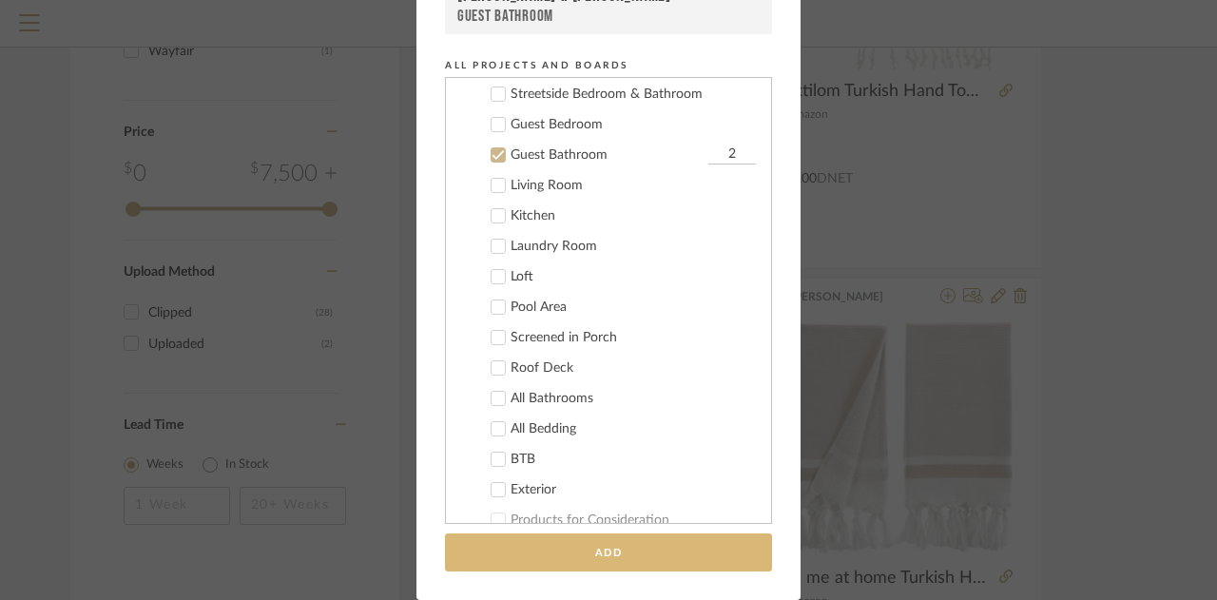
type input "2"
click at [580, 550] on button "Add" at bounding box center [608, 552] width 327 height 39
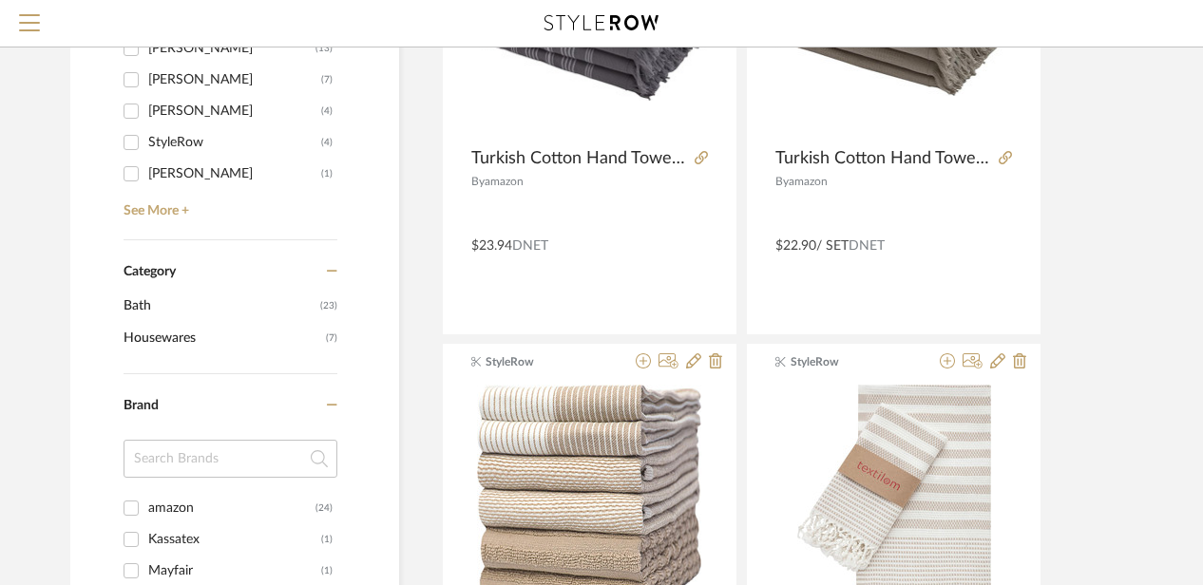
scroll to position [0, 0]
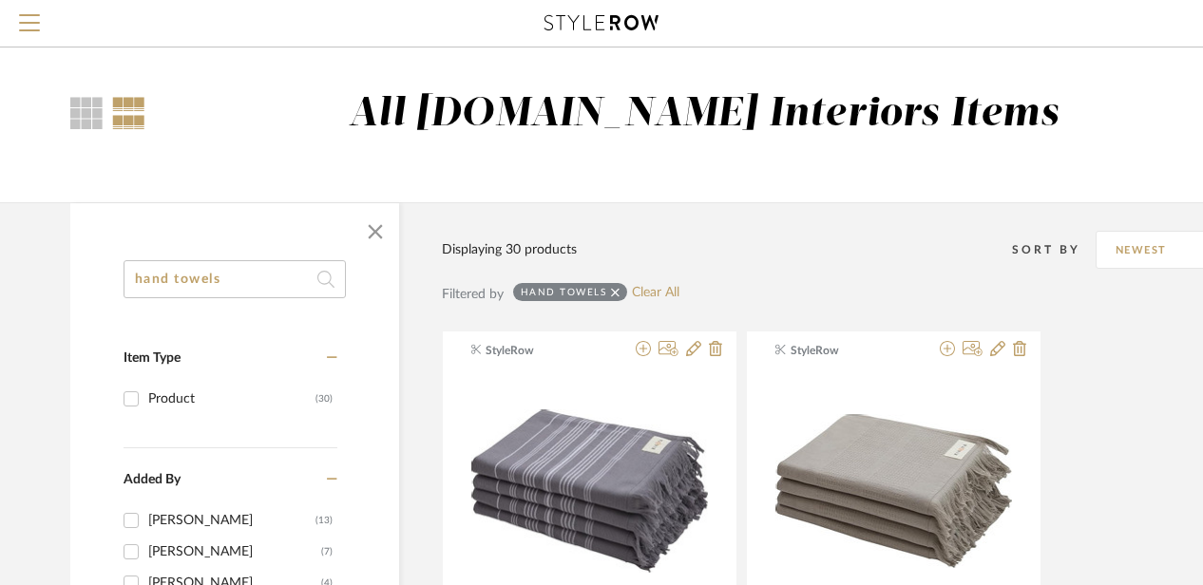
drag, startPoint x: 246, startPoint y: 286, endPoint x: 118, endPoint y: 256, distance: 131.9
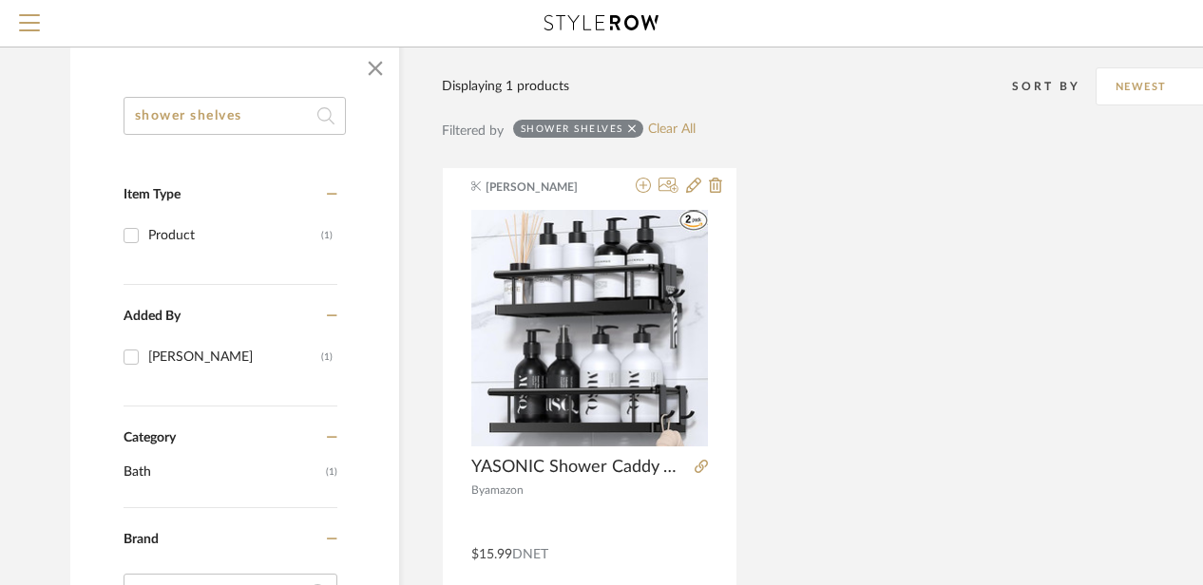
scroll to position [162, 0]
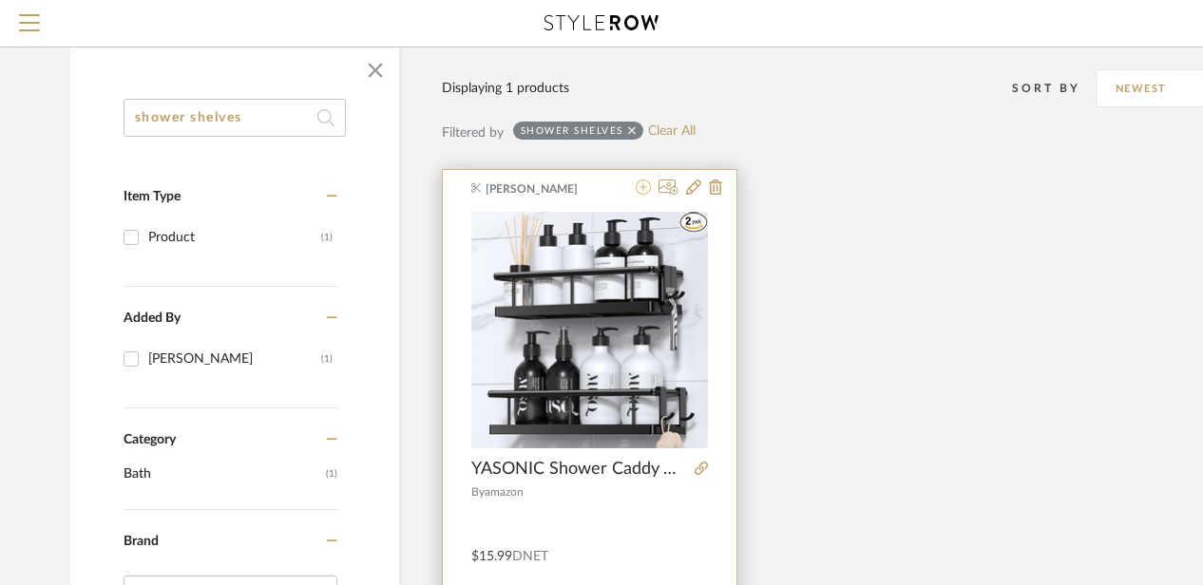
click at [643, 187] on icon at bounding box center [643, 187] width 15 height 15
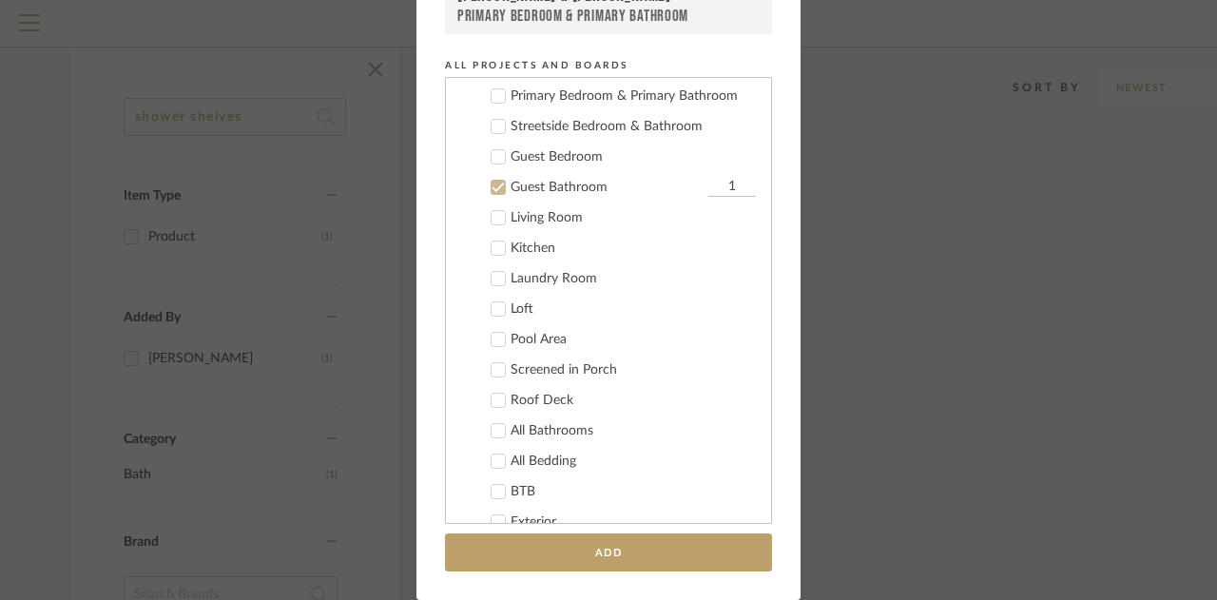
scroll to position [171, 0]
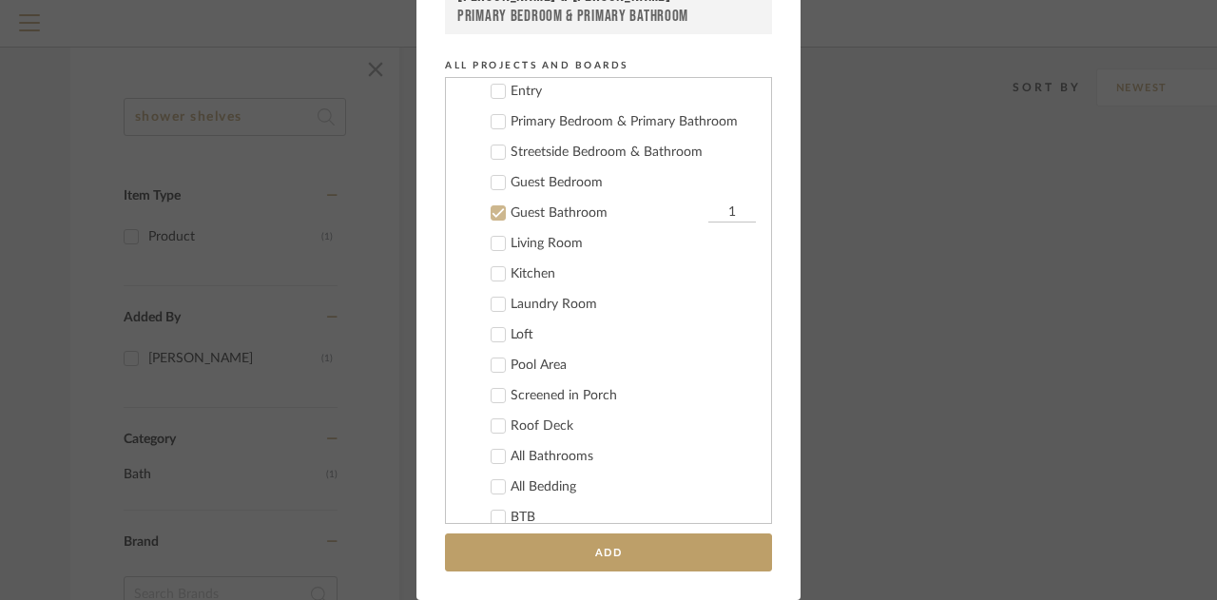
click at [491, 145] on icon at bounding box center [497, 151] width 13 height 13
click at [492, 212] on icon at bounding box center [498, 214] width 12 height 10
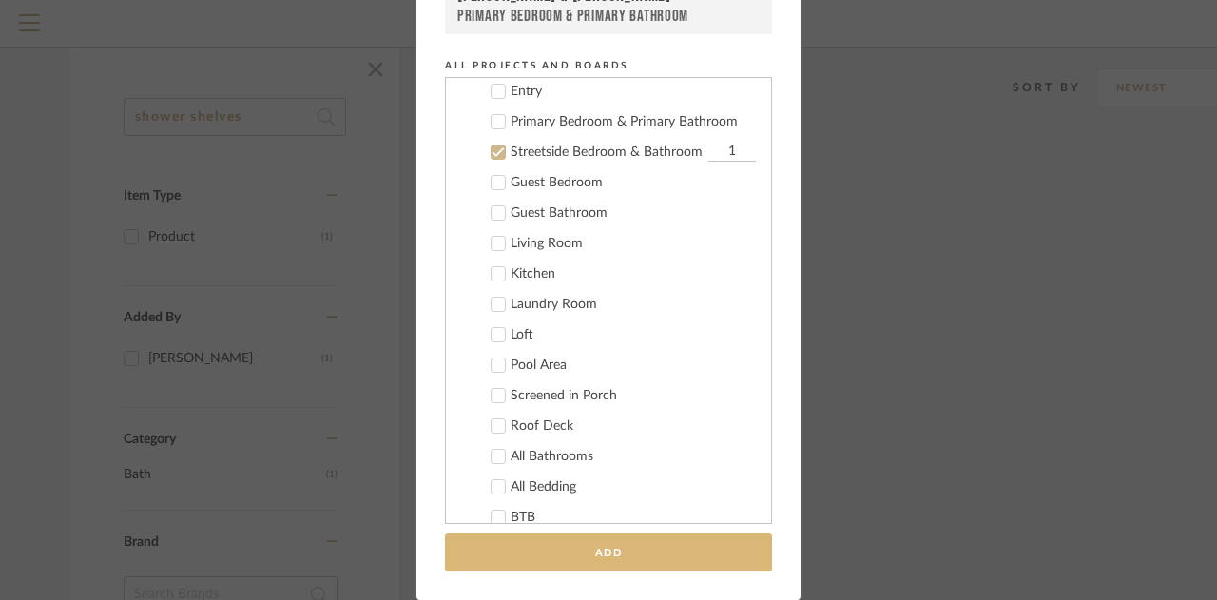
click at [517, 542] on button "Add" at bounding box center [608, 552] width 327 height 39
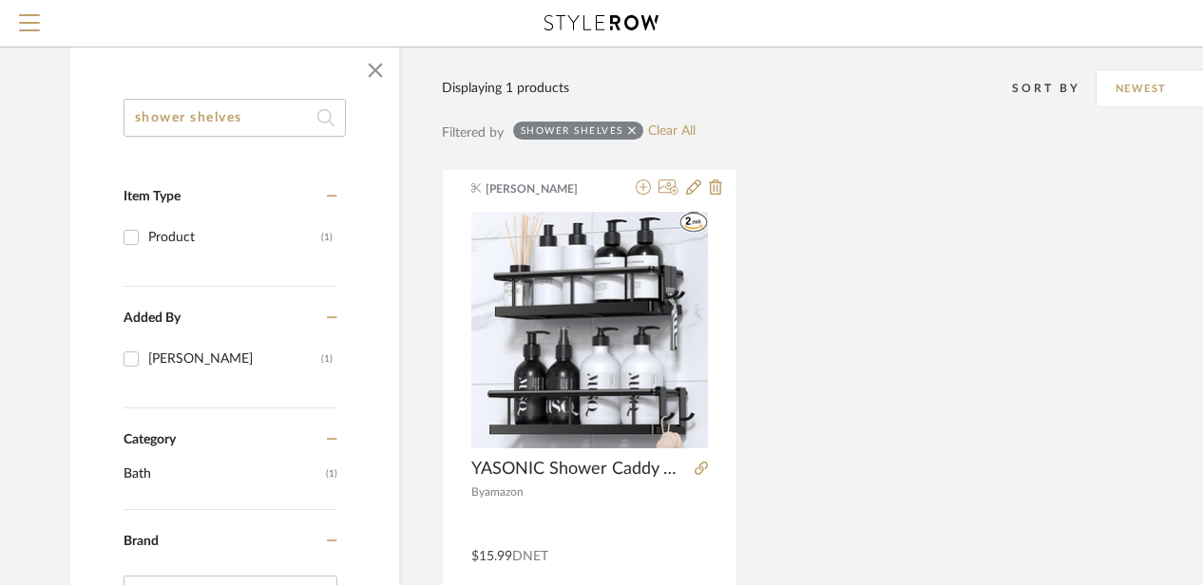
scroll to position [152, 0]
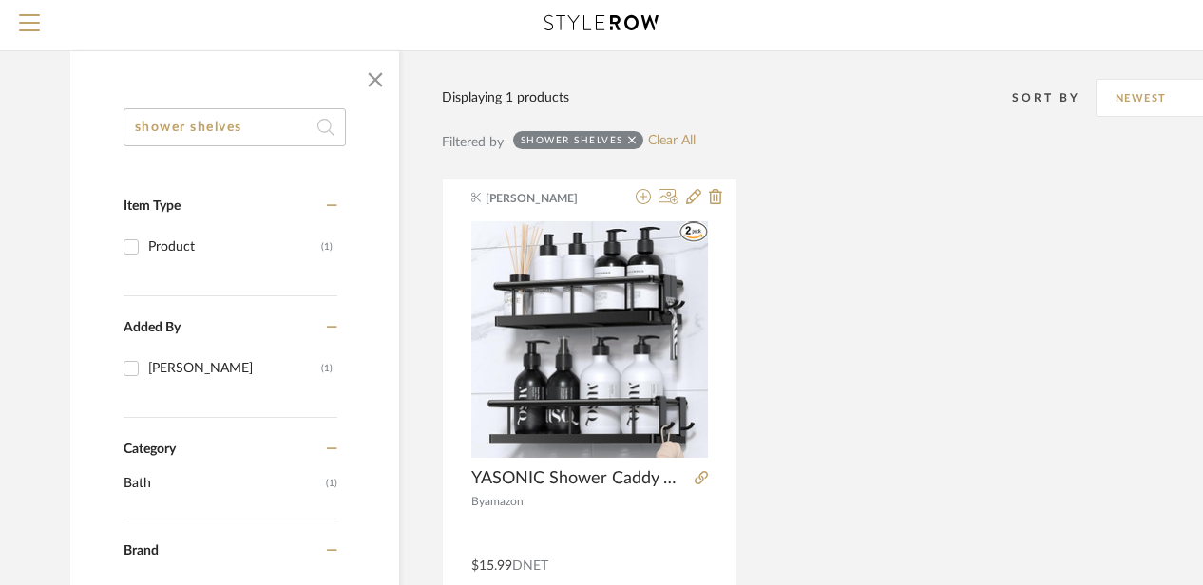
drag, startPoint x: 255, startPoint y: 124, endPoint x: 191, endPoint y: 123, distance: 63.7
click at [191, 123] on input "shower shelves" at bounding box center [235, 127] width 222 height 38
type input "shower curtain"
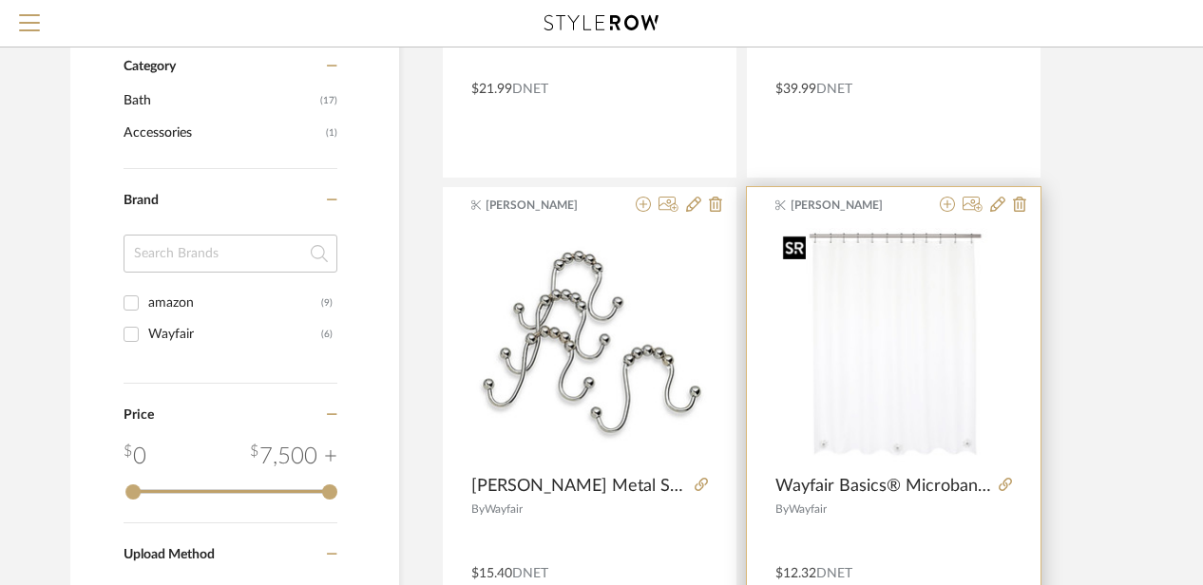
scroll to position [625, 0]
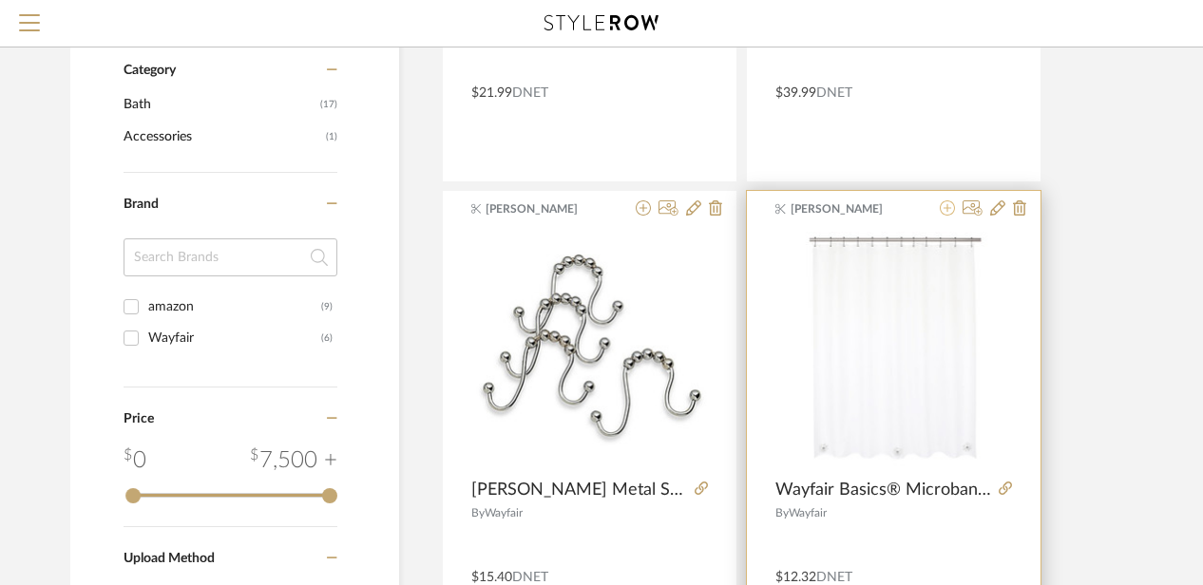
click at [947, 204] on icon at bounding box center [947, 208] width 15 height 15
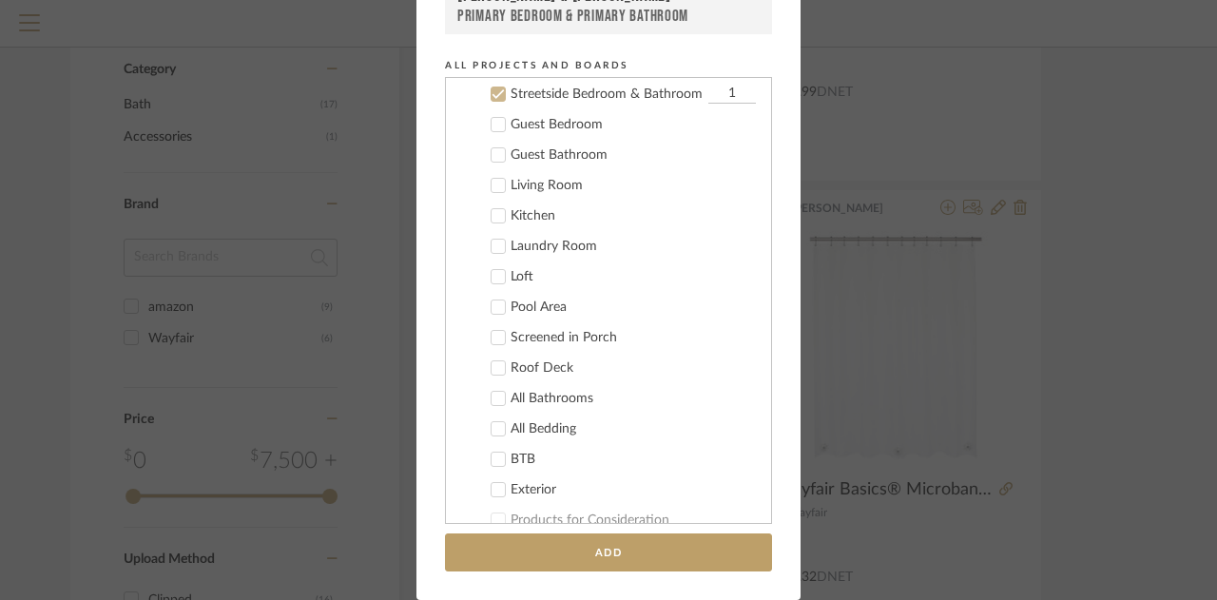
scroll to position [178, 0]
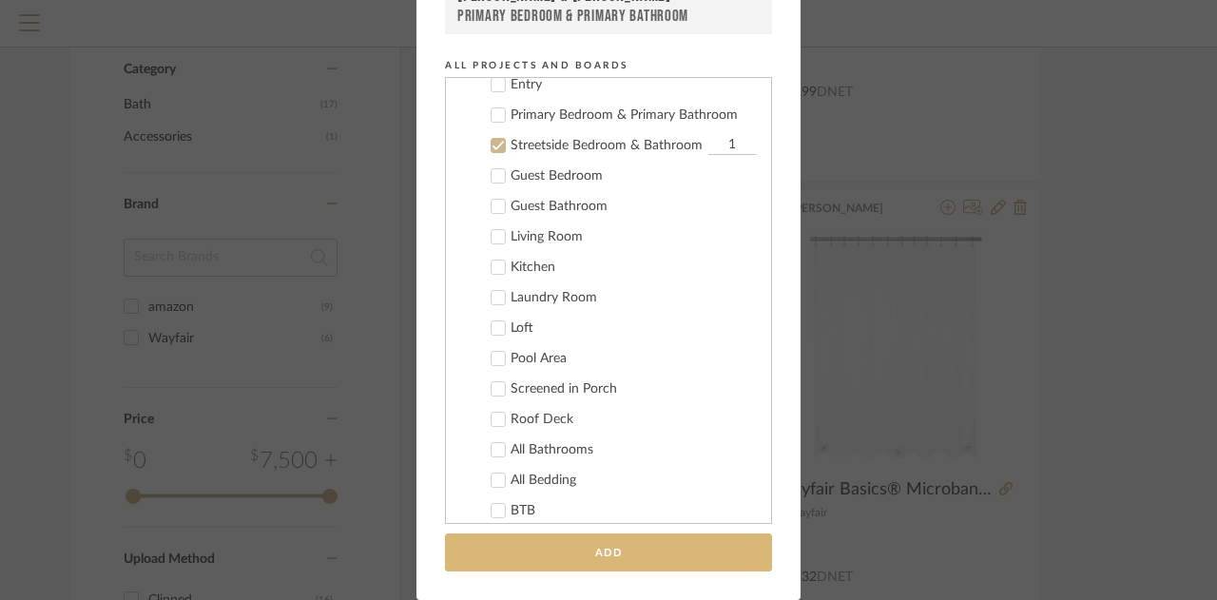
click at [611, 543] on button "Add" at bounding box center [608, 552] width 327 height 39
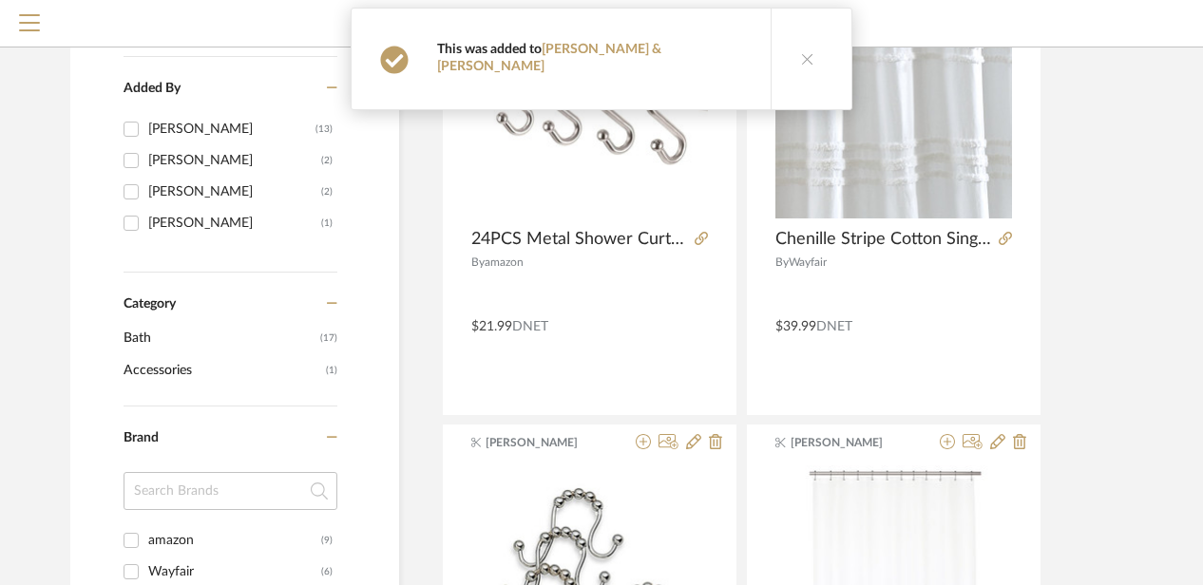
scroll to position [97, 0]
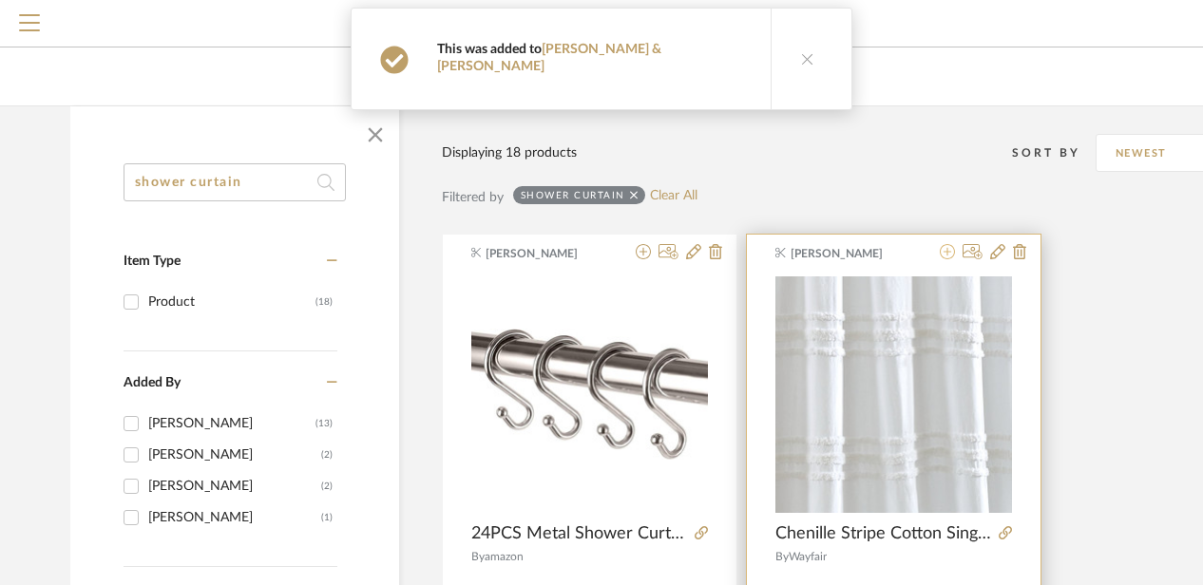
click at [946, 252] on icon at bounding box center [947, 251] width 15 height 15
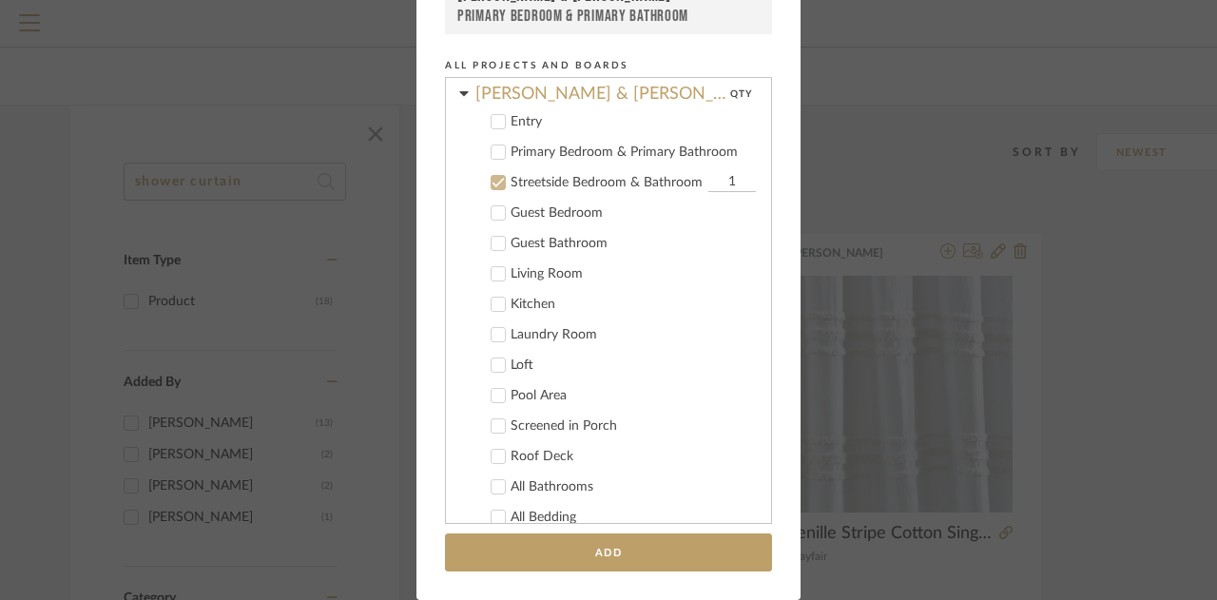
scroll to position [149, 0]
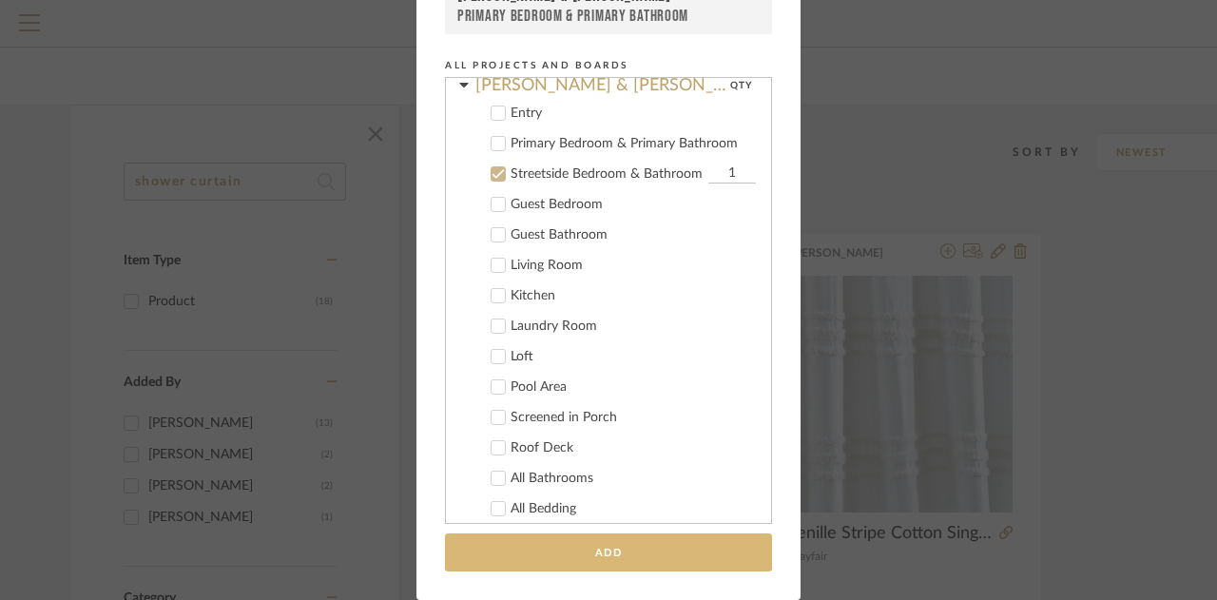
click at [641, 538] on button "Add" at bounding box center [608, 552] width 327 height 39
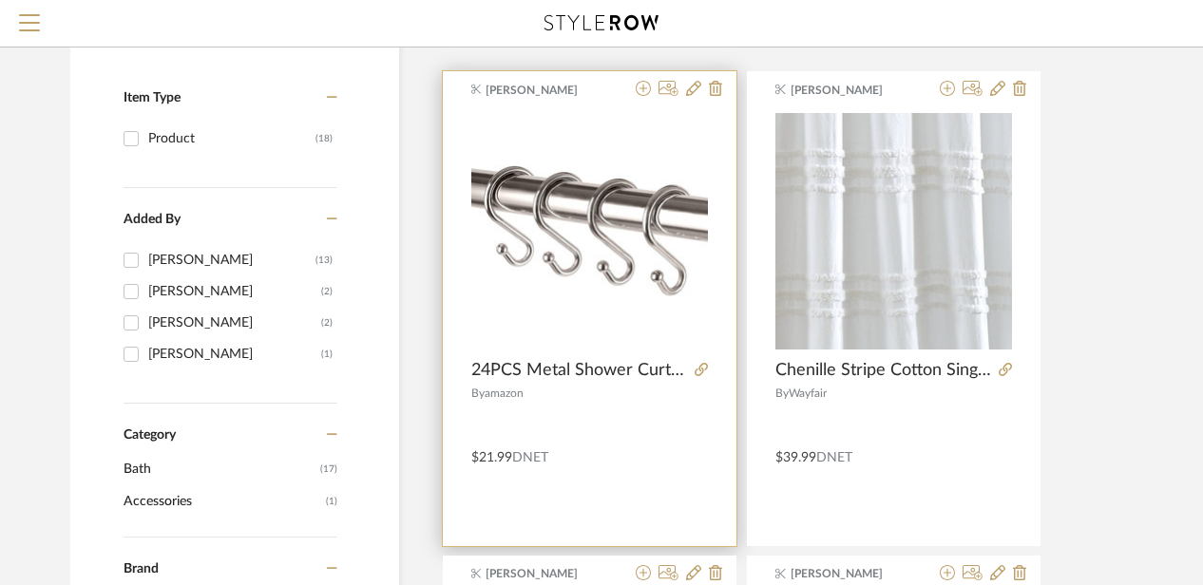
scroll to position [278, 0]
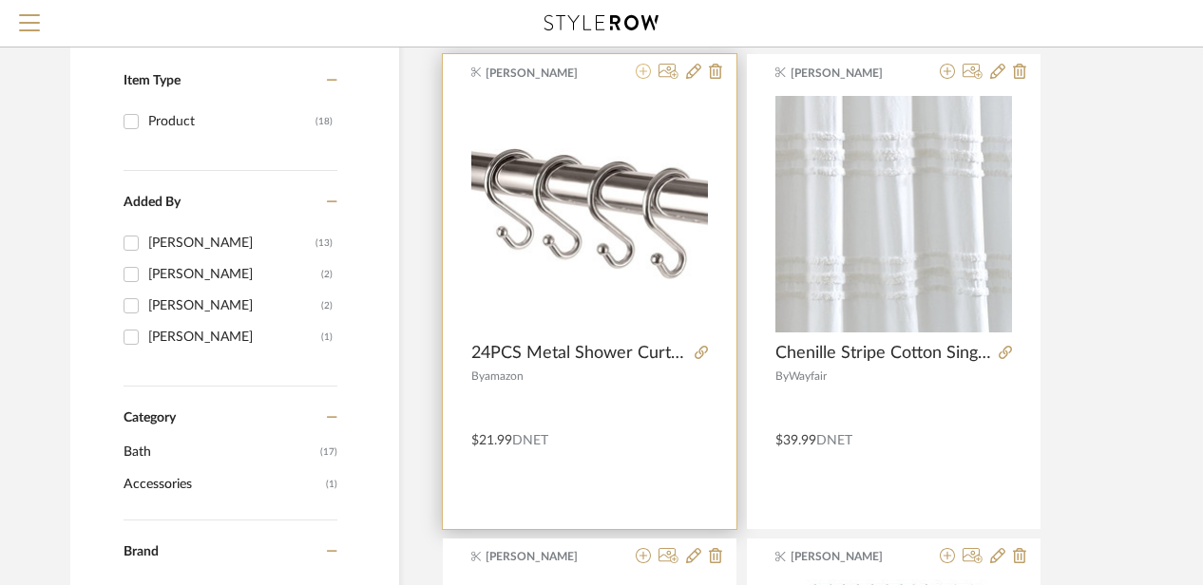
click at [644, 67] on icon at bounding box center [643, 71] width 15 height 15
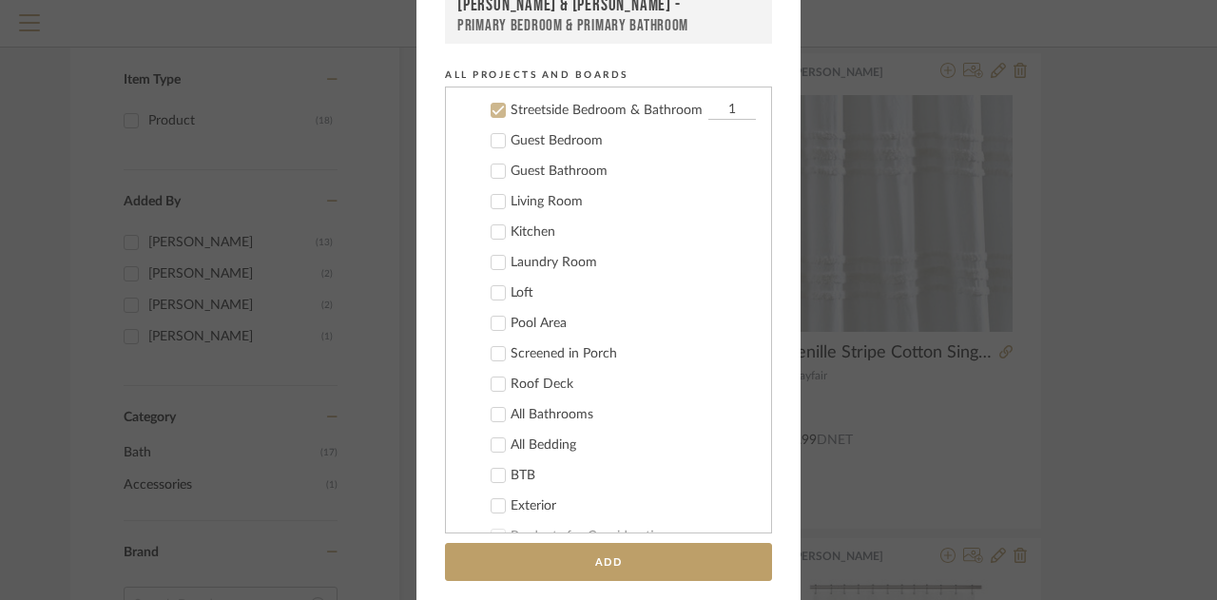
scroll to position [0, 0]
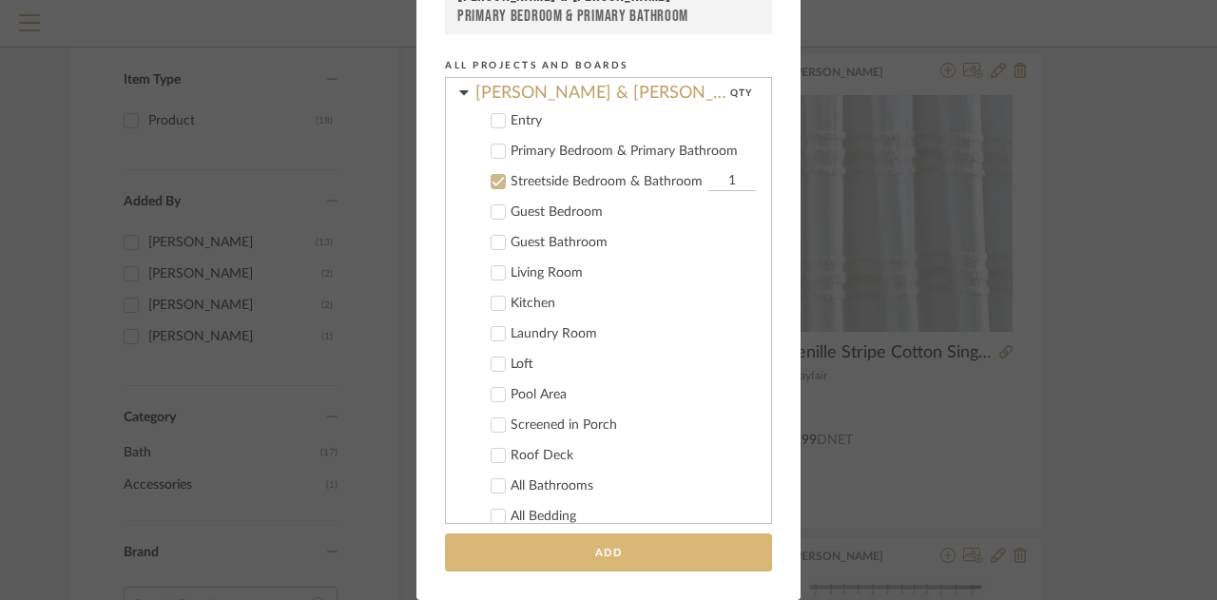
click at [607, 560] on button "Add" at bounding box center [608, 552] width 327 height 39
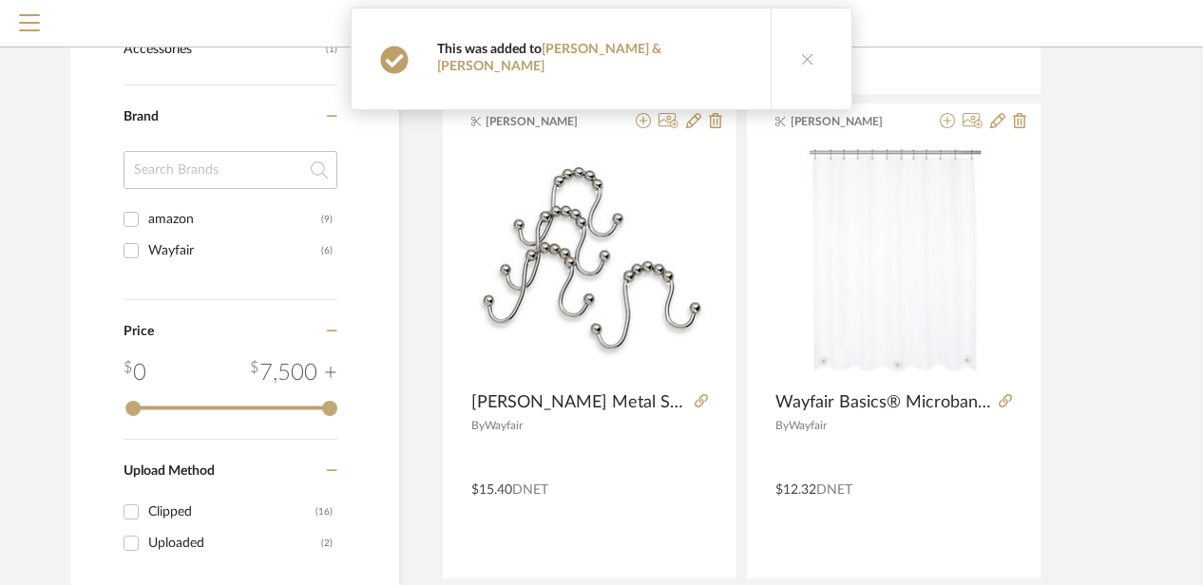
scroll to position [713, 0]
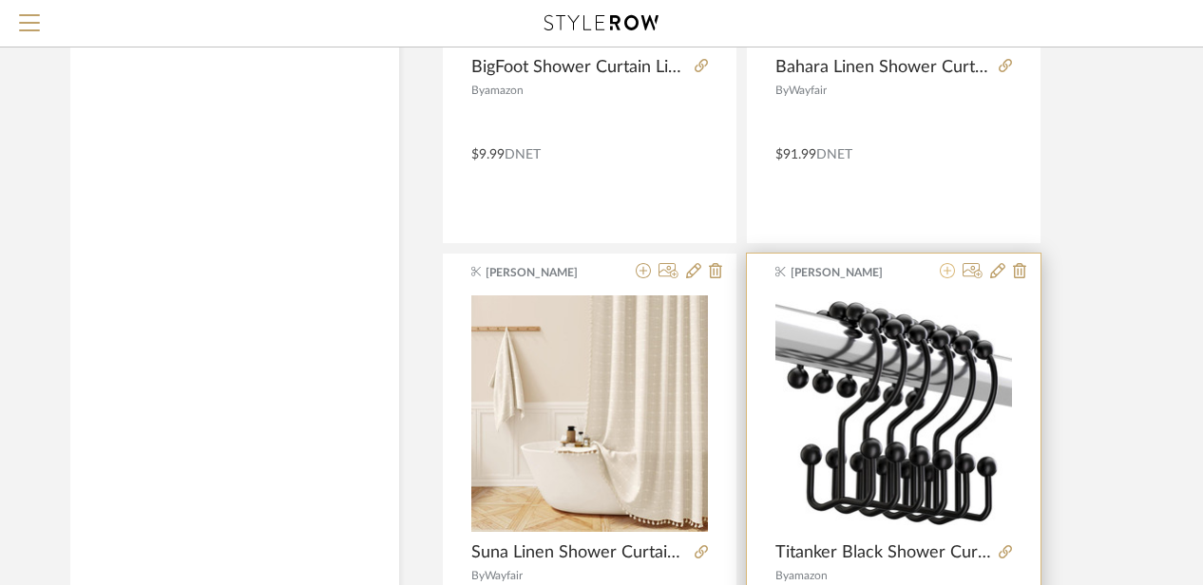
click at [952, 269] on icon at bounding box center [947, 270] width 15 height 15
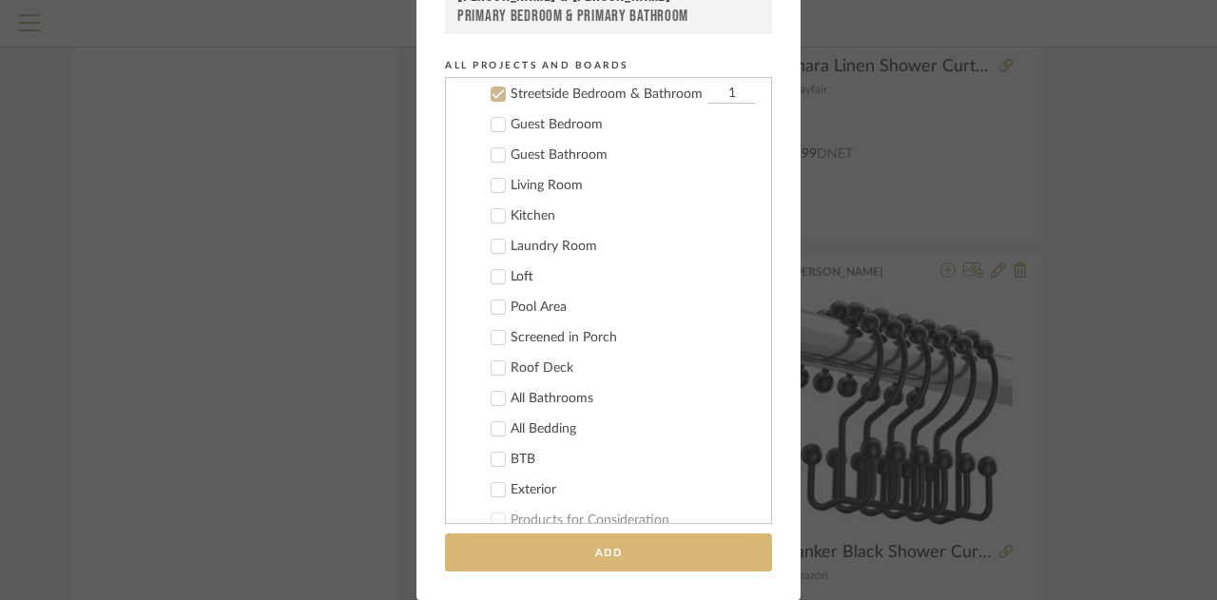
click at [636, 553] on button "Add" at bounding box center [608, 552] width 327 height 39
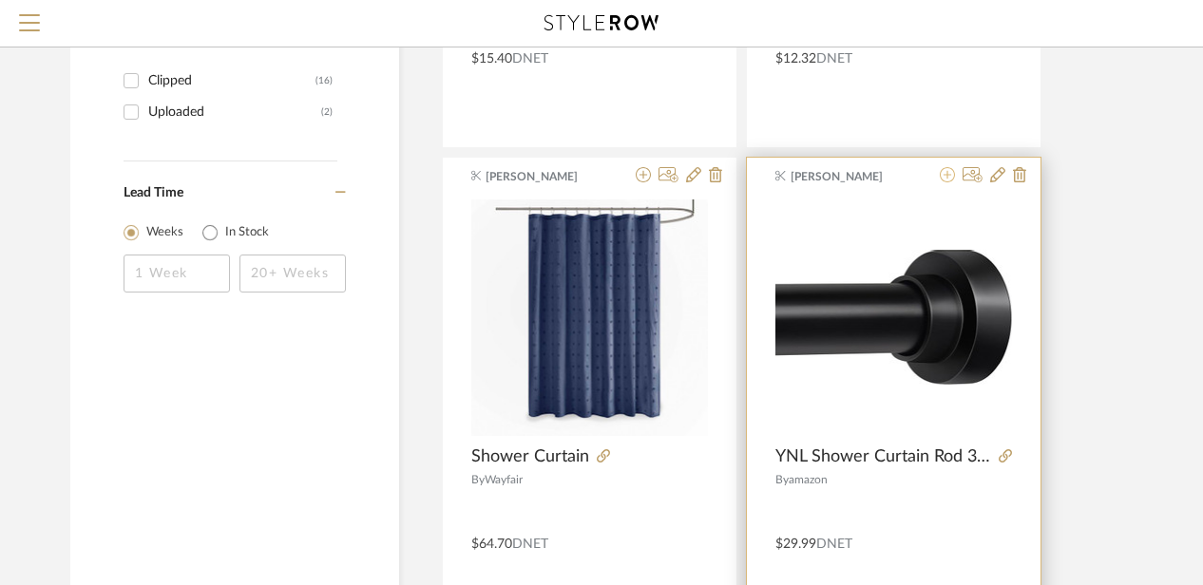
click at [947, 176] on icon at bounding box center [947, 174] width 15 height 15
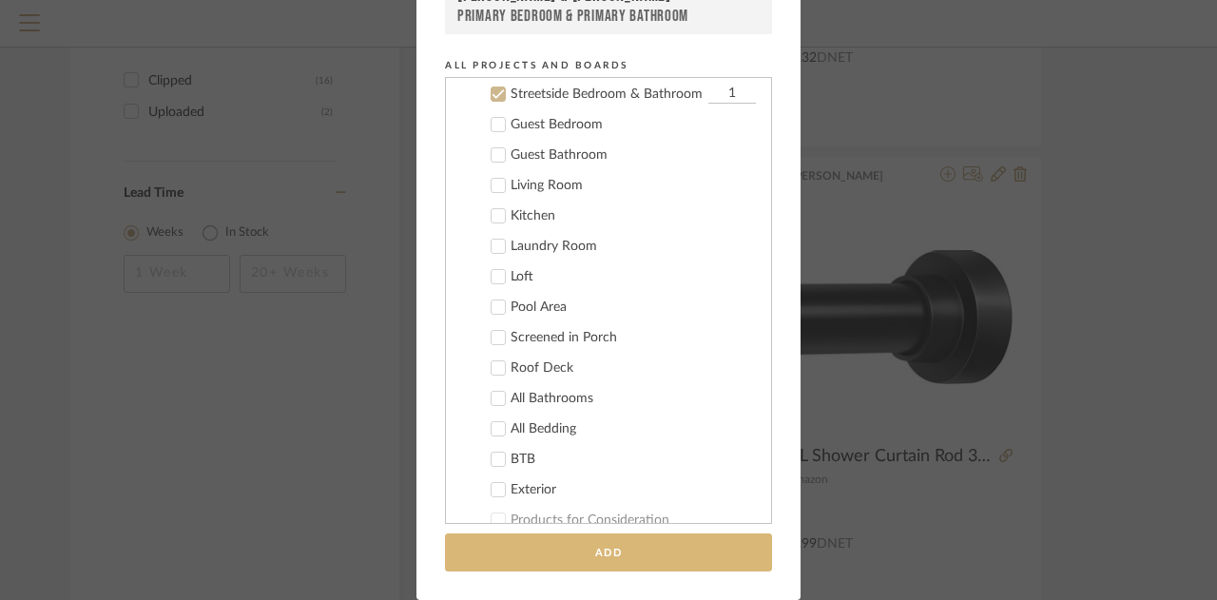
click at [659, 541] on button "Add" at bounding box center [608, 552] width 327 height 39
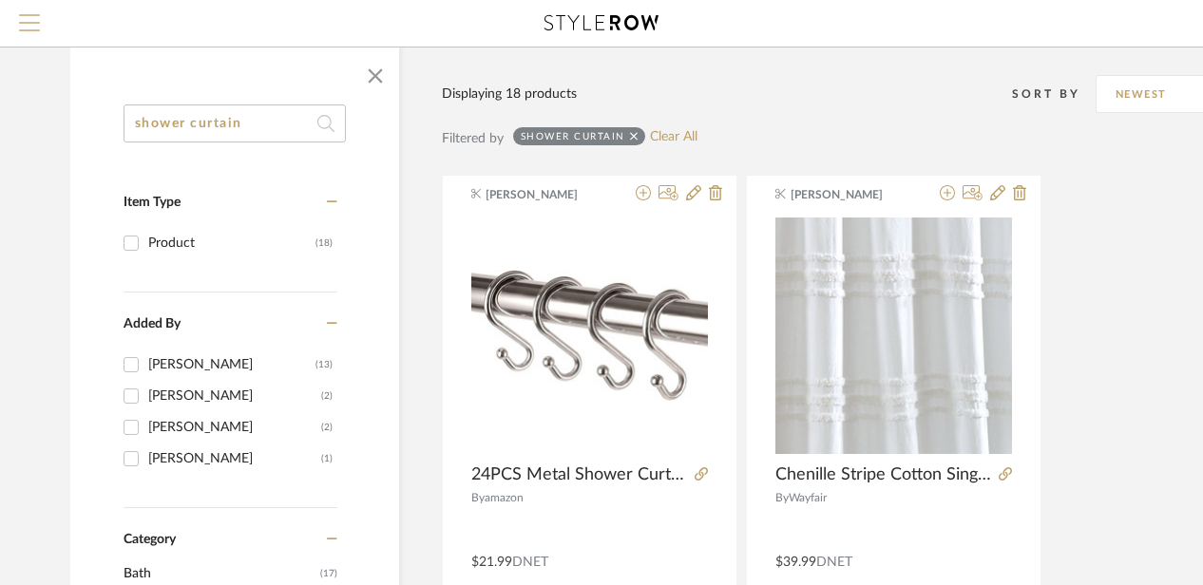
click at [19, 26] on span "Menu" at bounding box center [29, 28] width 21 height 29
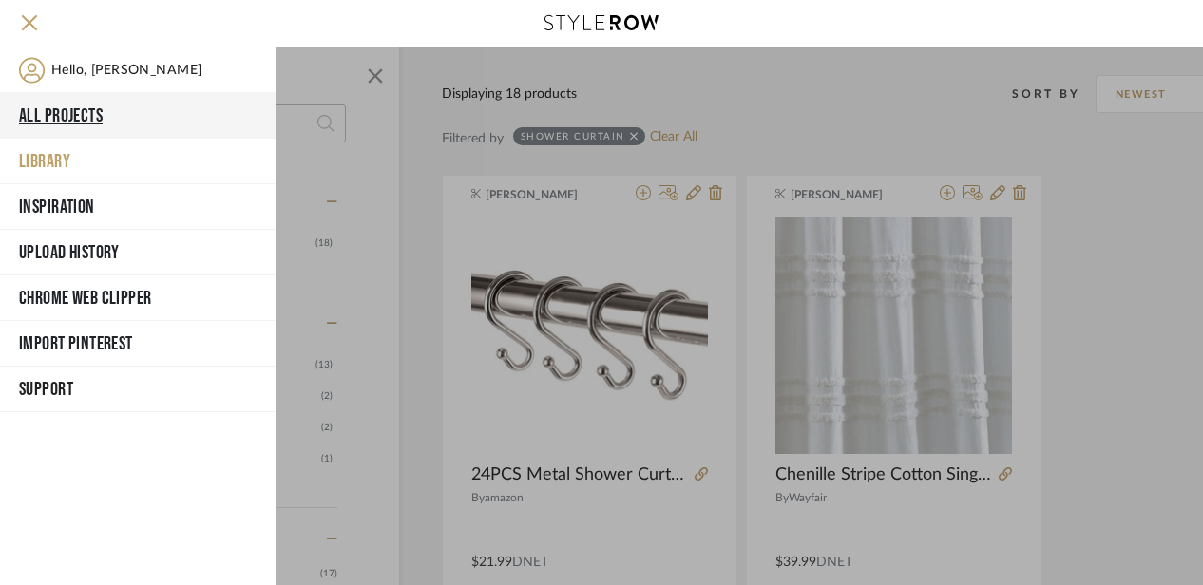
click at [63, 110] on button "All Projects" at bounding box center [138, 116] width 276 height 46
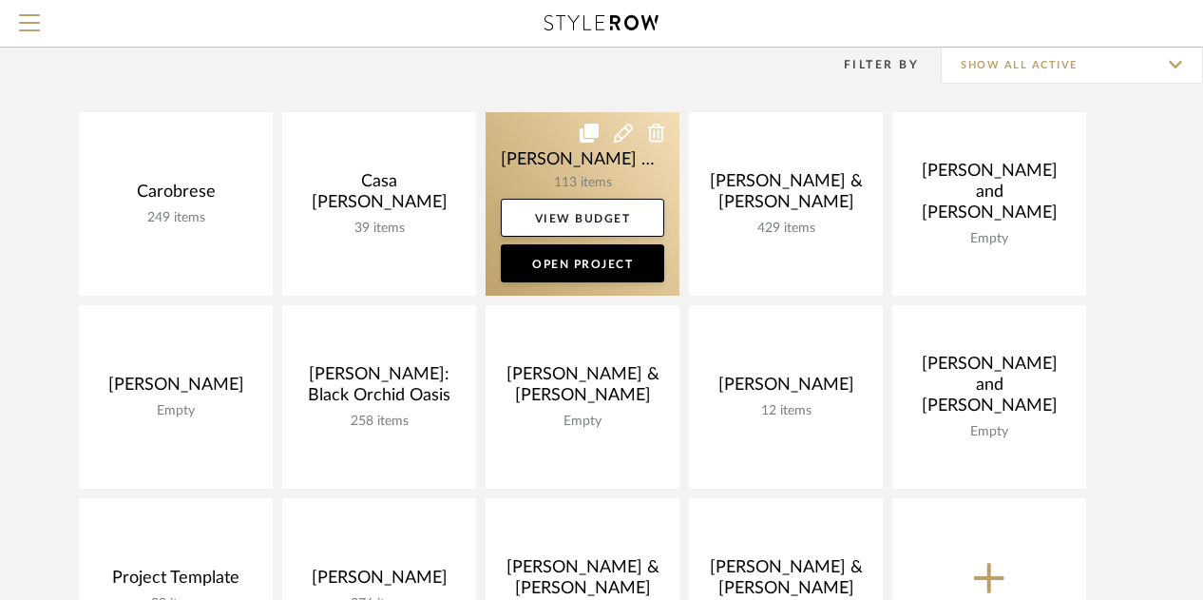
click at [575, 166] on link at bounding box center [583, 203] width 194 height 183
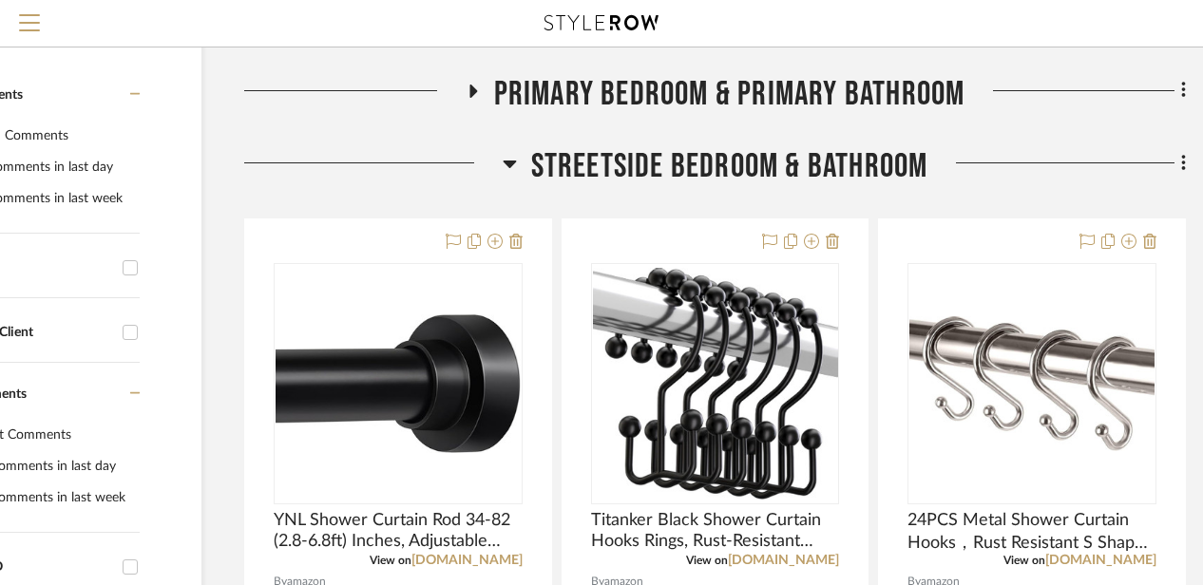
scroll to position [436, 165]
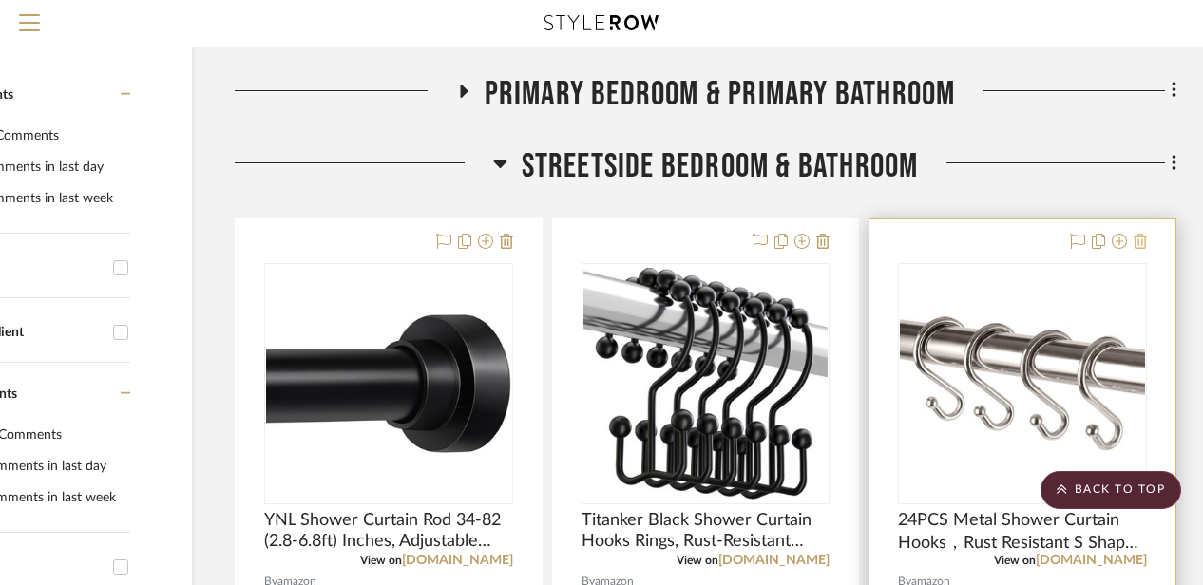
click at [1144, 241] on icon at bounding box center [1140, 241] width 13 height 15
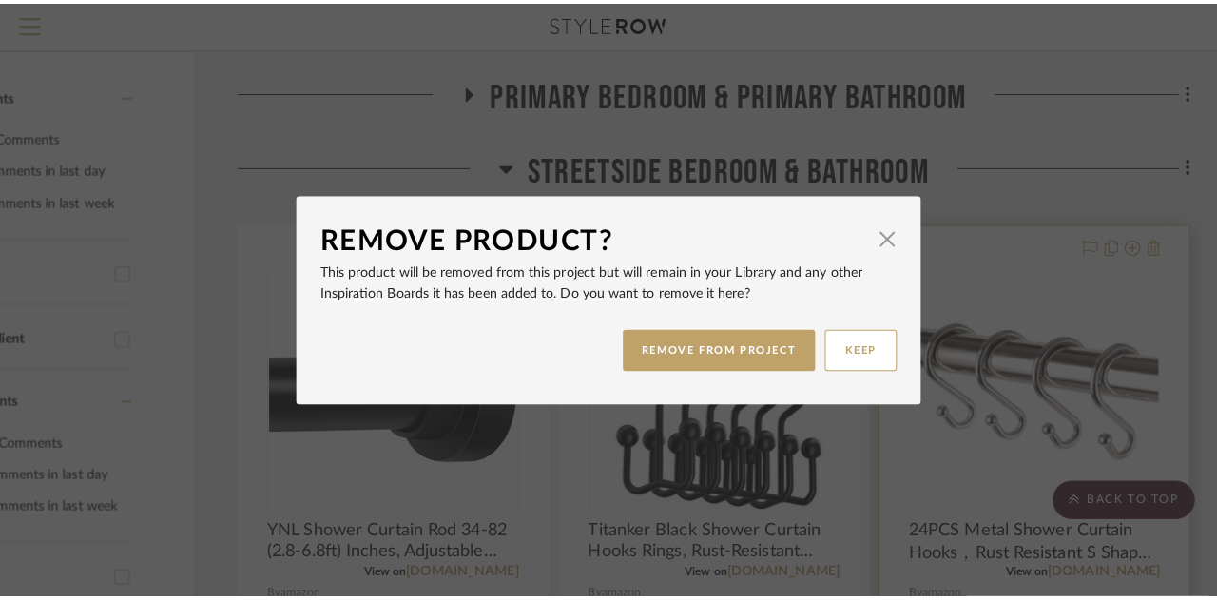
scroll to position [0, 0]
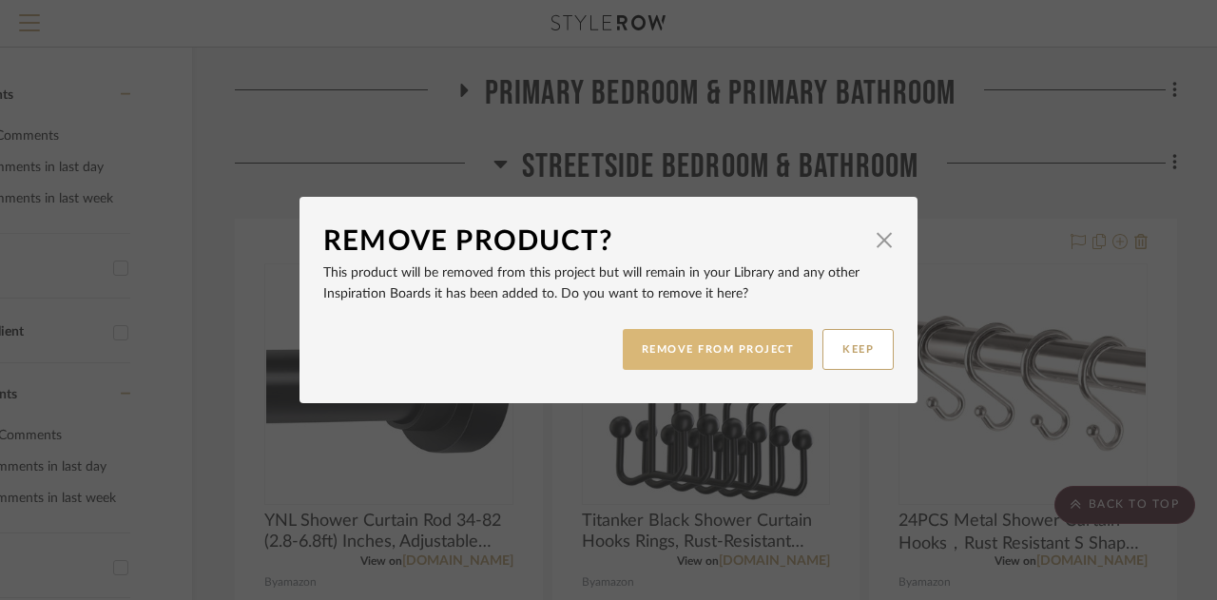
click at [708, 339] on button "REMOVE FROM PROJECT" at bounding box center [718, 349] width 191 height 41
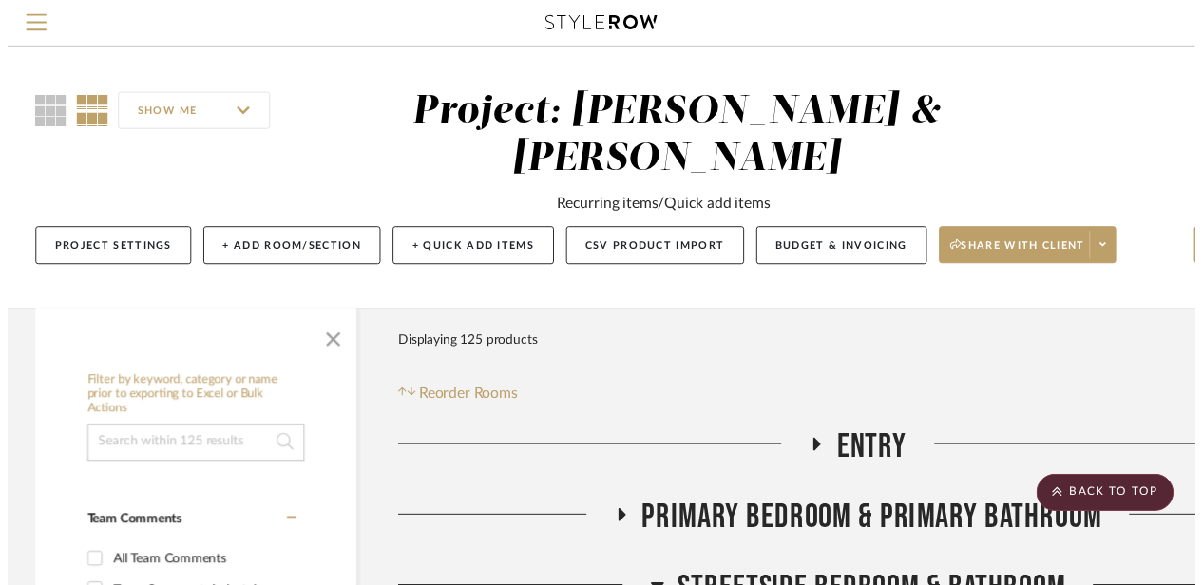
scroll to position [436, 165]
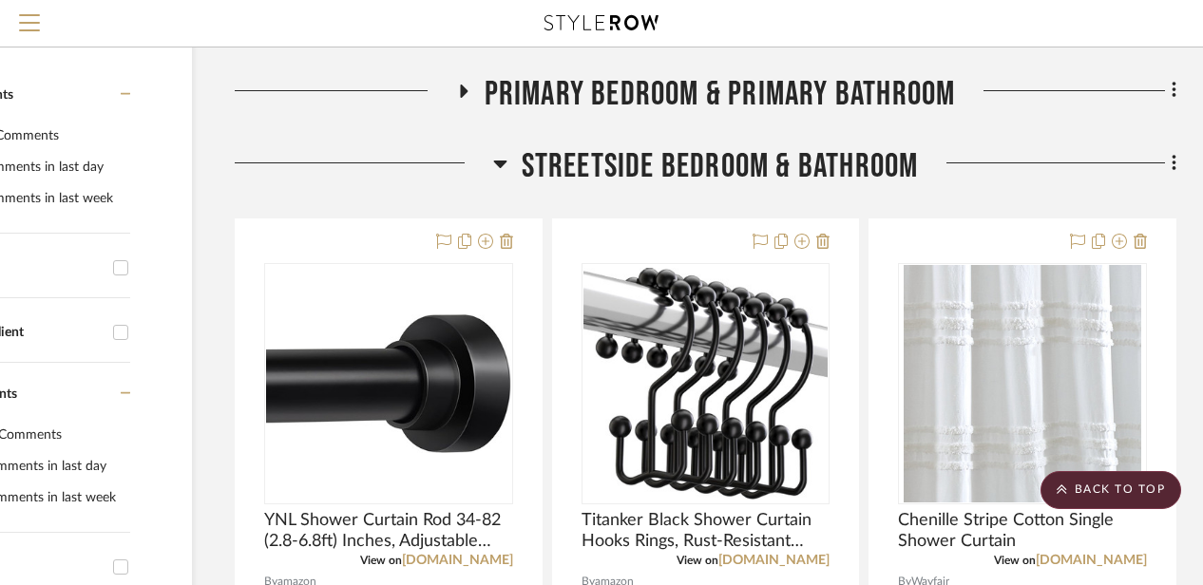
click at [508, 166] on h3 "Streetside Bedroom & Bathroom" at bounding box center [706, 166] width 426 height 41
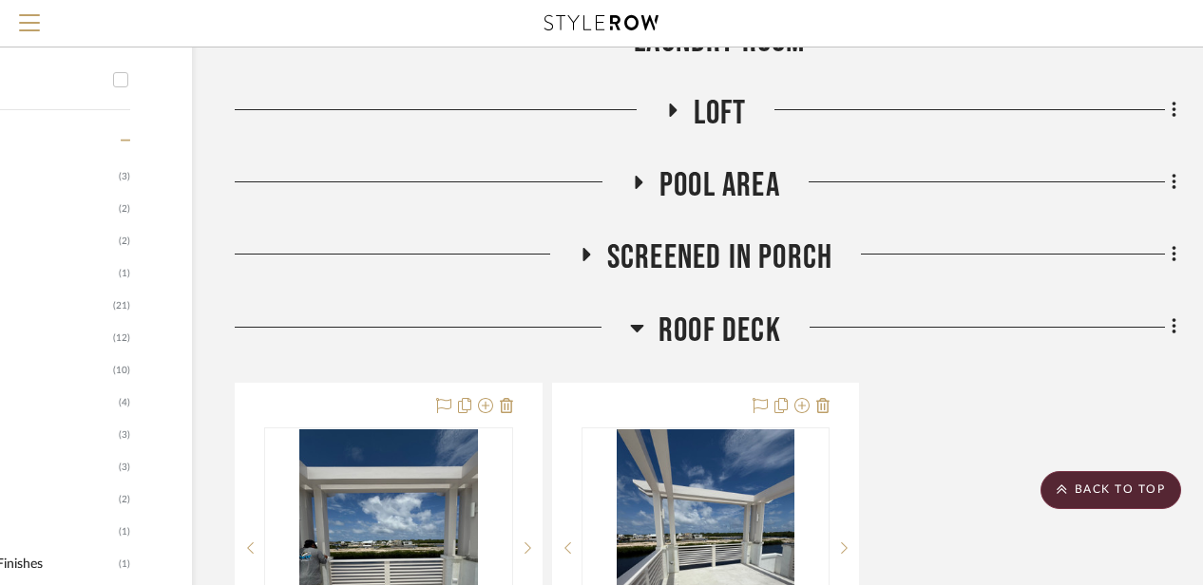
scroll to position [925, 165]
click at [649, 330] on h3 "Roof Deck" at bounding box center [705, 330] width 151 height 41
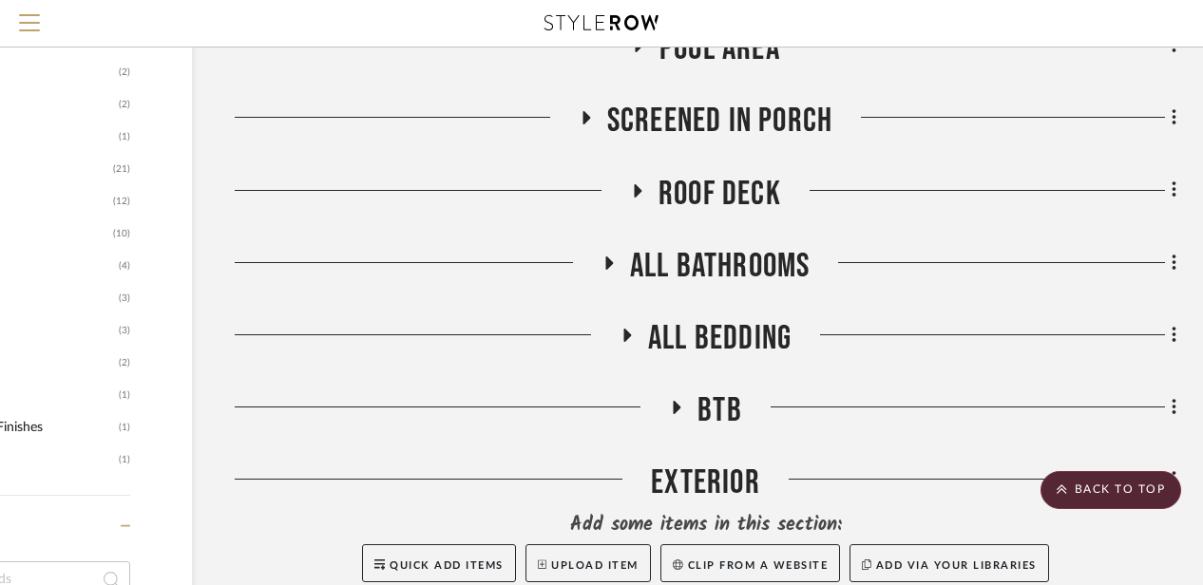
scroll to position [1108, 165]
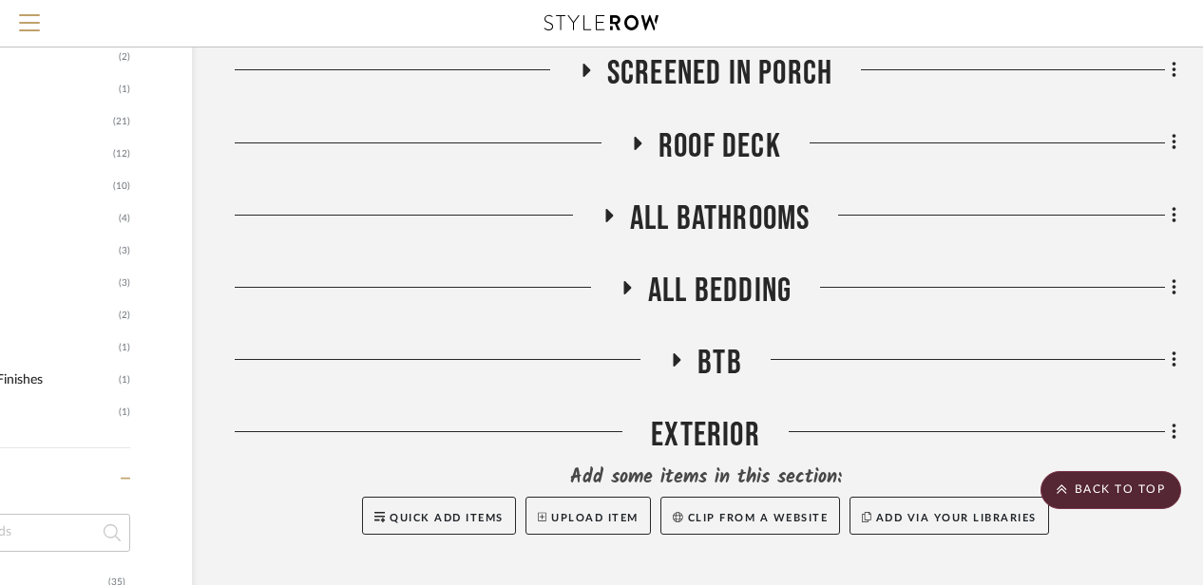
click at [694, 358] on h3 "BTB" at bounding box center [705, 363] width 73 height 41
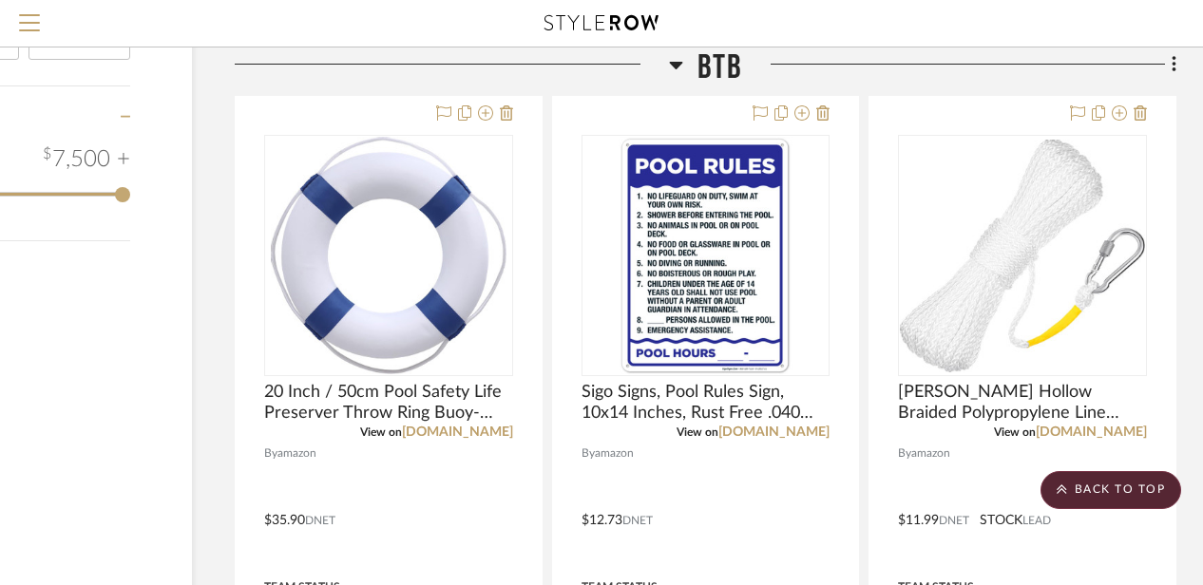
scroll to position [2387, 165]
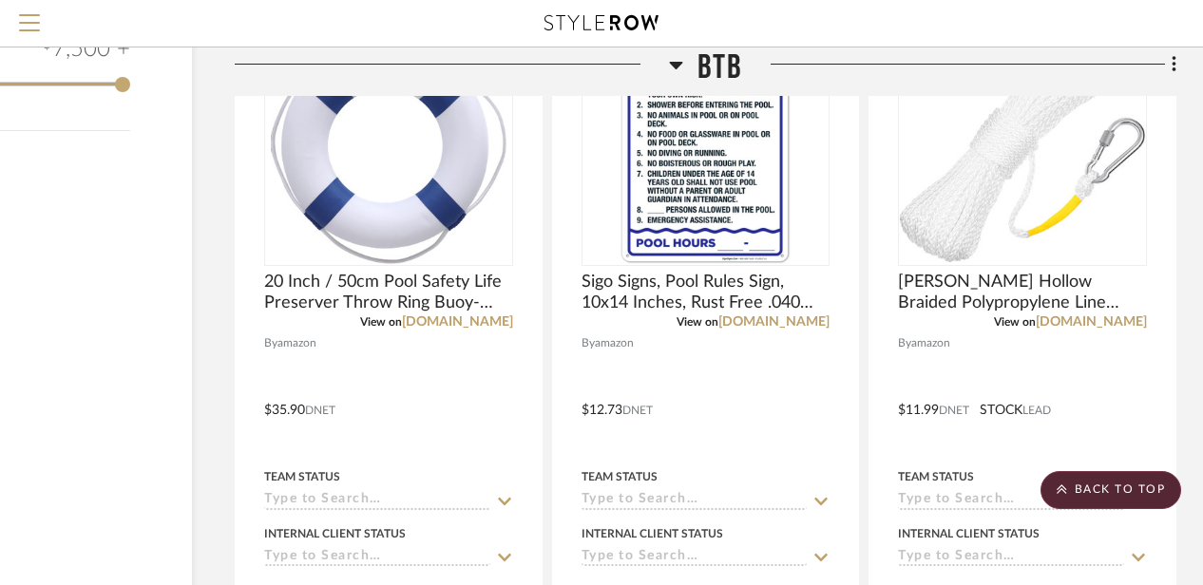
click at [677, 70] on icon at bounding box center [676, 64] width 14 height 23
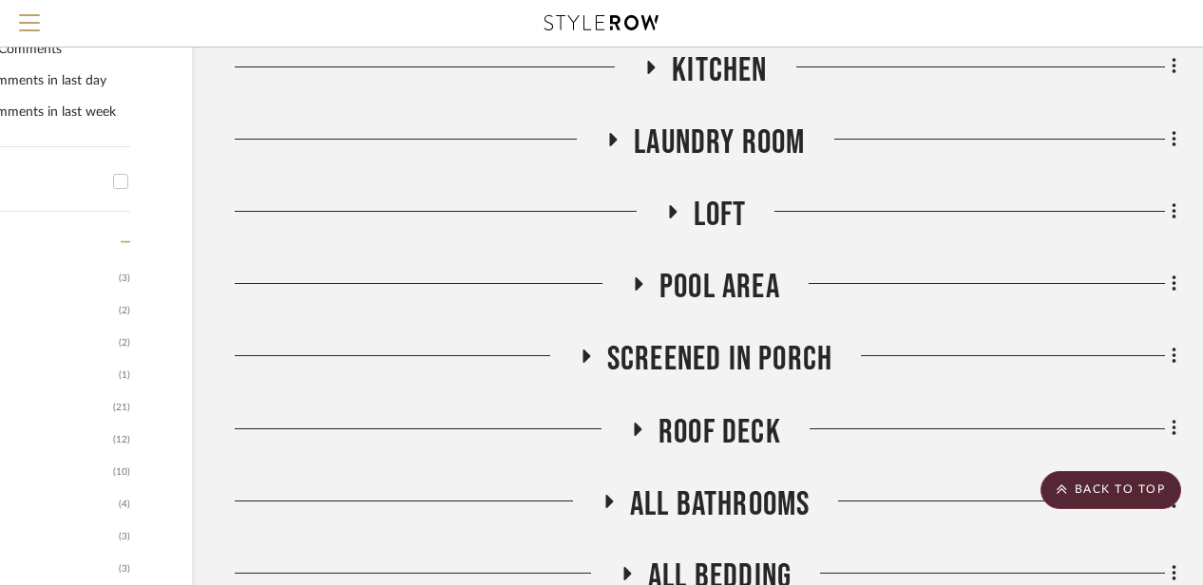
scroll to position [816, 165]
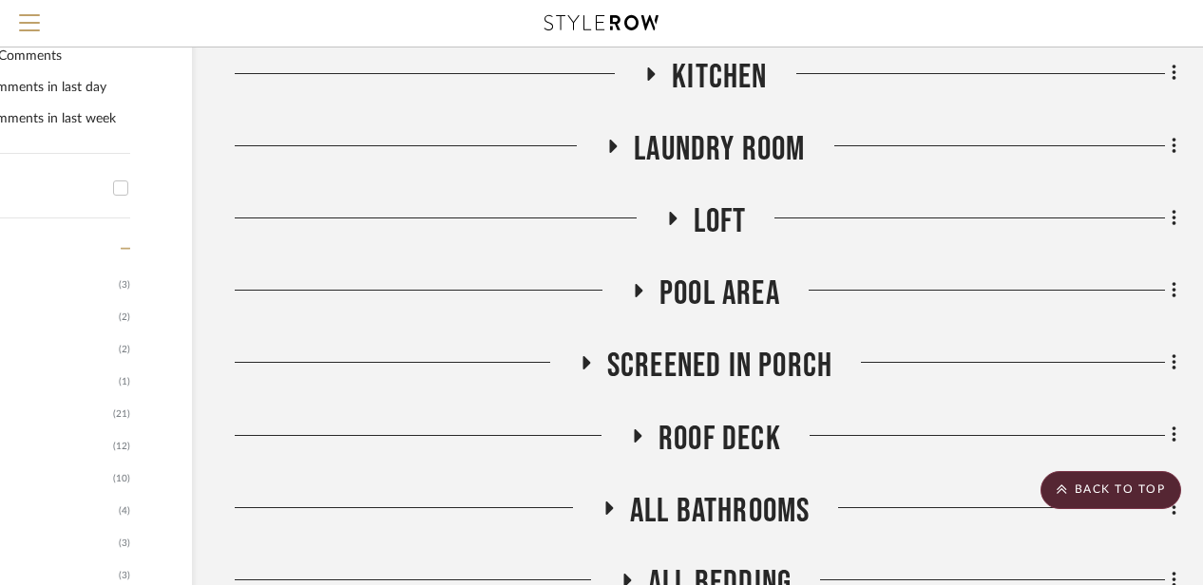
click at [604, 142] on icon at bounding box center [613, 146] width 23 height 14
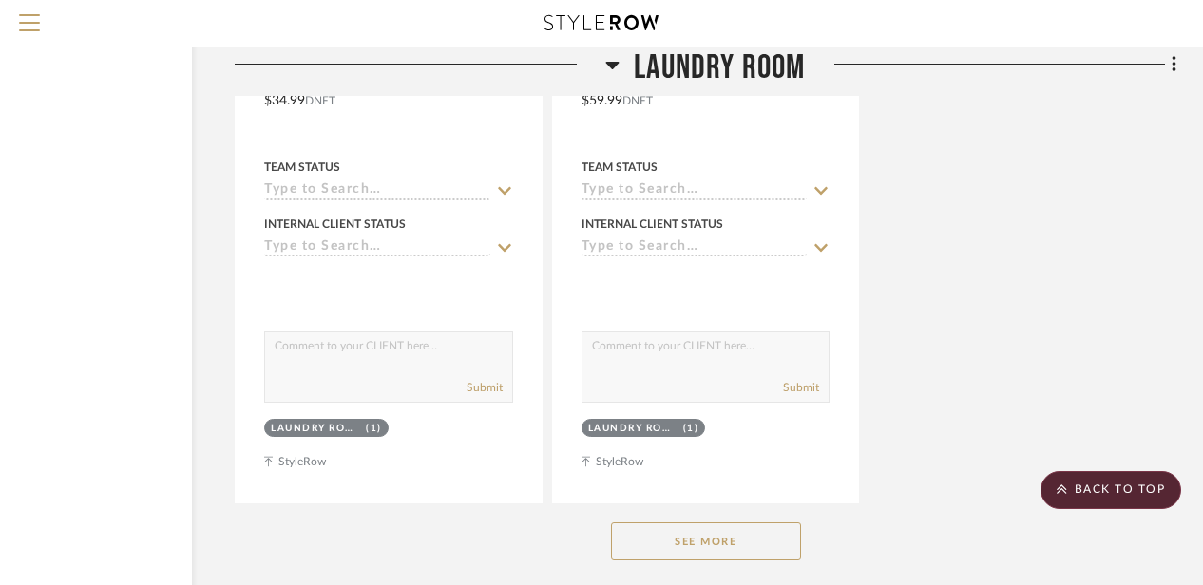
scroll to position [3034, 165]
click at [681, 529] on button "See More" at bounding box center [706, 541] width 190 height 38
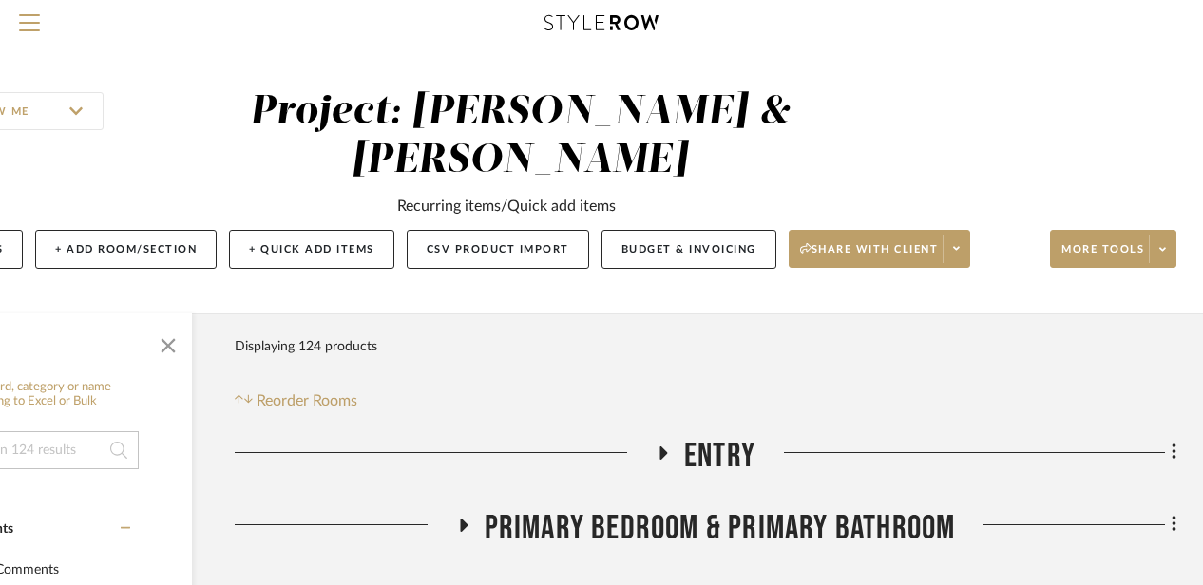
scroll to position [2, 0]
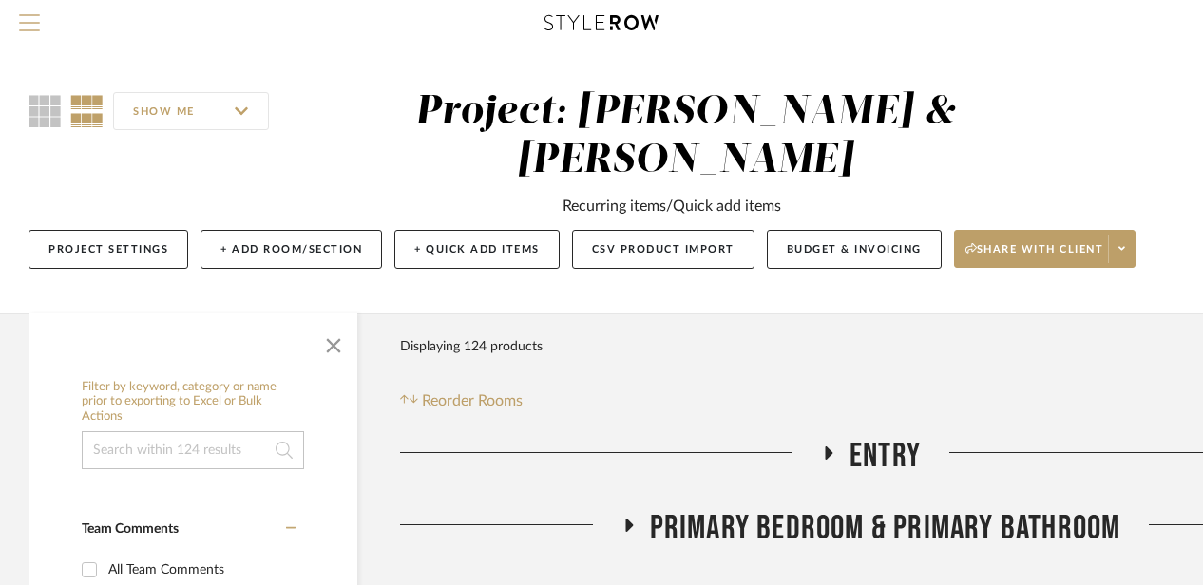
click at [37, 28] on span "Menu" at bounding box center [29, 28] width 21 height 29
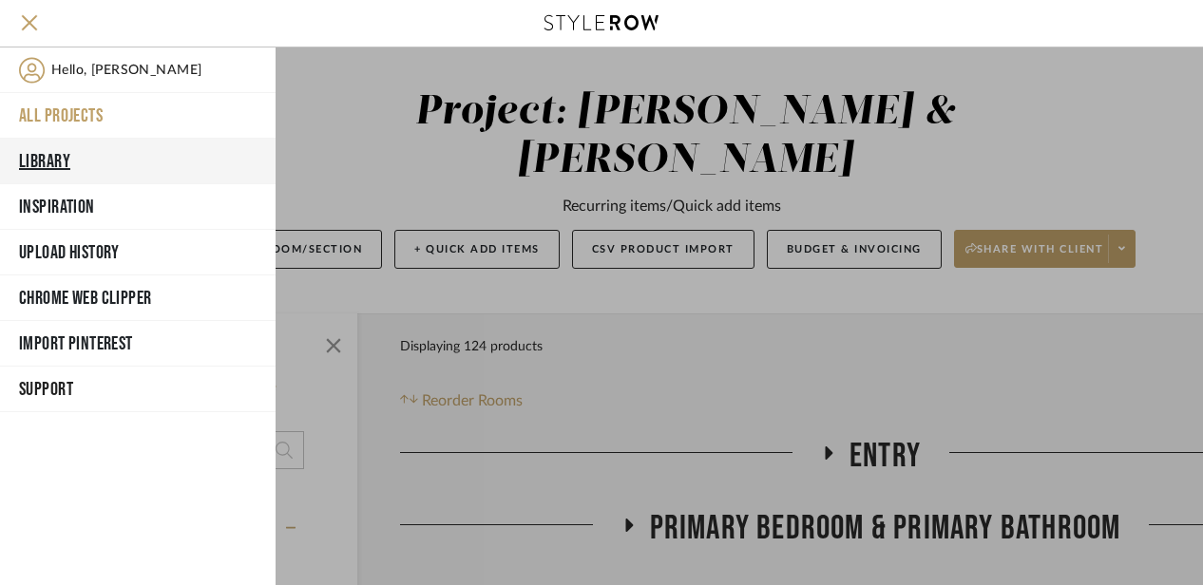
click at [53, 163] on button "Library" at bounding box center [138, 162] width 276 height 46
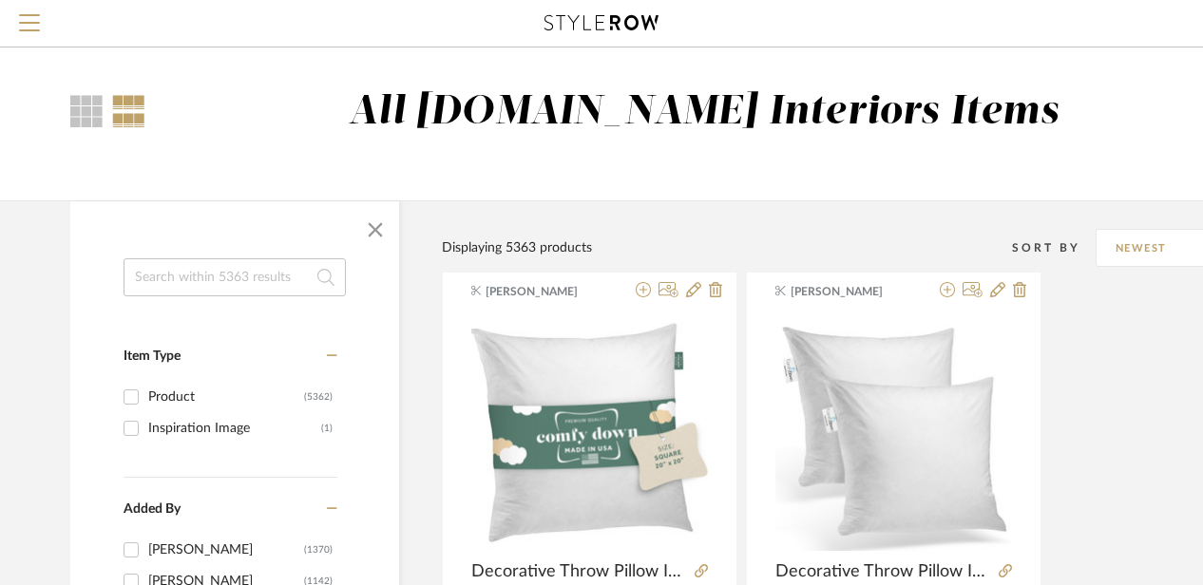
click at [187, 275] on input at bounding box center [235, 278] width 222 height 38
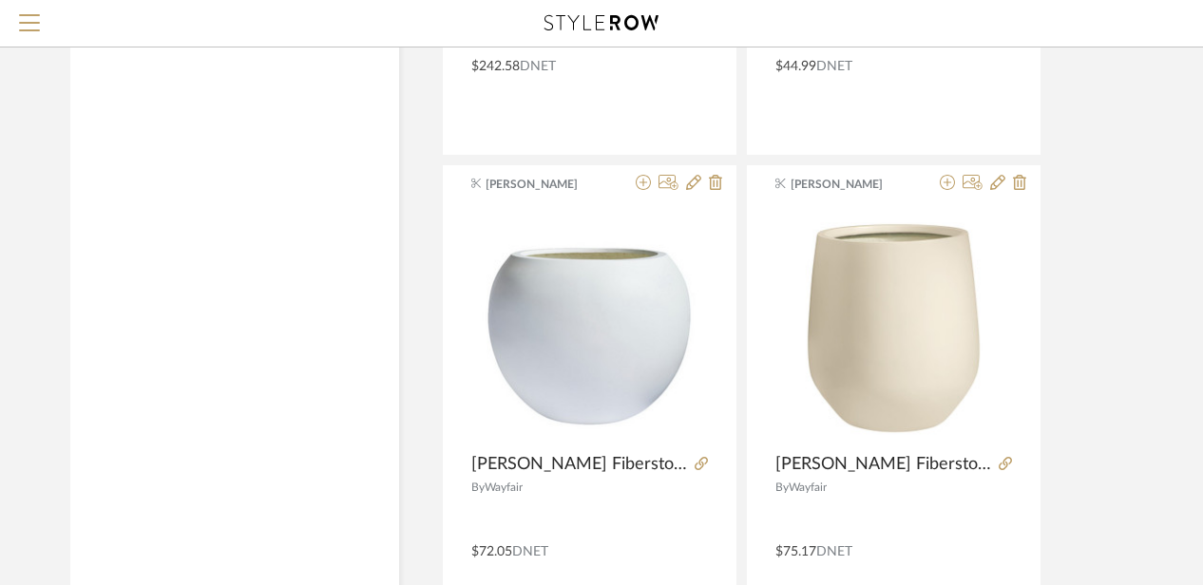
scroll to position [3081, 0]
type input "outdoor plant"
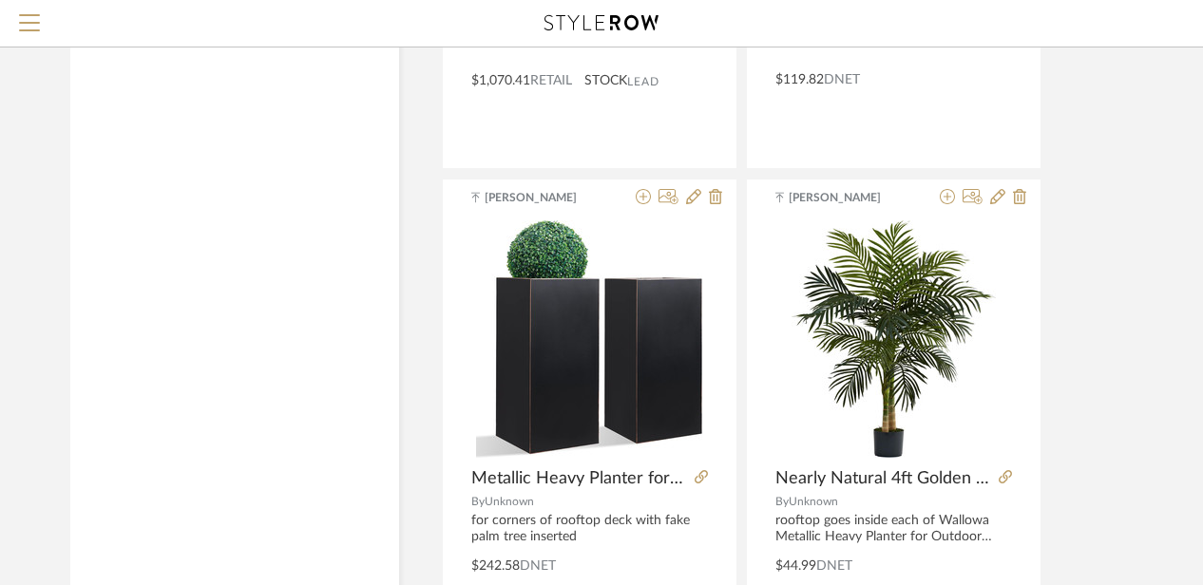
scroll to position [2581, 0]
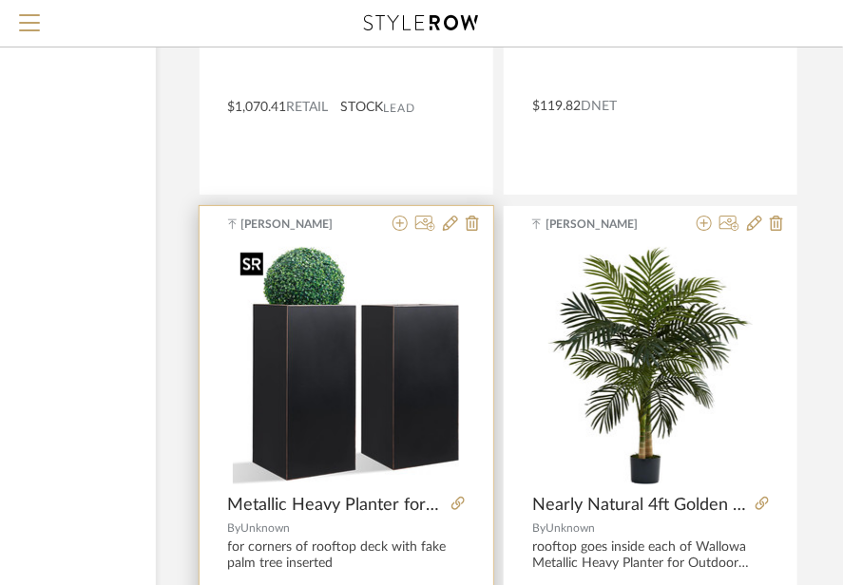
scroll to position [2557, 230]
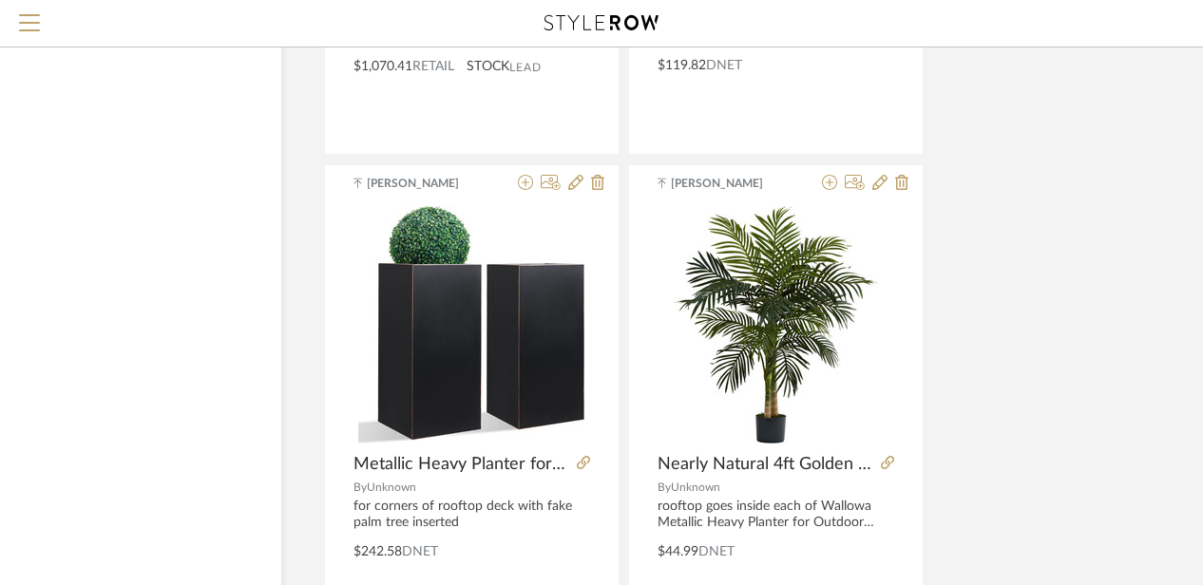
scroll to position [2597, 118]
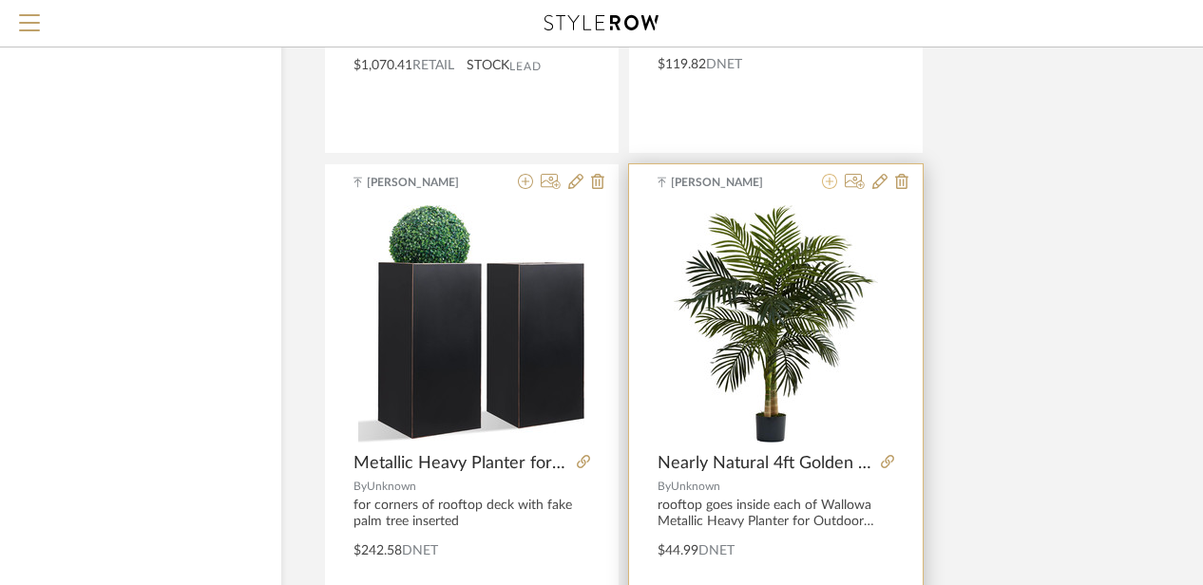
click at [833, 174] on icon at bounding box center [829, 181] width 15 height 15
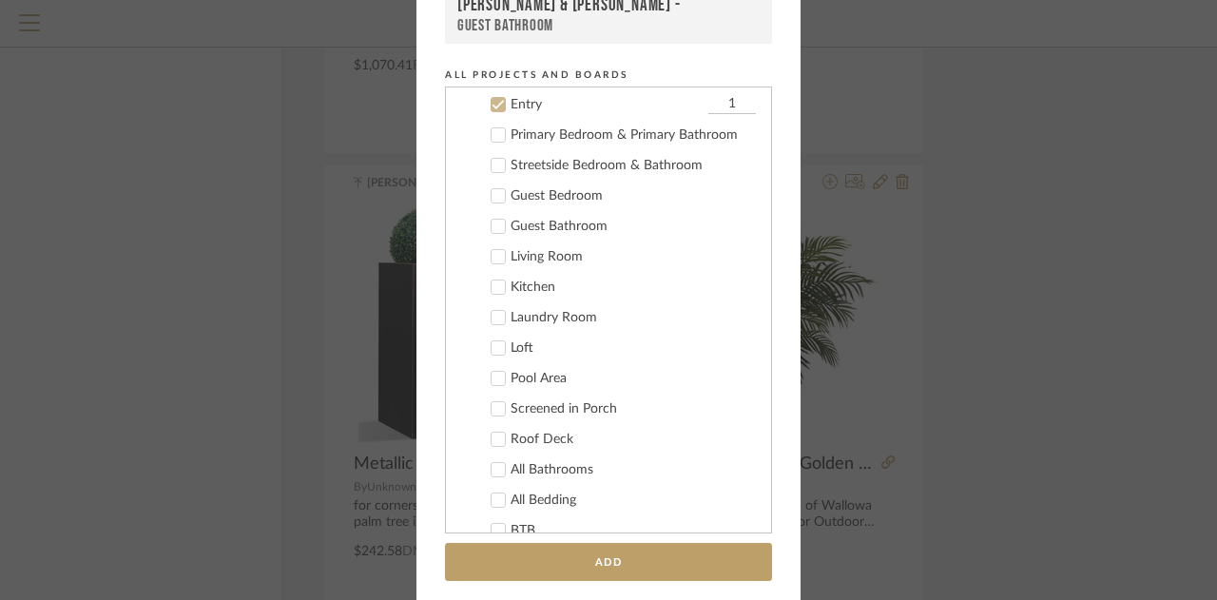
scroll to position [168, 0]
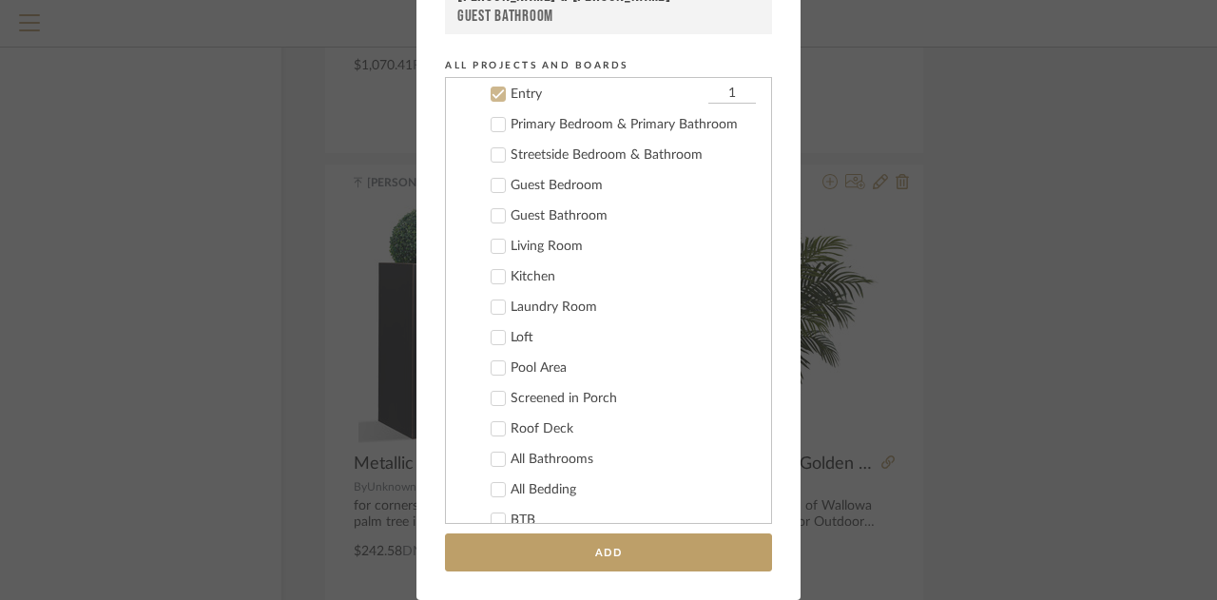
click at [646, 169] on cdk-nested-tree-node "Guest Bedroom" at bounding box center [601, 184] width 310 height 30
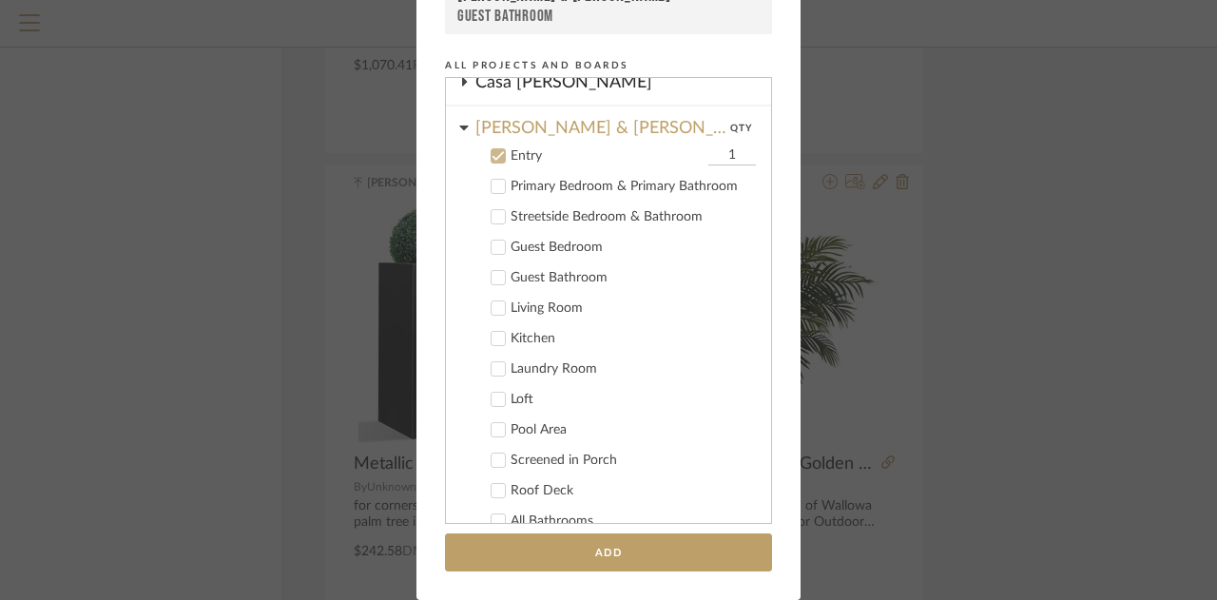
scroll to position [106, 0]
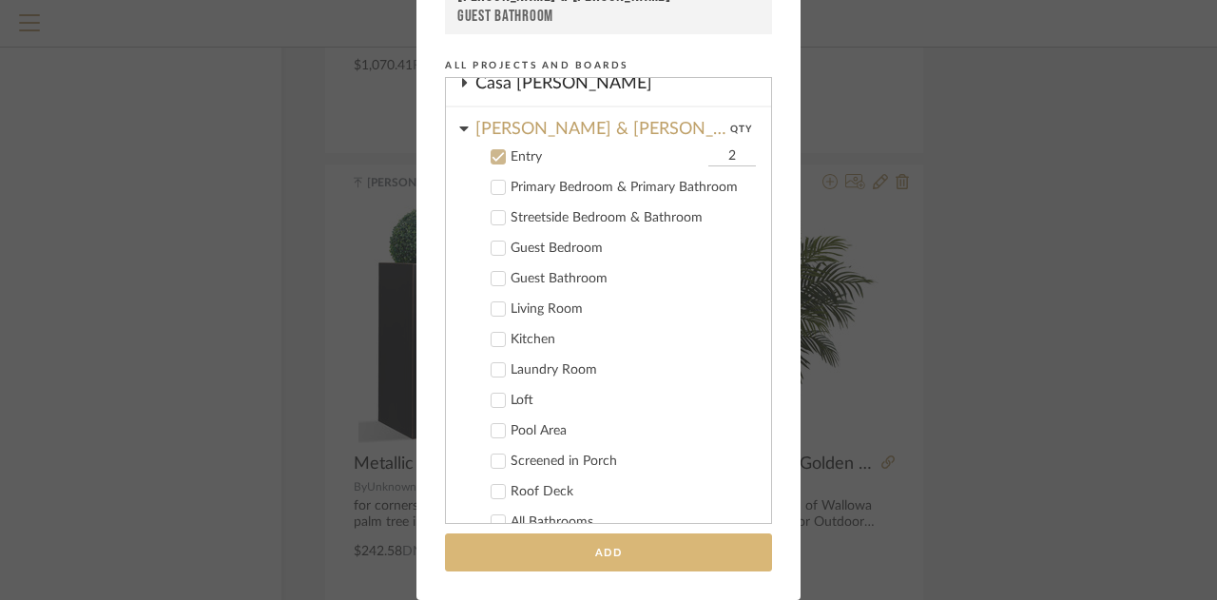
type input "2"
click at [593, 552] on button "Add" at bounding box center [608, 552] width 327 height 39
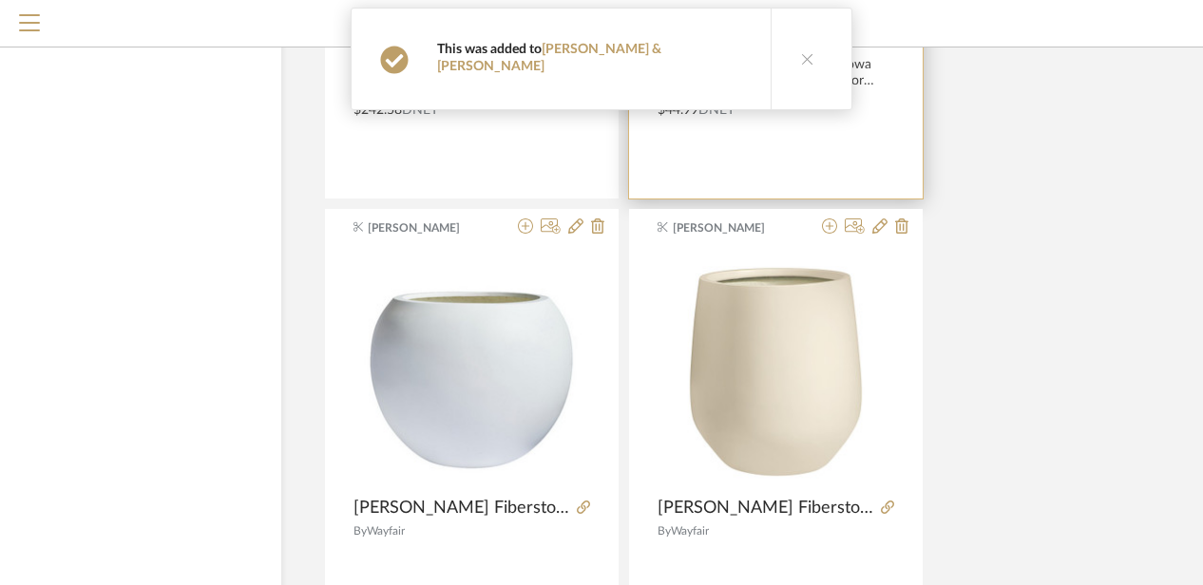
scroll to position [3044, 118]
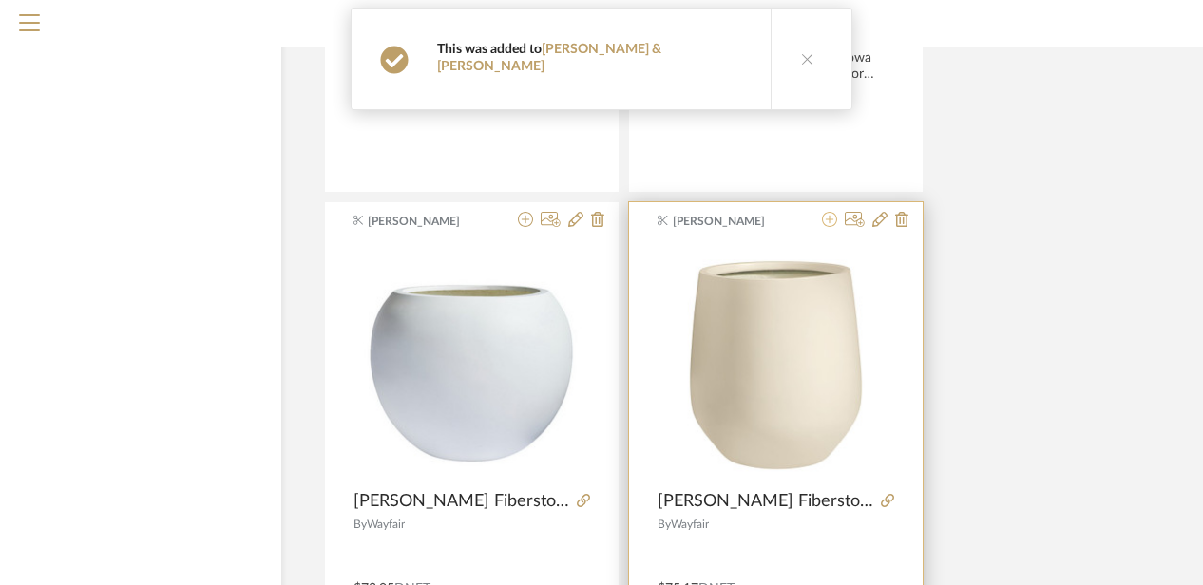
click at [832, 212] on icon at bounding box center [829, 219] width 15 height 15
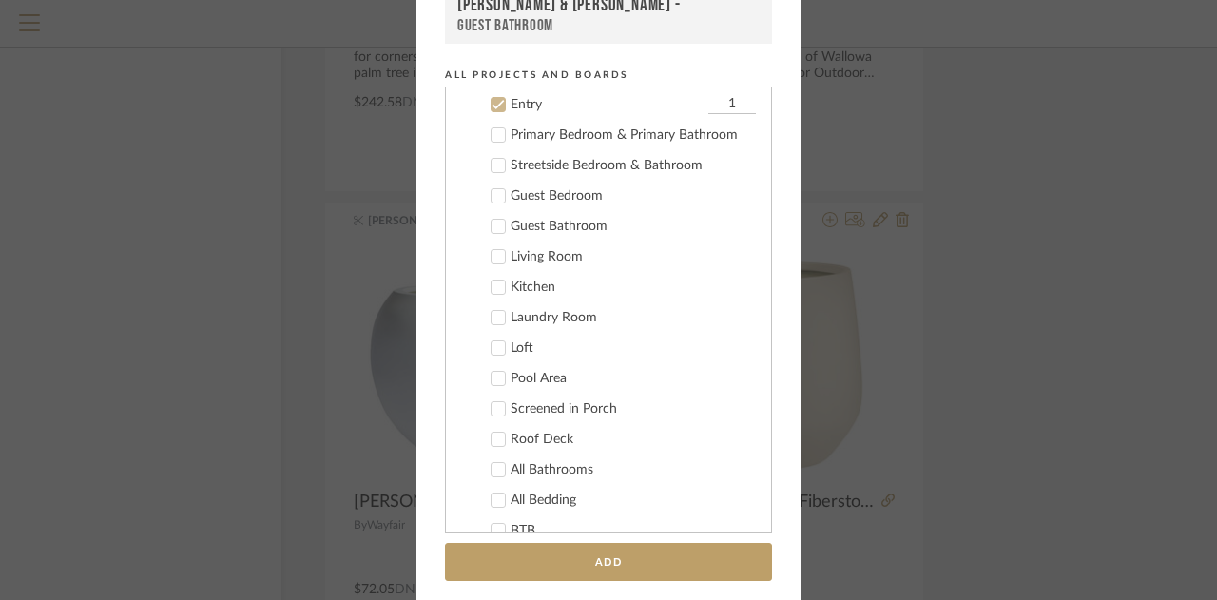
scroll to position [168, 0]
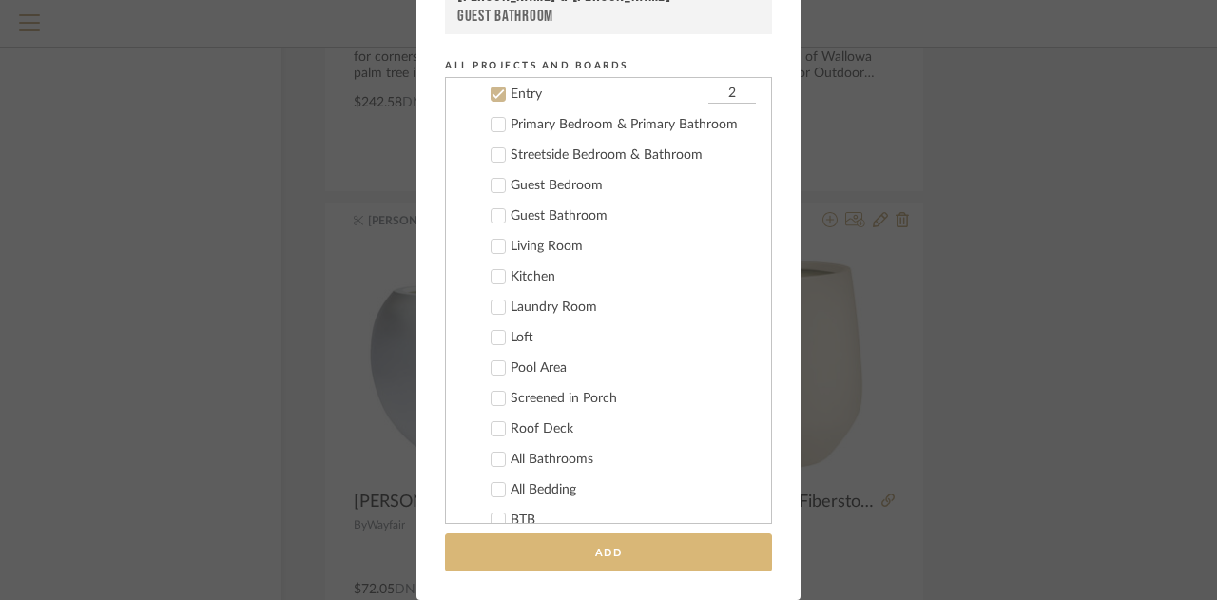
type input "2"
click at [603, 541] on button "Add" at bounding box center [608, 552] width 327 height 39
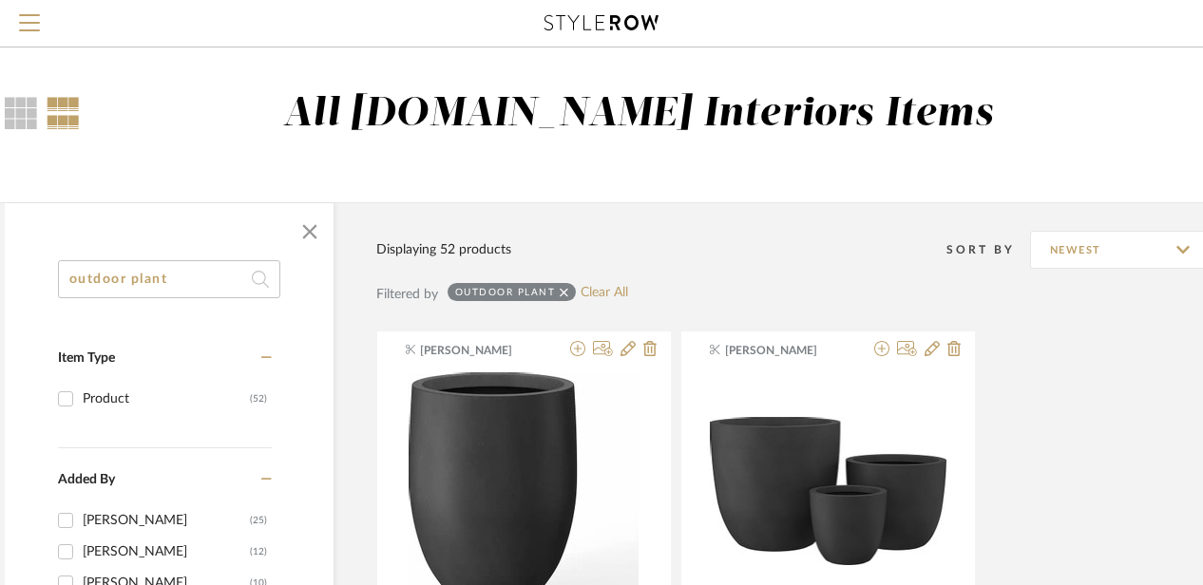
scroll to position [0, 65]
drag, startPoint x: 200, startPoint y: 282, endPoint x: 32, endPoint y: 250, distance: 170.4
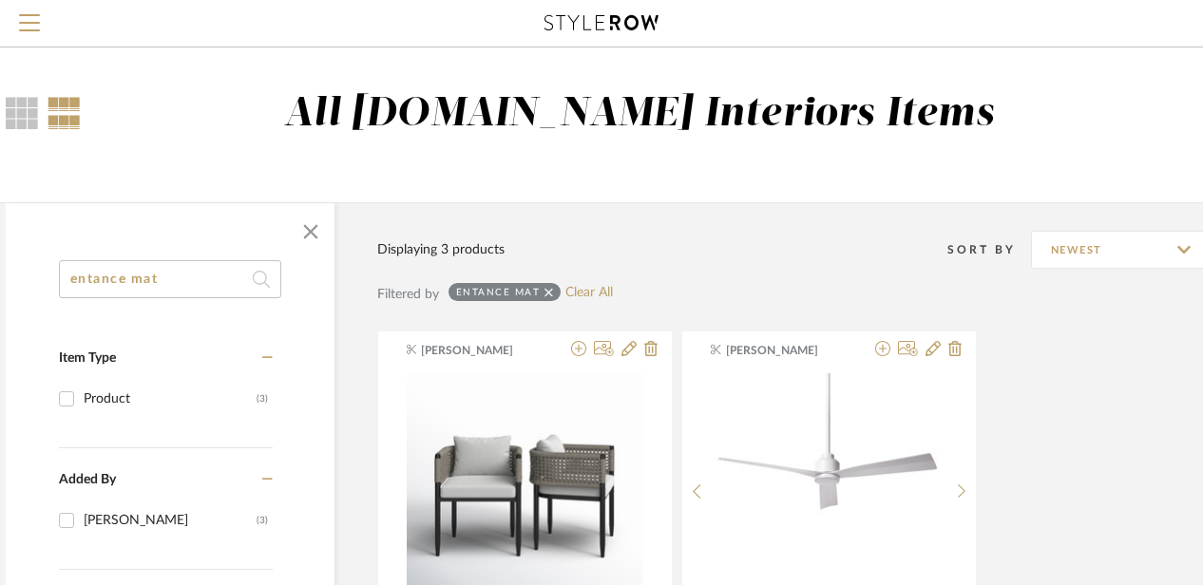
click at [93, 277] on input "entance mat" at bounding box center [170, 279] width 222 height 38
type input "entrance mat"
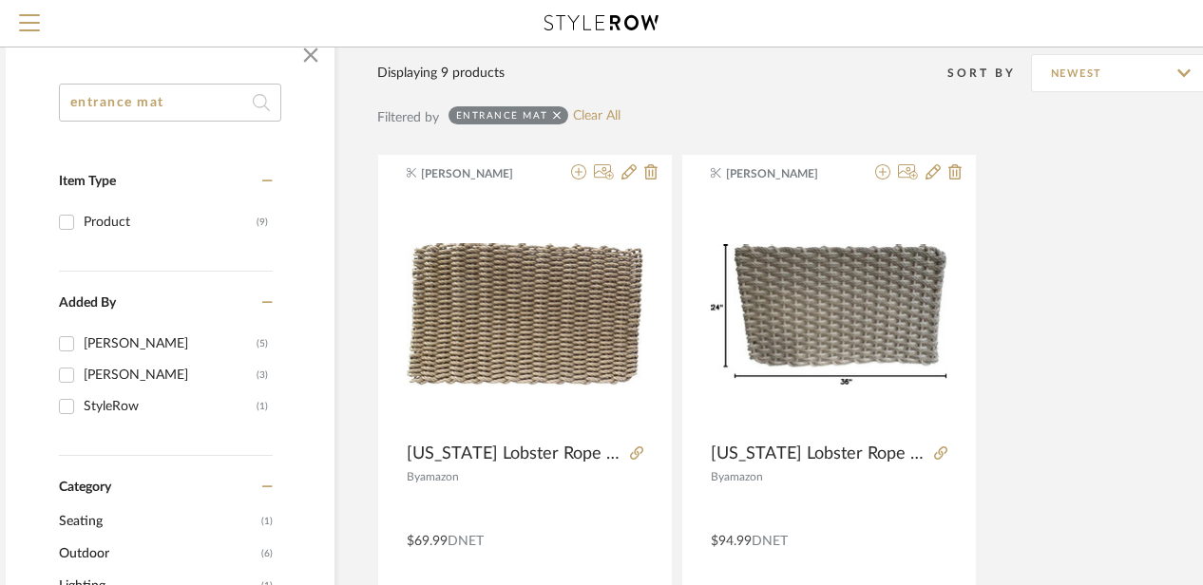
scroll to position [33, 65]
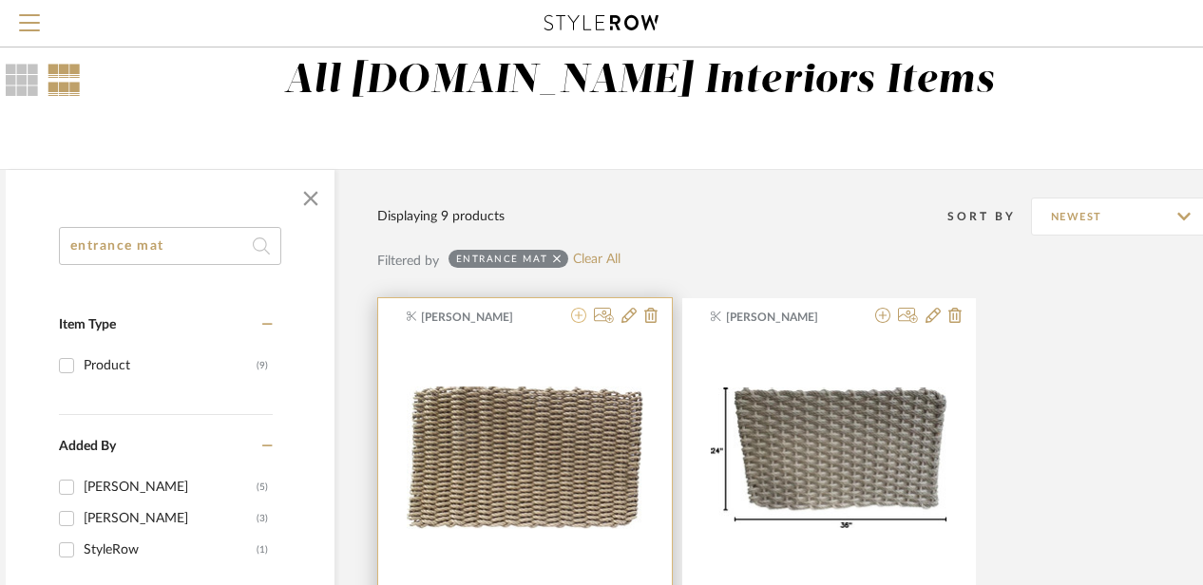
click at [574, 315] on icon at bounding box center [578, 315] width 15 height 15
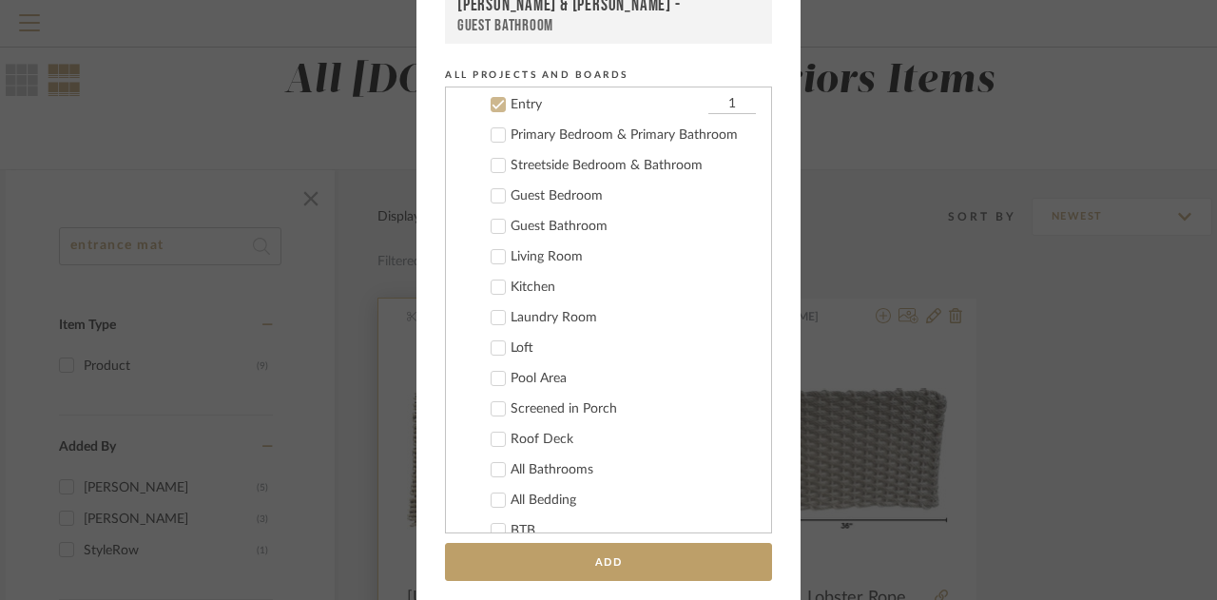
scroll to position [168, 0]
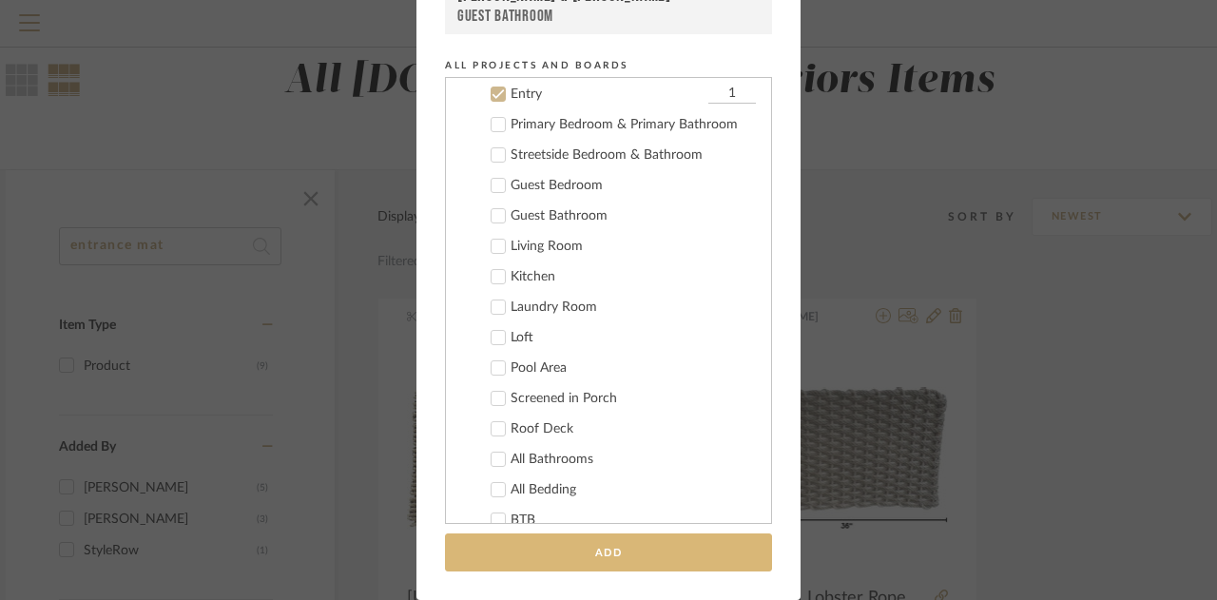
click at [559, 559] on button "Add" at bounding box center [608, 552] width 327 height 39
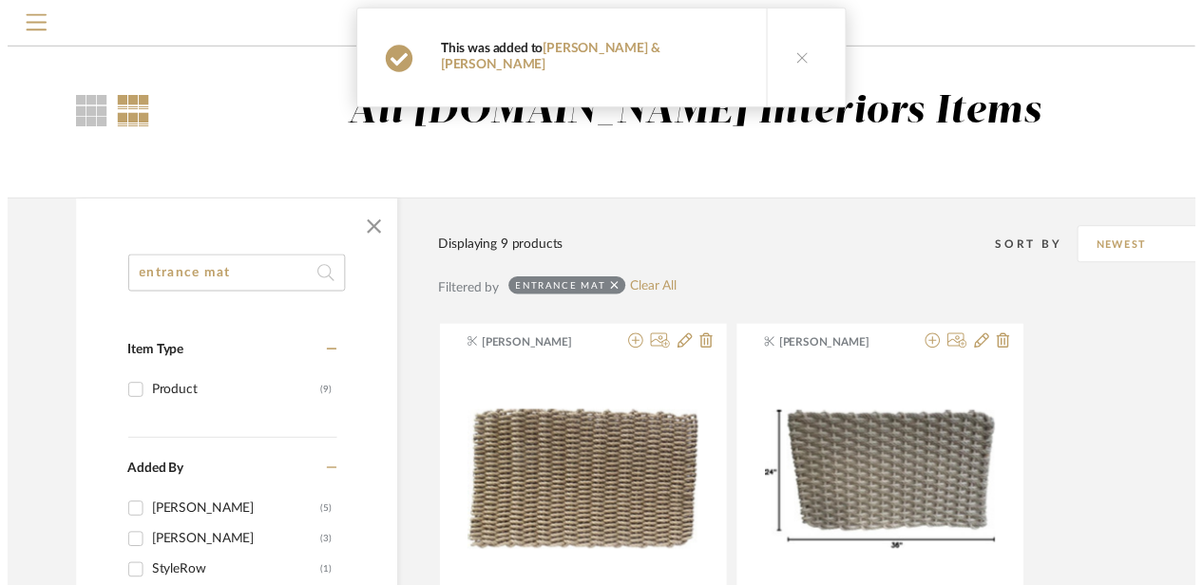
scroll to position [33, 65]
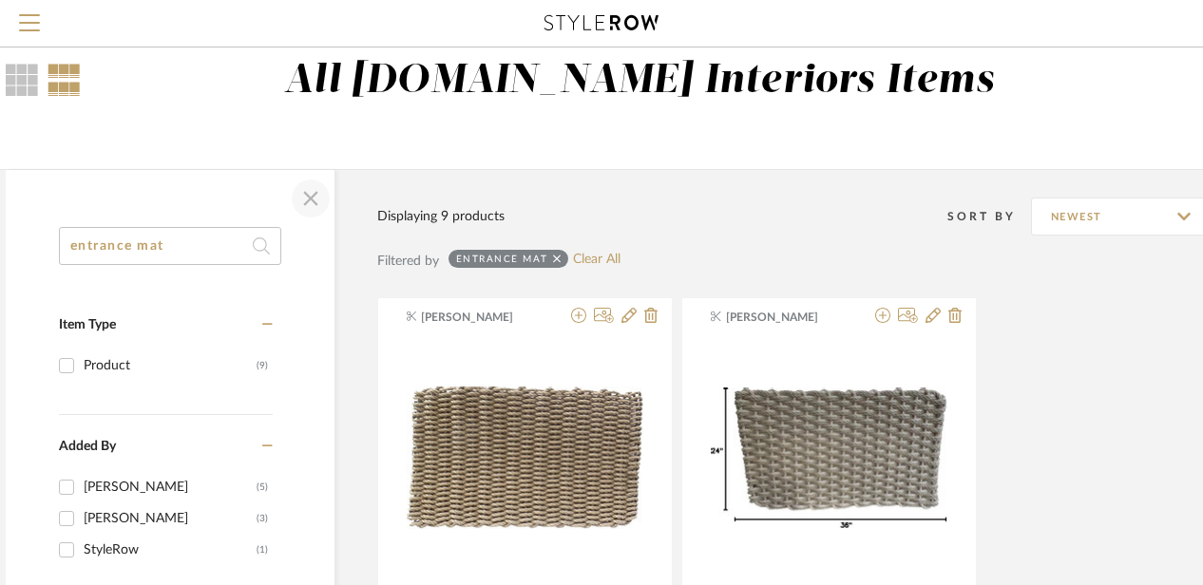
click at [291, 199] on span "button" at bounding box center [311, 199] width 46 height 46
